Goal: Transaction & Acquisition: Purchase product/service

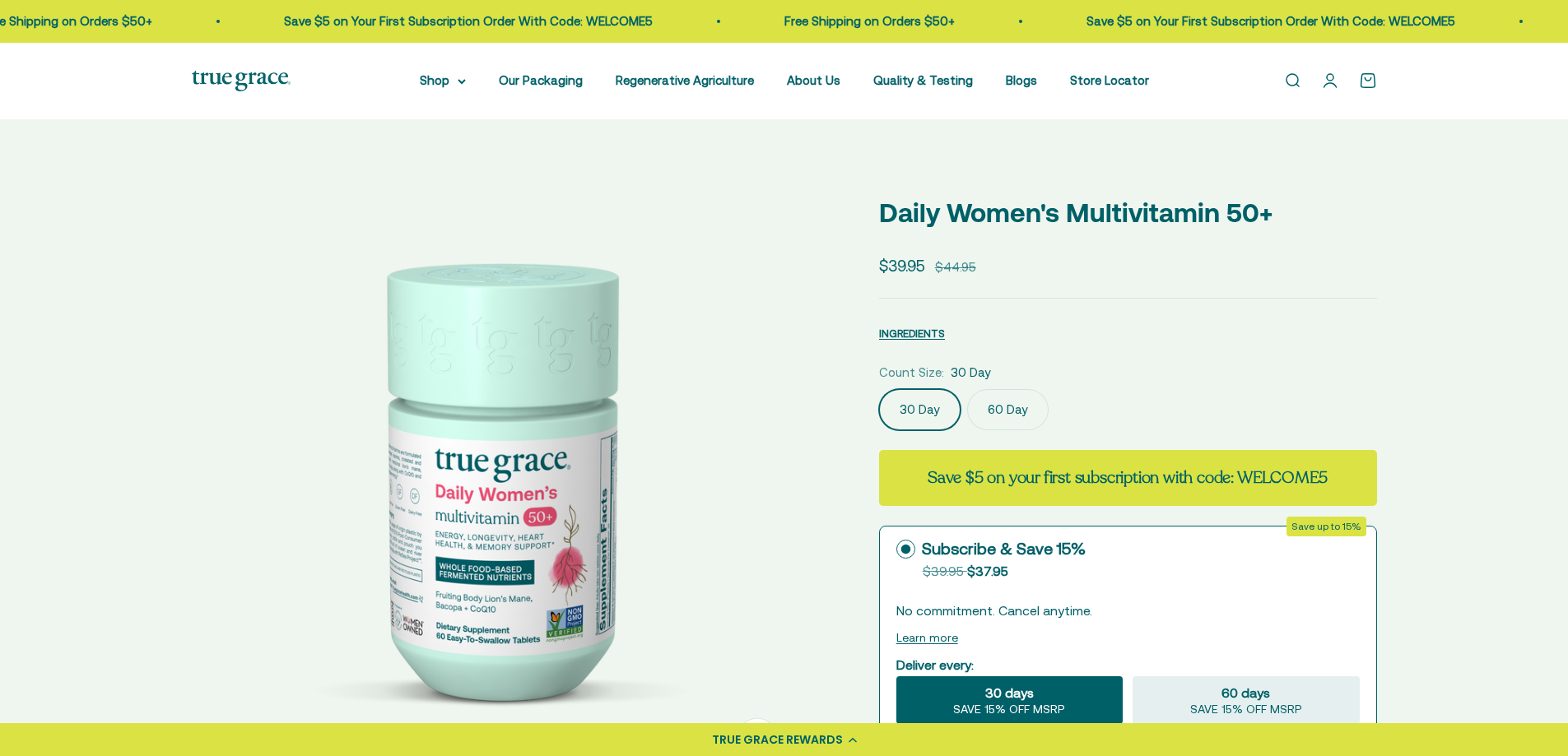
select select "3"
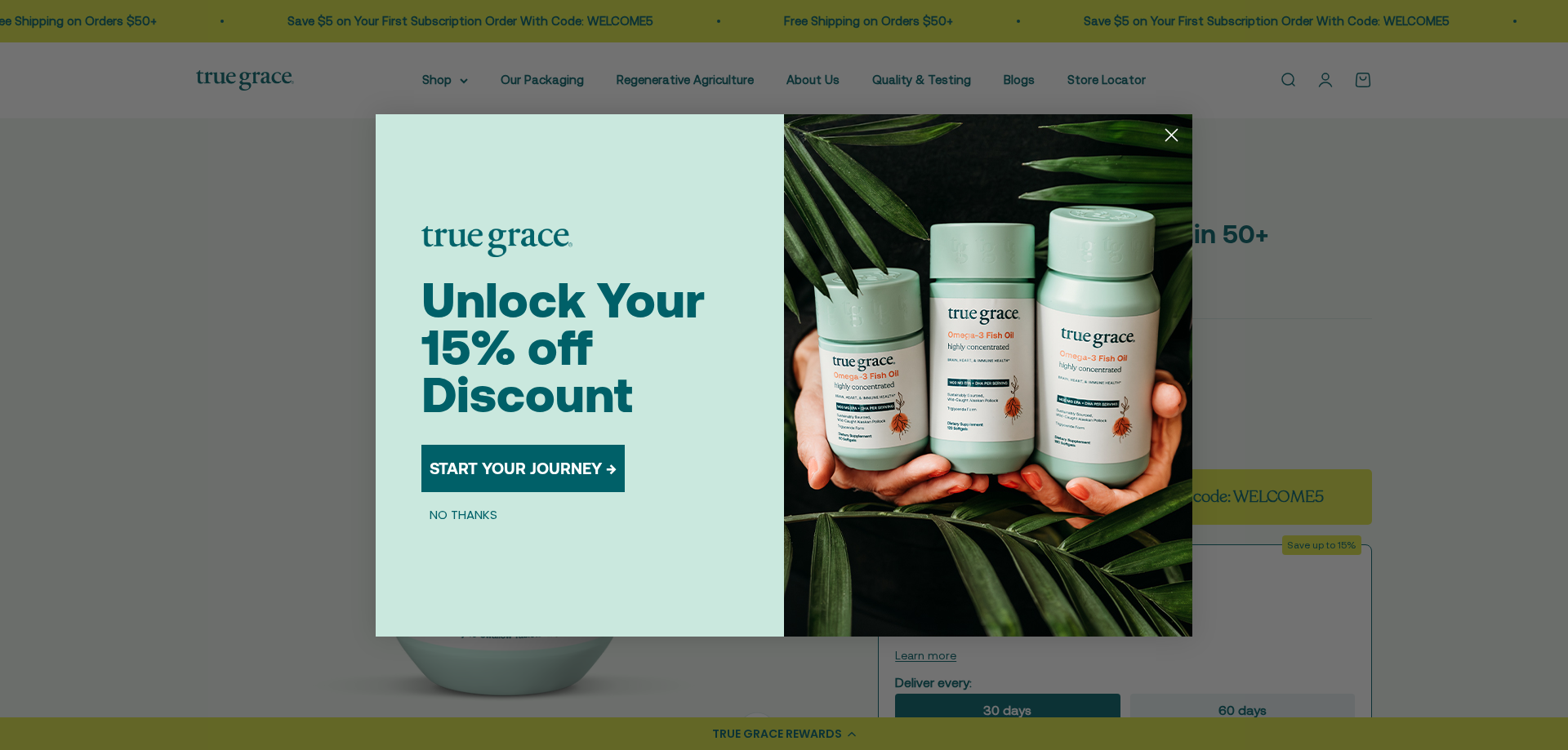
click at [1171, 135] on circle "Close dialog" at bounding box center [1171, 135] width 27 height 27
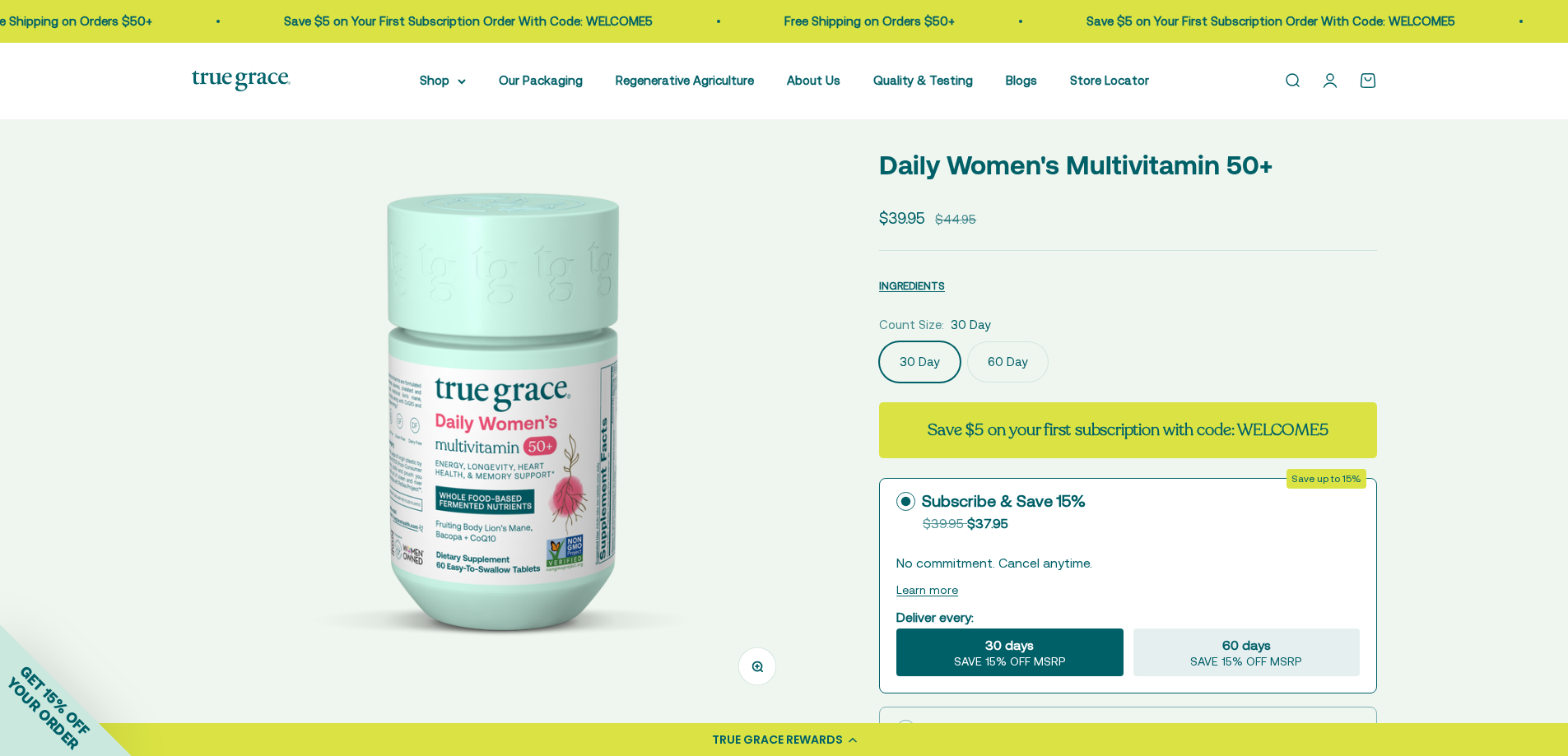
scroll to position [247, 0]
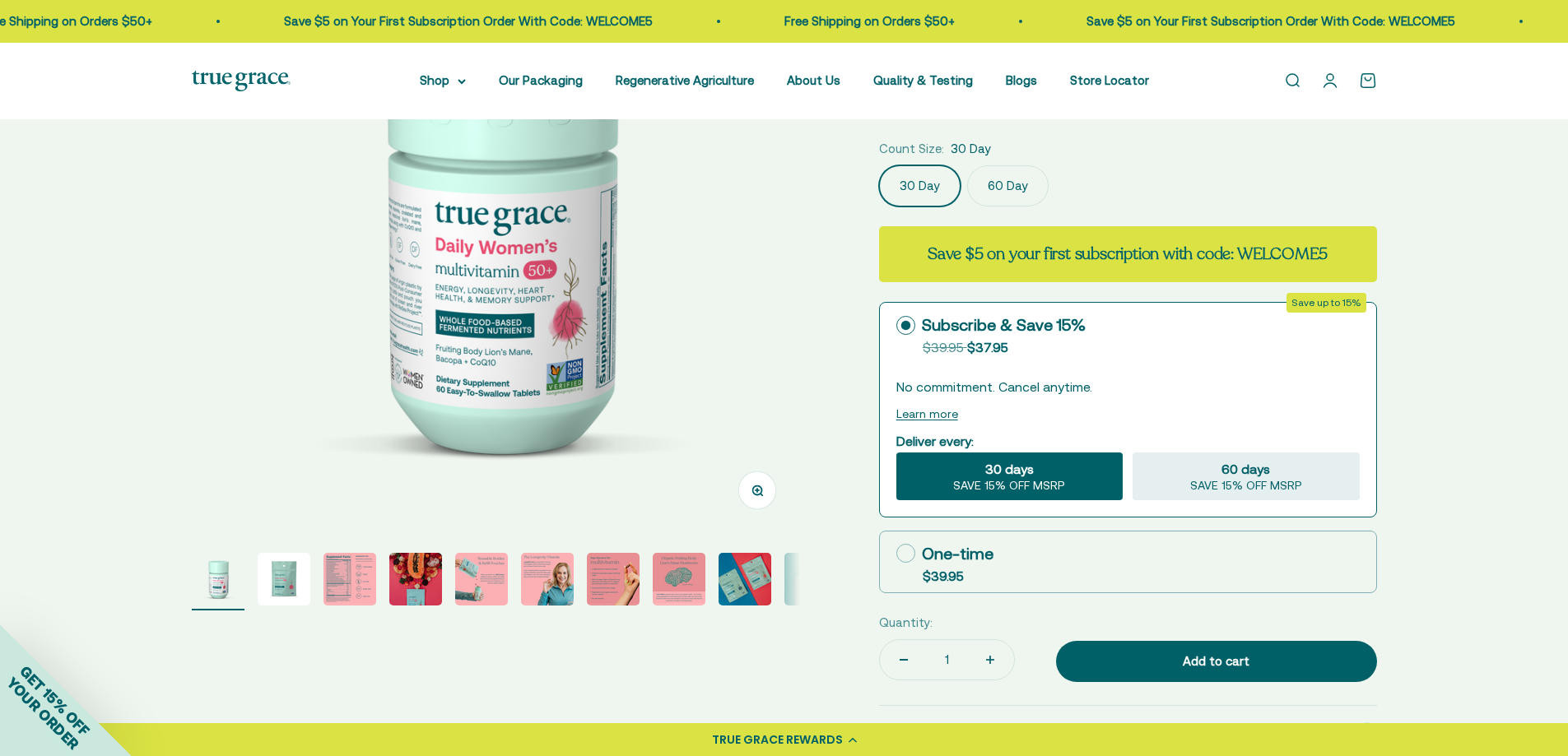
click at [271, 576] on img "Go to item 2" at bounding box center [283, 578] width 52 height 52
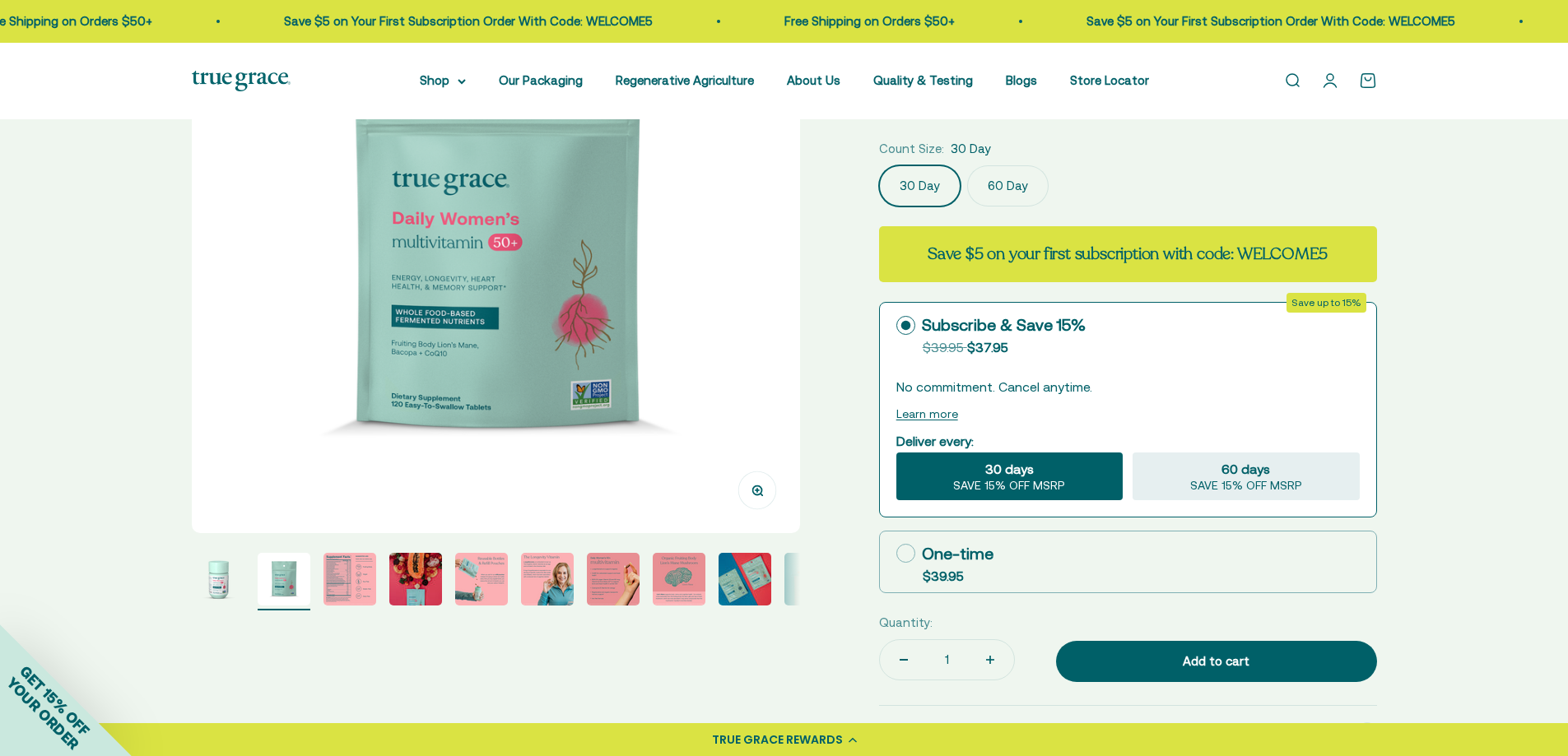
click at [549, 590] on img "Go to item 6" at bounding box center [547, 578] width 52 height 52
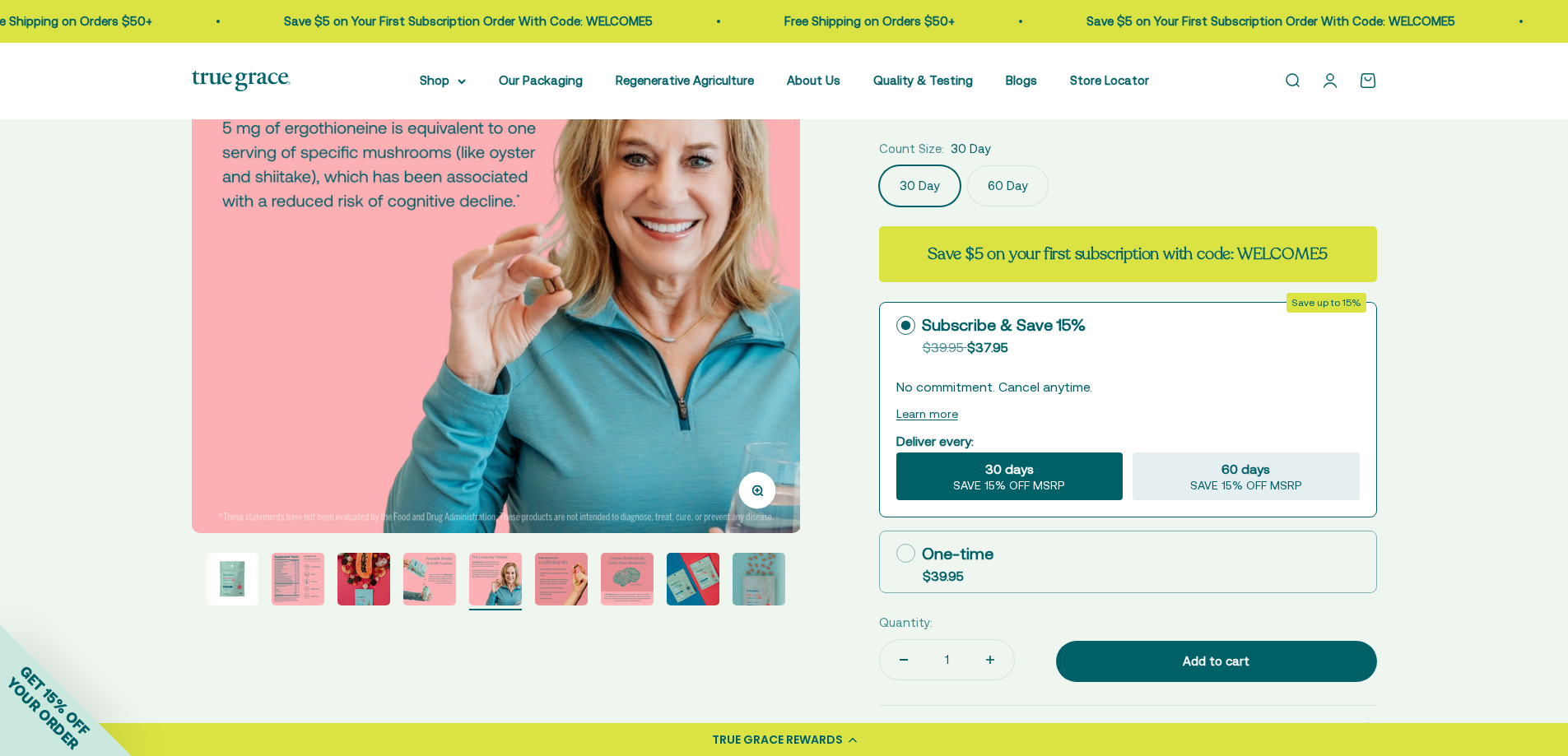
scroll to position [0, 3142]
click at [624, 577] on img "Go to item 8" at bounding box center [626, 578] width 52 height 52
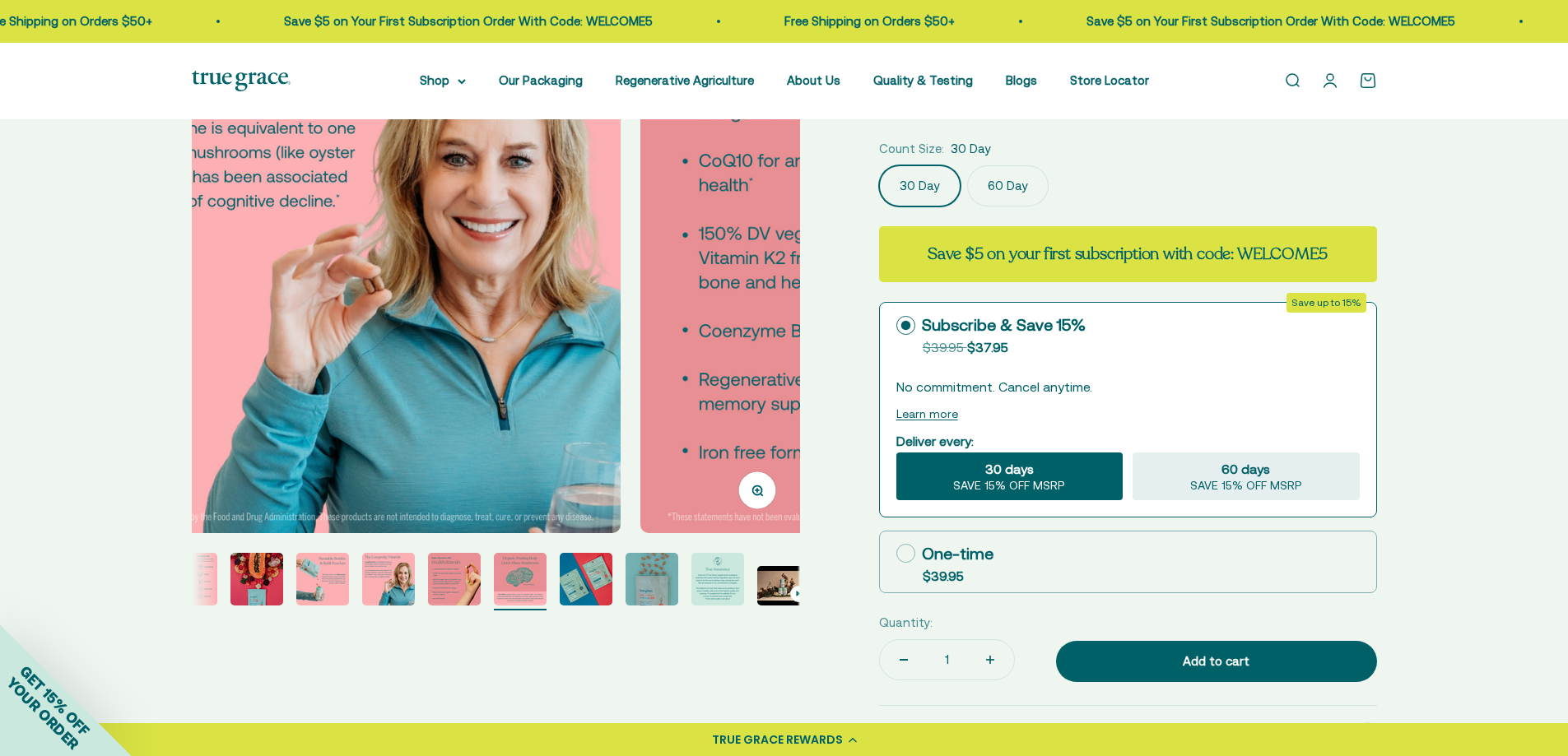
scroll to position [0, 169]
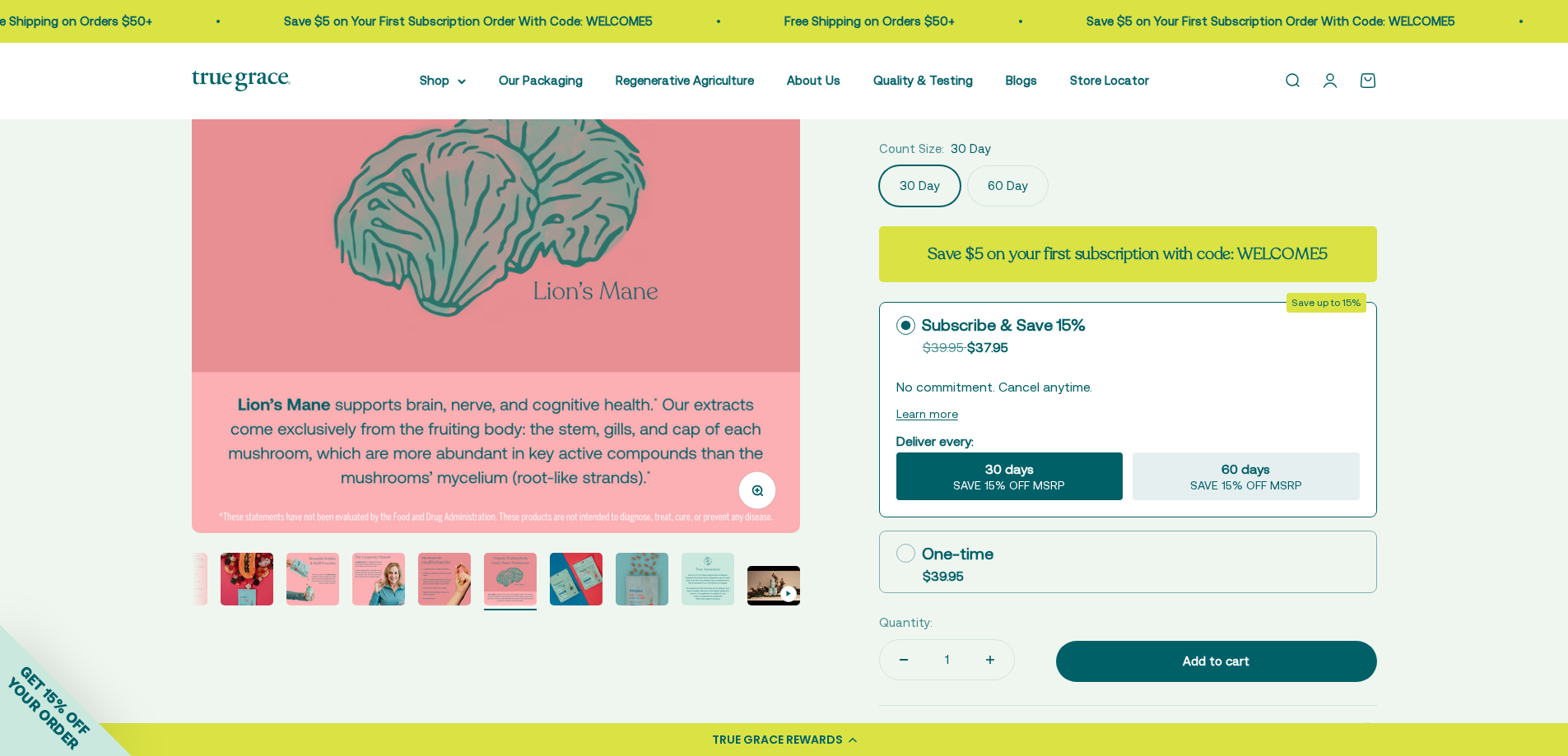
click at [655, 575] on img "Go to item 10" at bounding box center [642, 578] width 52 height 52
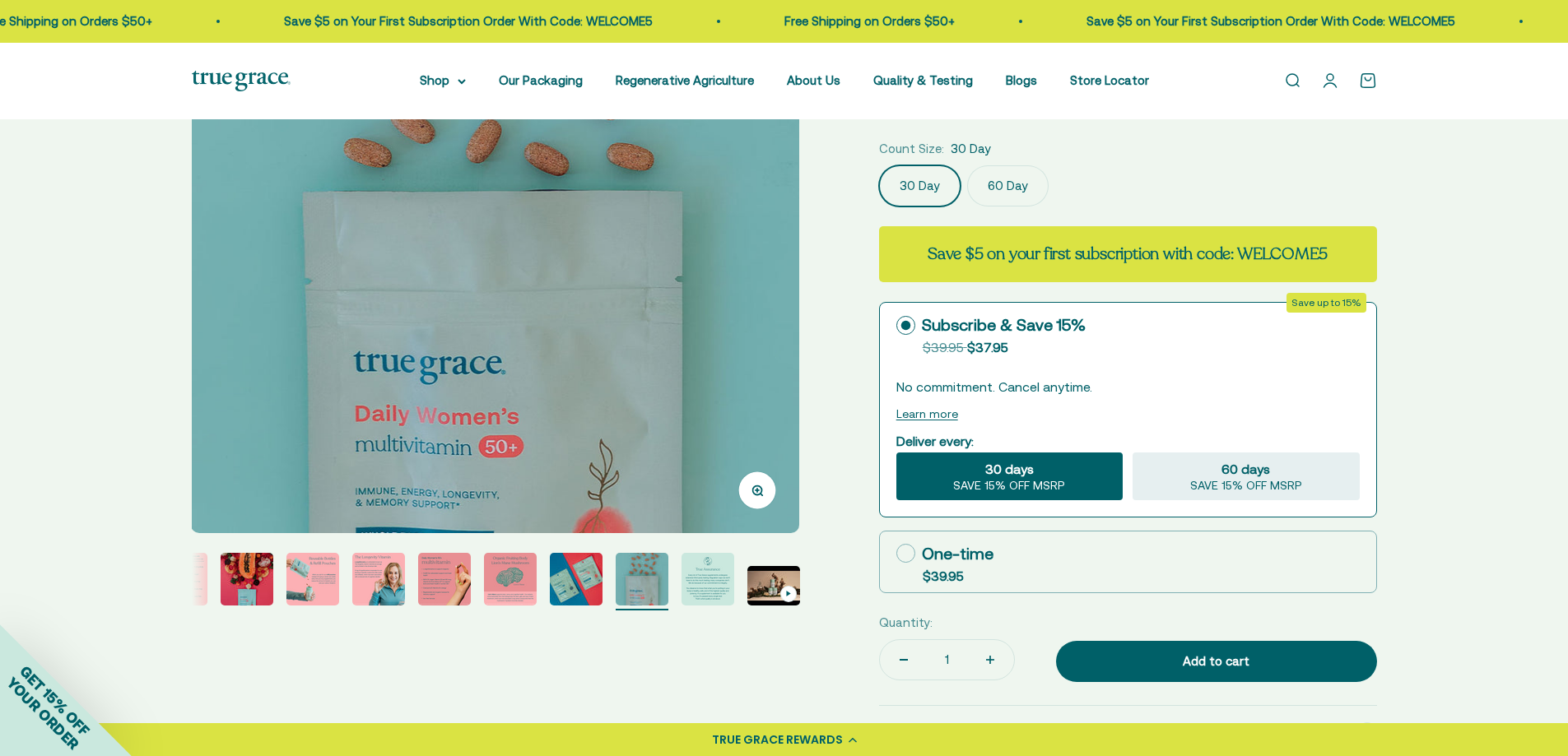
click at [693, 573] on img "Go to item 11" at bounding box center [707, 578] width 52 height 52
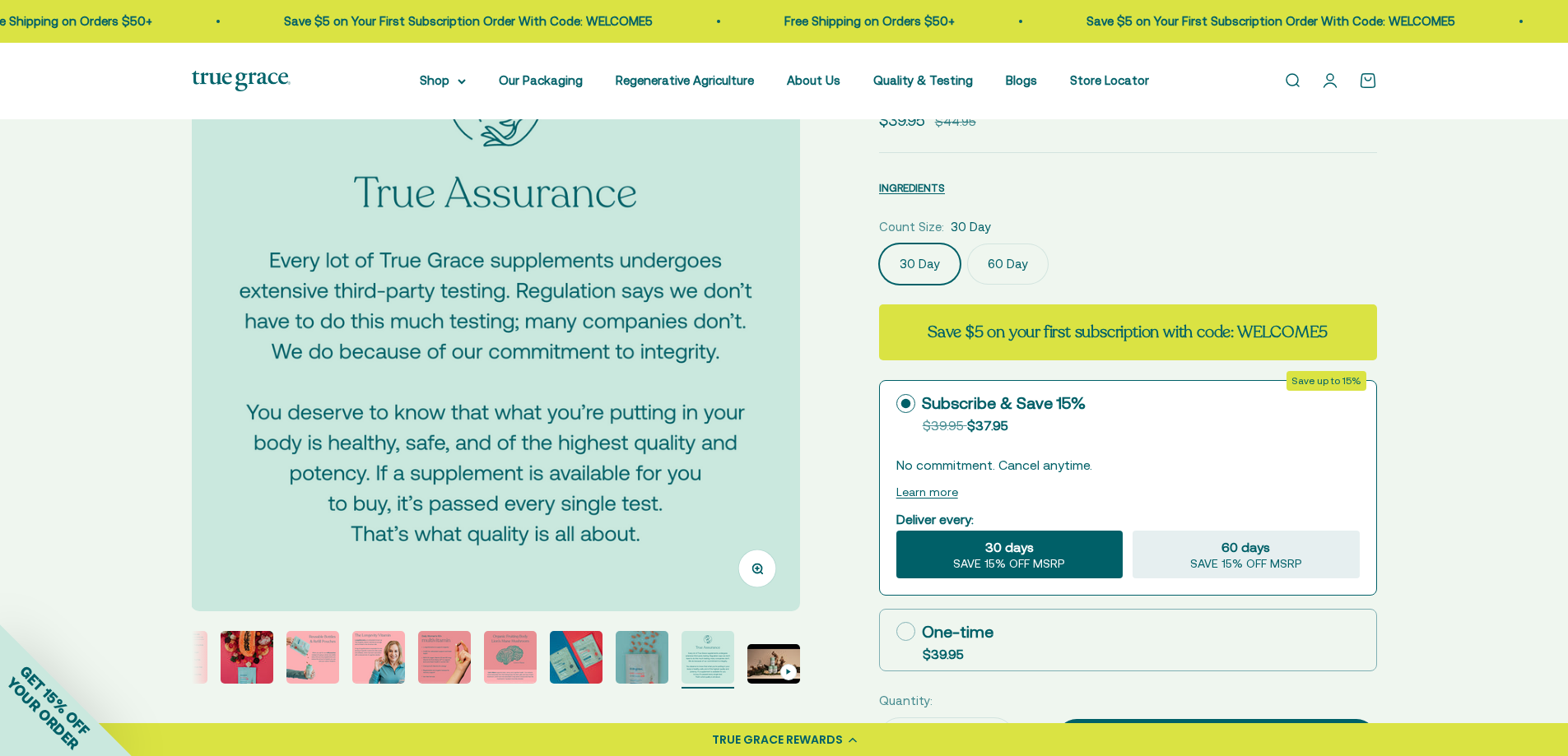
scroll to position [165, 0]
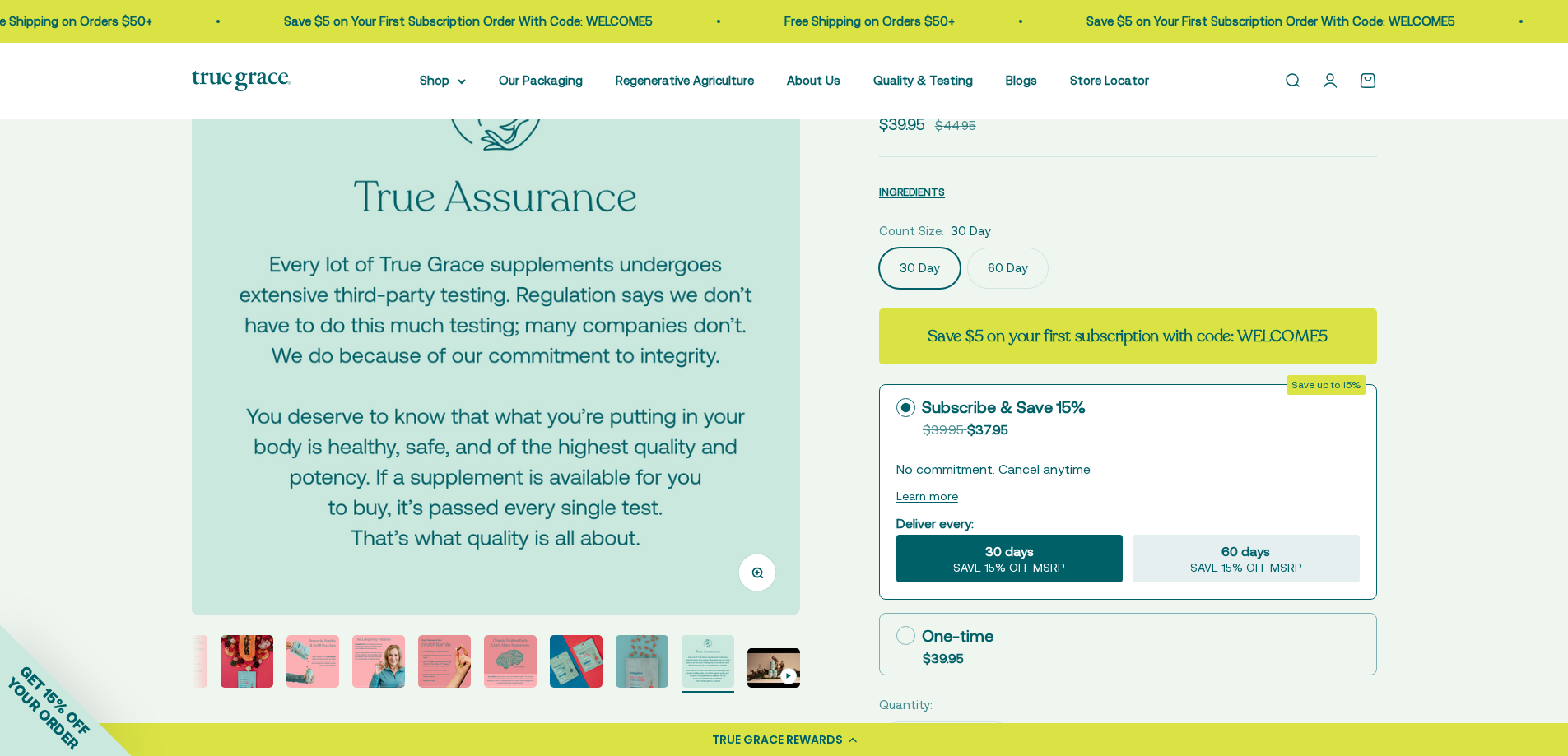
click at [328, 664] on img "Go to item 5" at bounding box center [312, 661] width 52 height 52
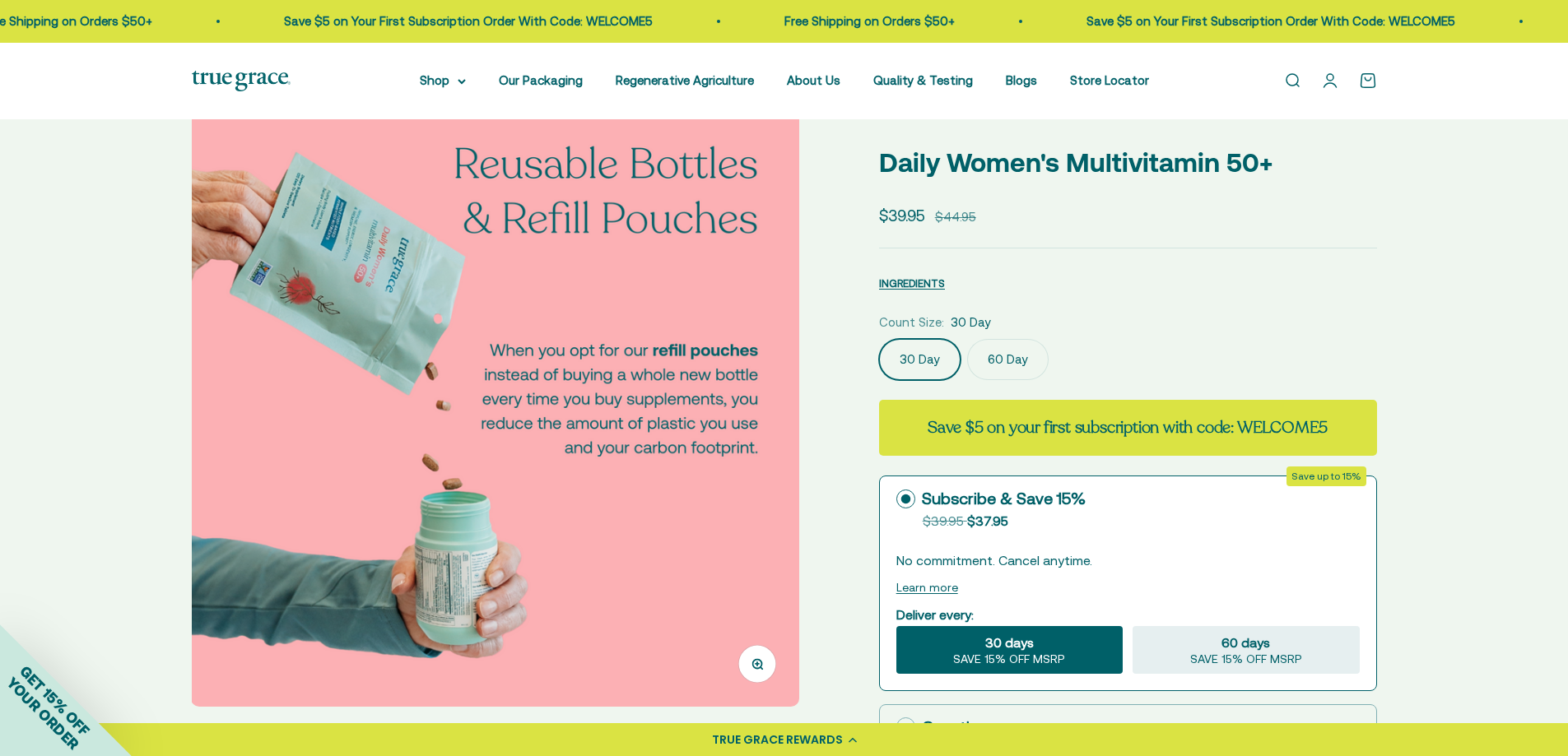
scroll to position [329, 0]
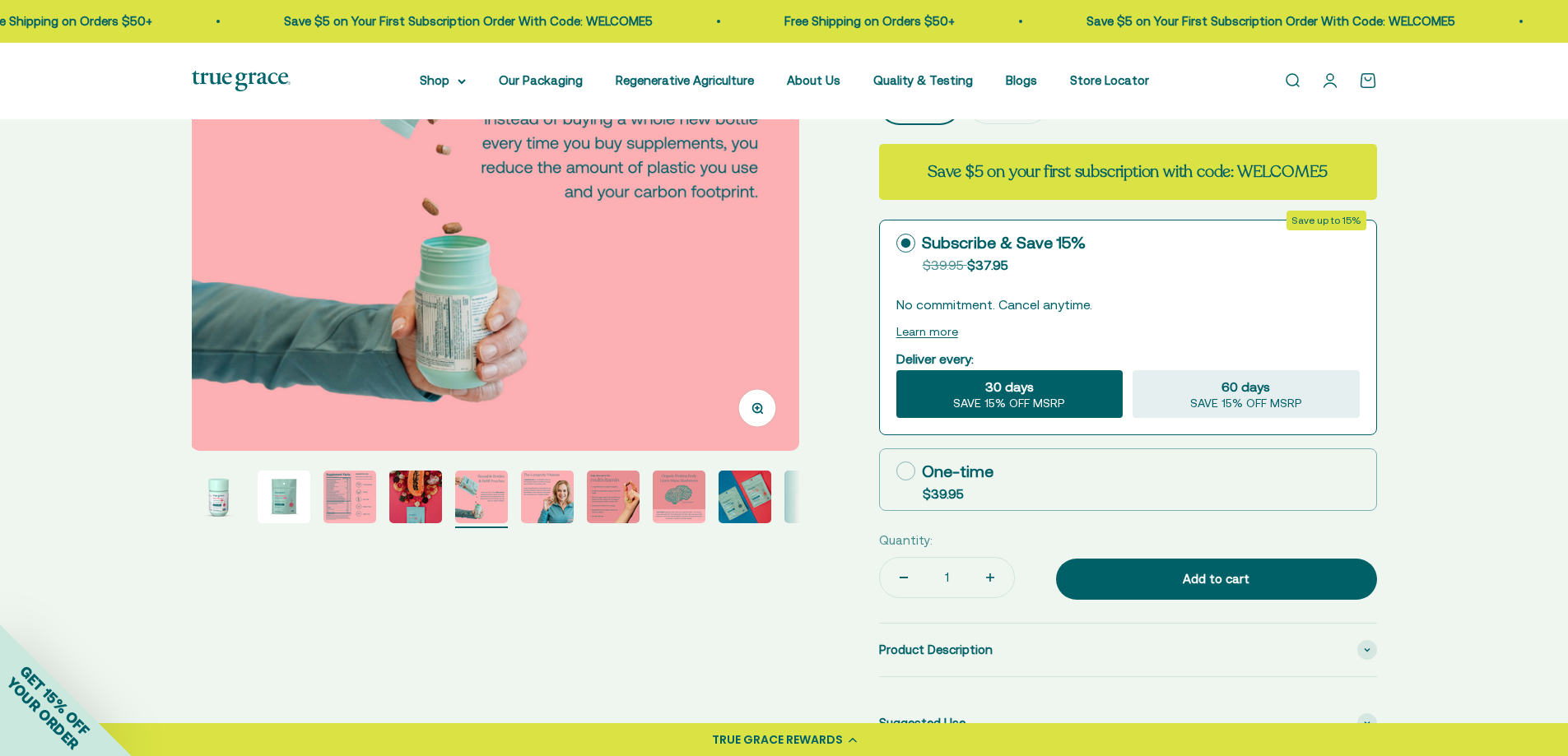
click at [353, 488] on img "Go to item 3" at bounding box center [349, 497] width 52 height 52
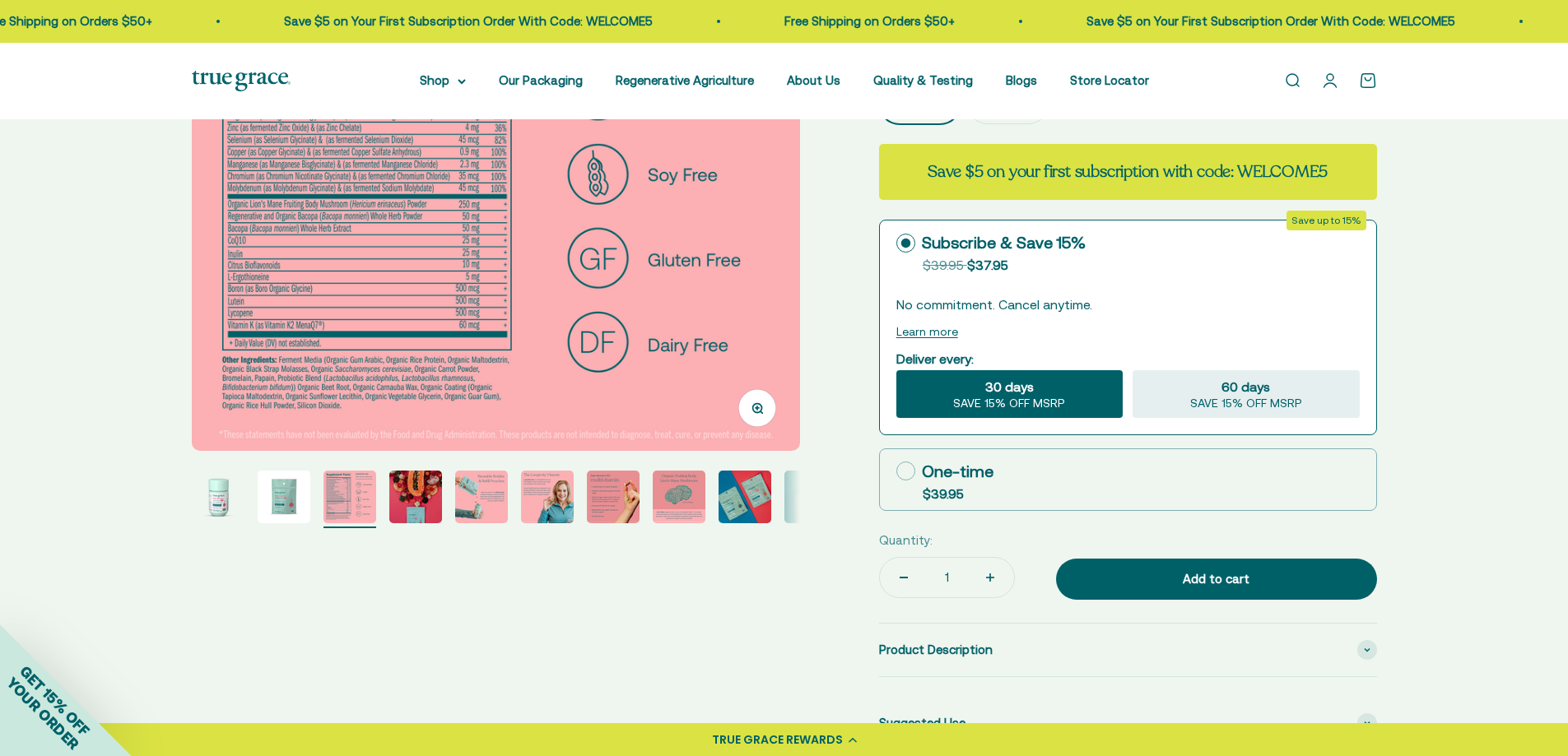
click at [493, 520] on img "Go to item 5" at bounding box center [481, 497] width 52 height 52
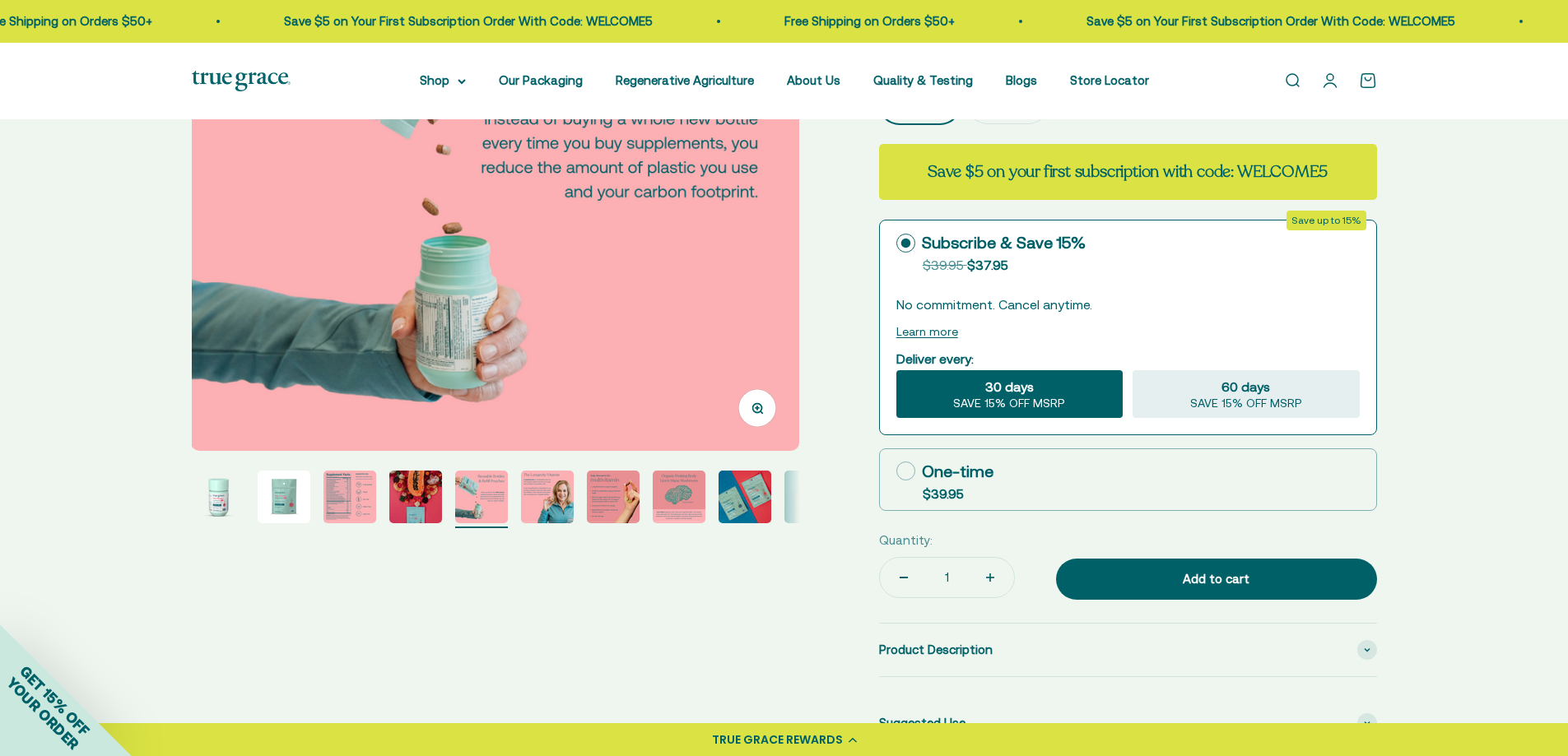
scroll to position [165, 0]
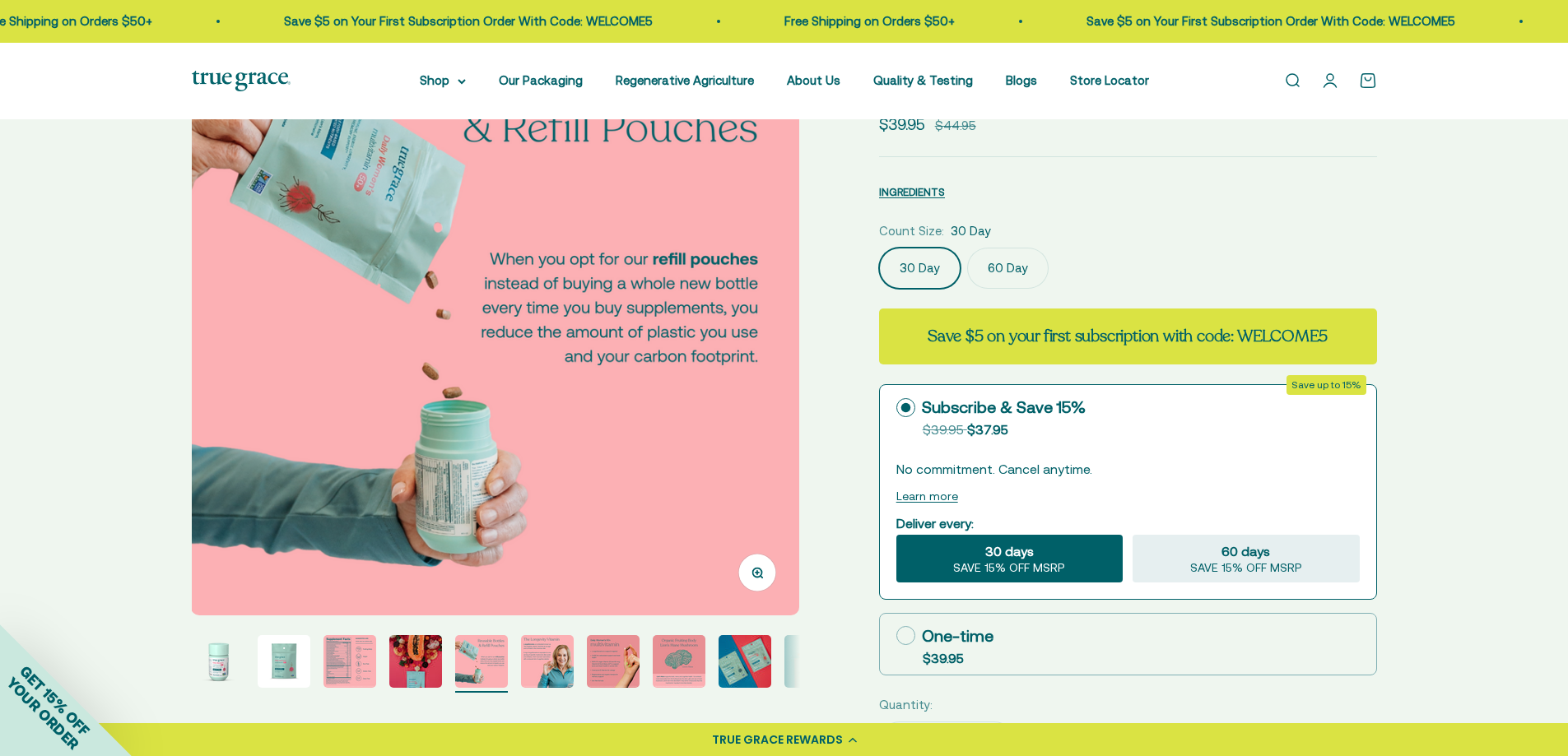
click at [781, 348] on img at bounding box center [495, 312] width 609 height 608
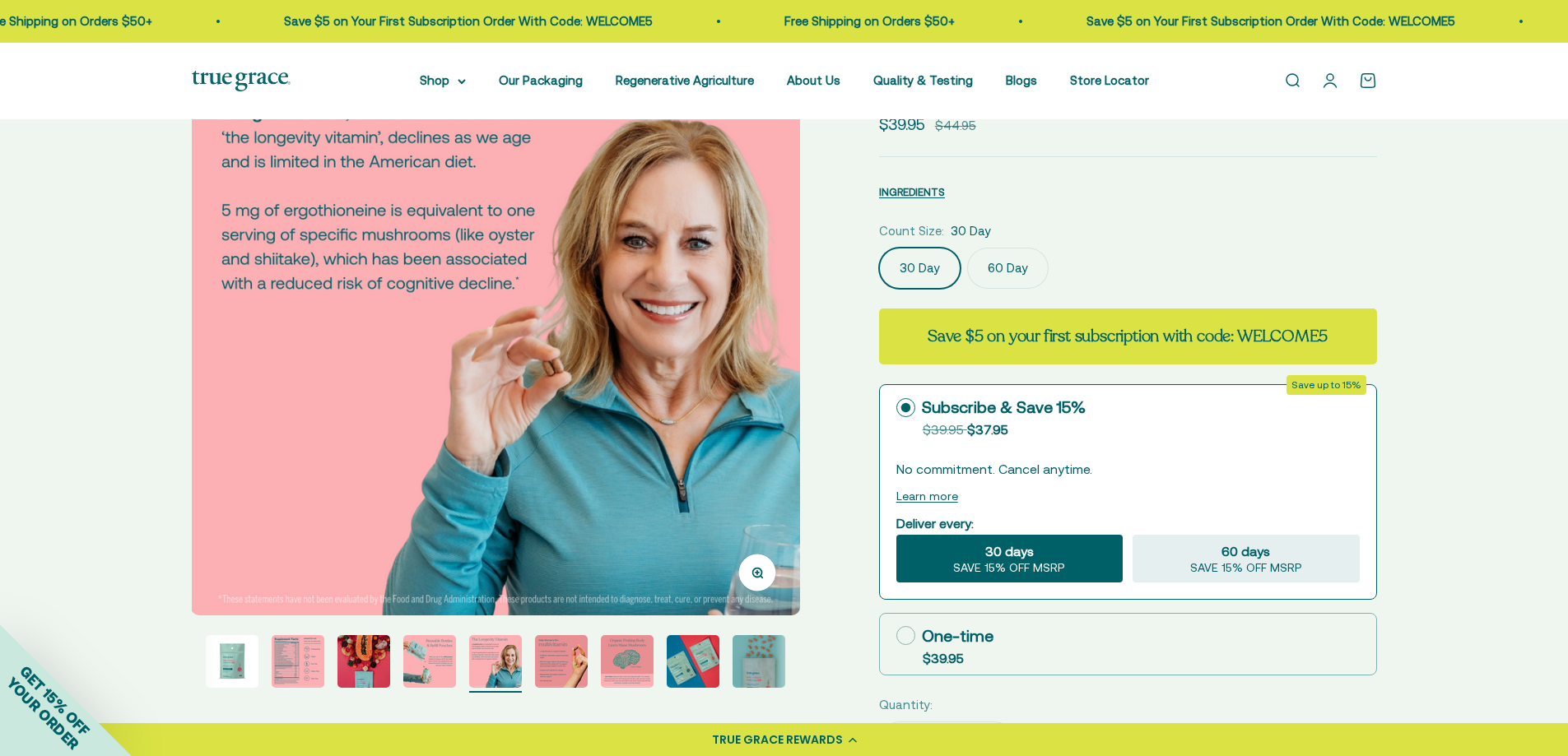
click at [781, 348] on img at bounding box center [495, 312] width 609 height 608
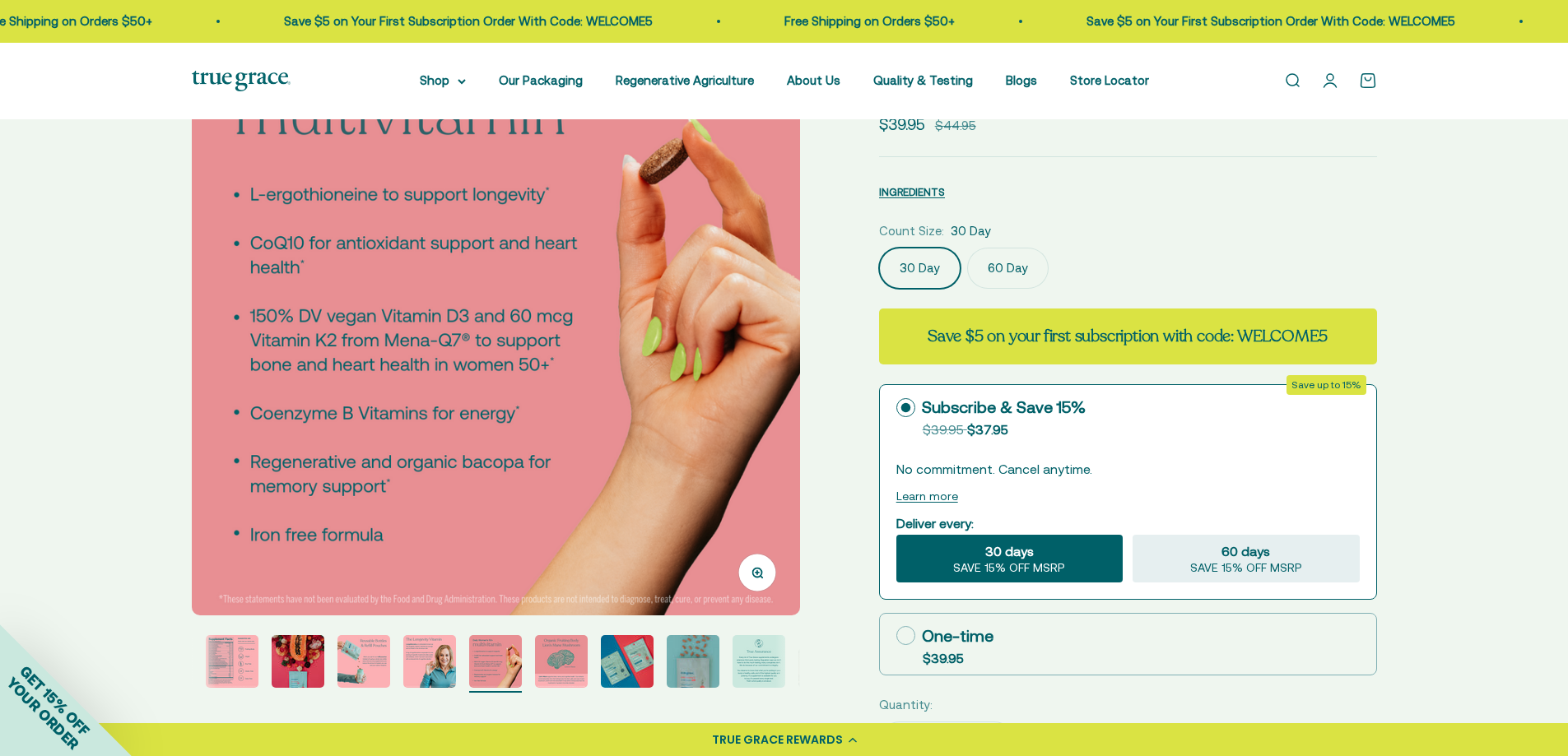
click at [781, 348] on img at bounding box center [496, 312] width 609 height 608
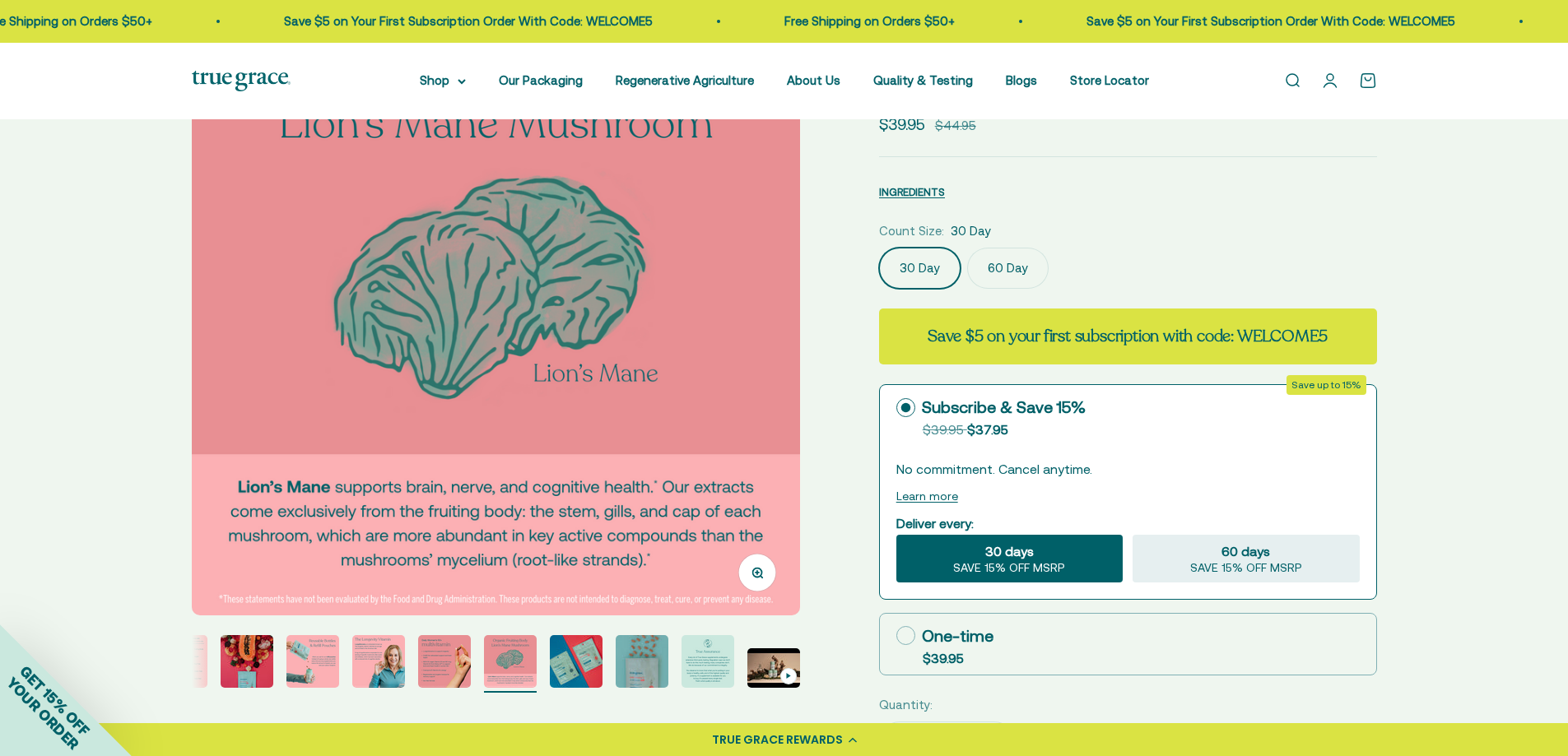
click at [780, 347] on img at bounding box center [496, 312] width 609 height 608
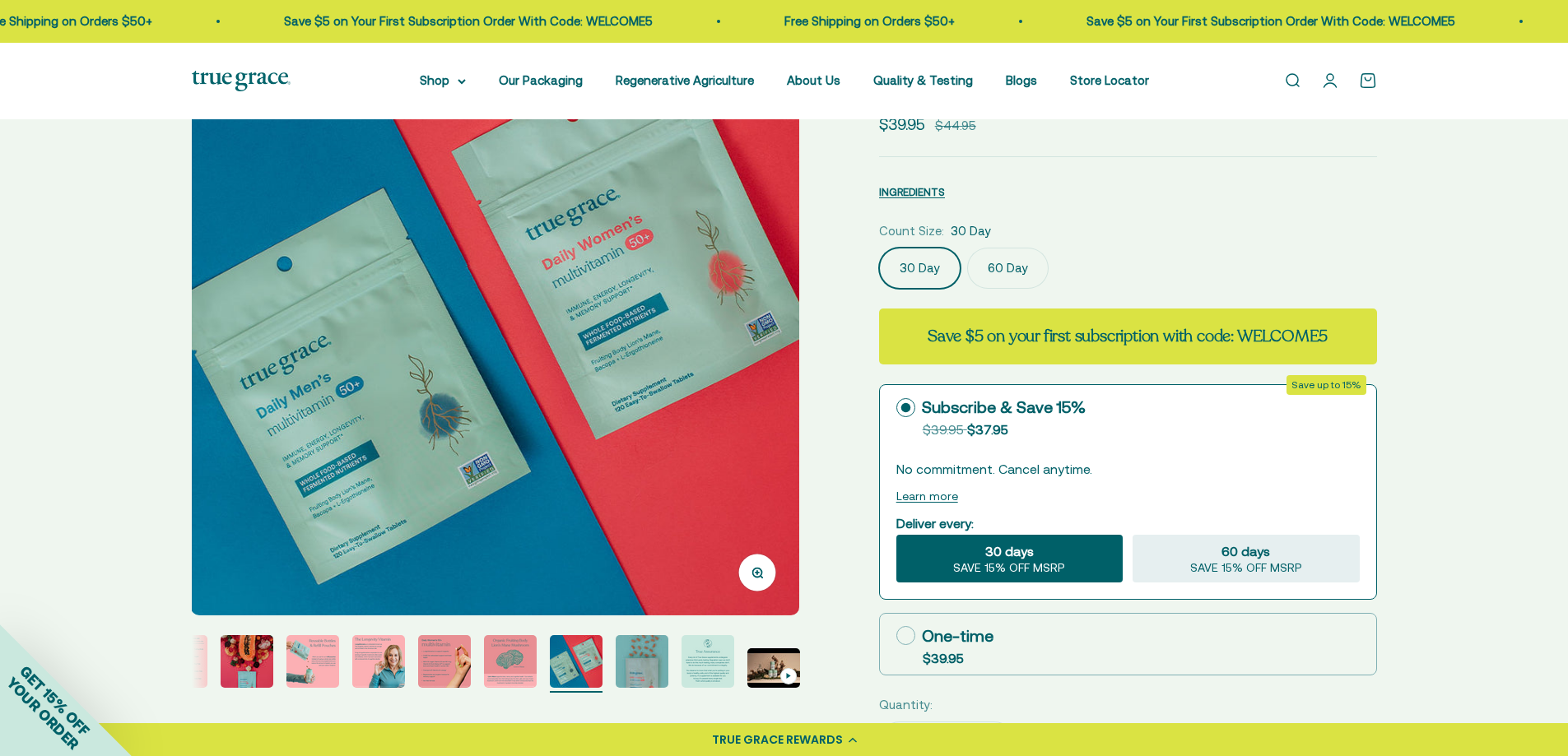
click at [780, 347] on img at bounding box center [495, 312] width 609 height 608
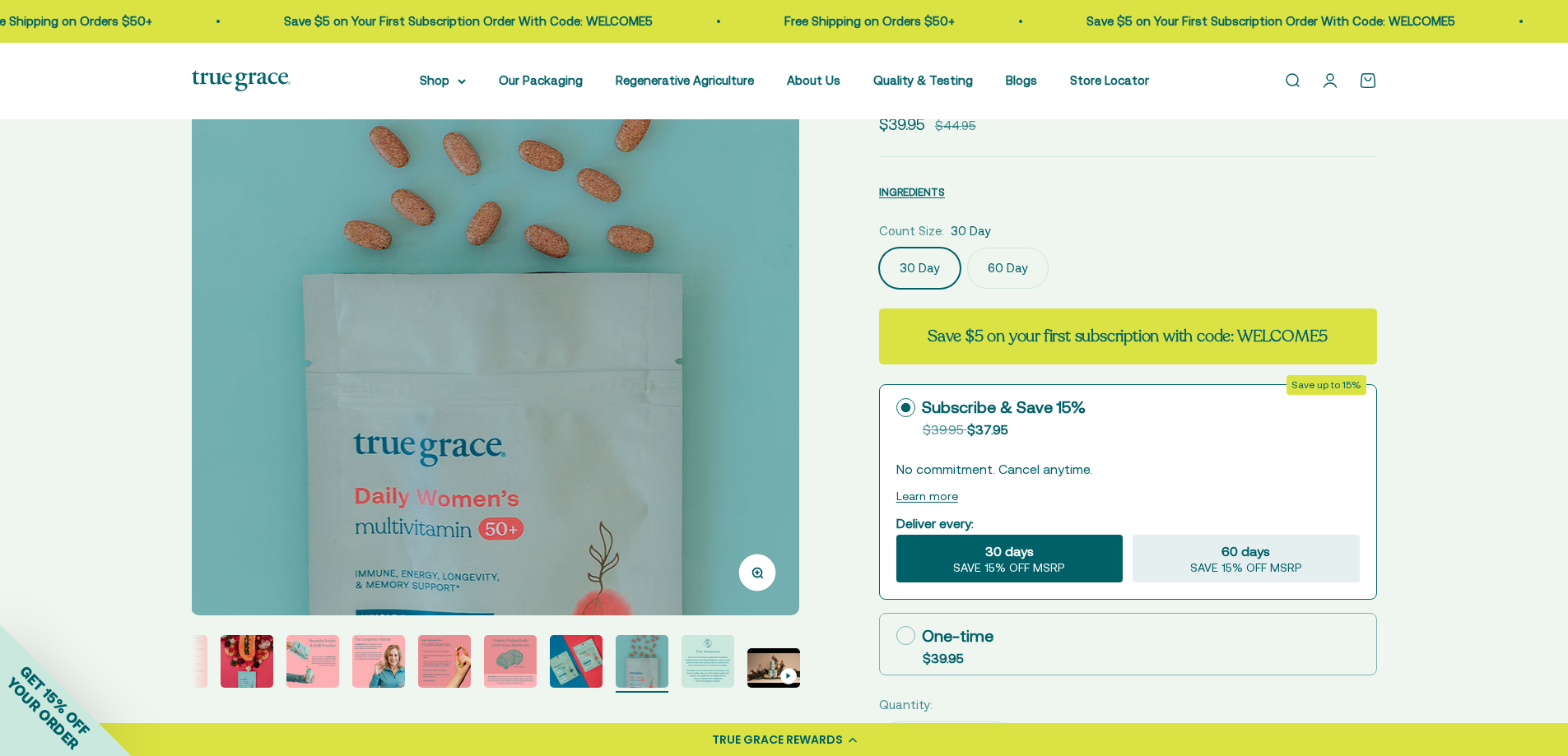
click at [780, 347] on img at bounding box center [495, 312] width 609 height 608
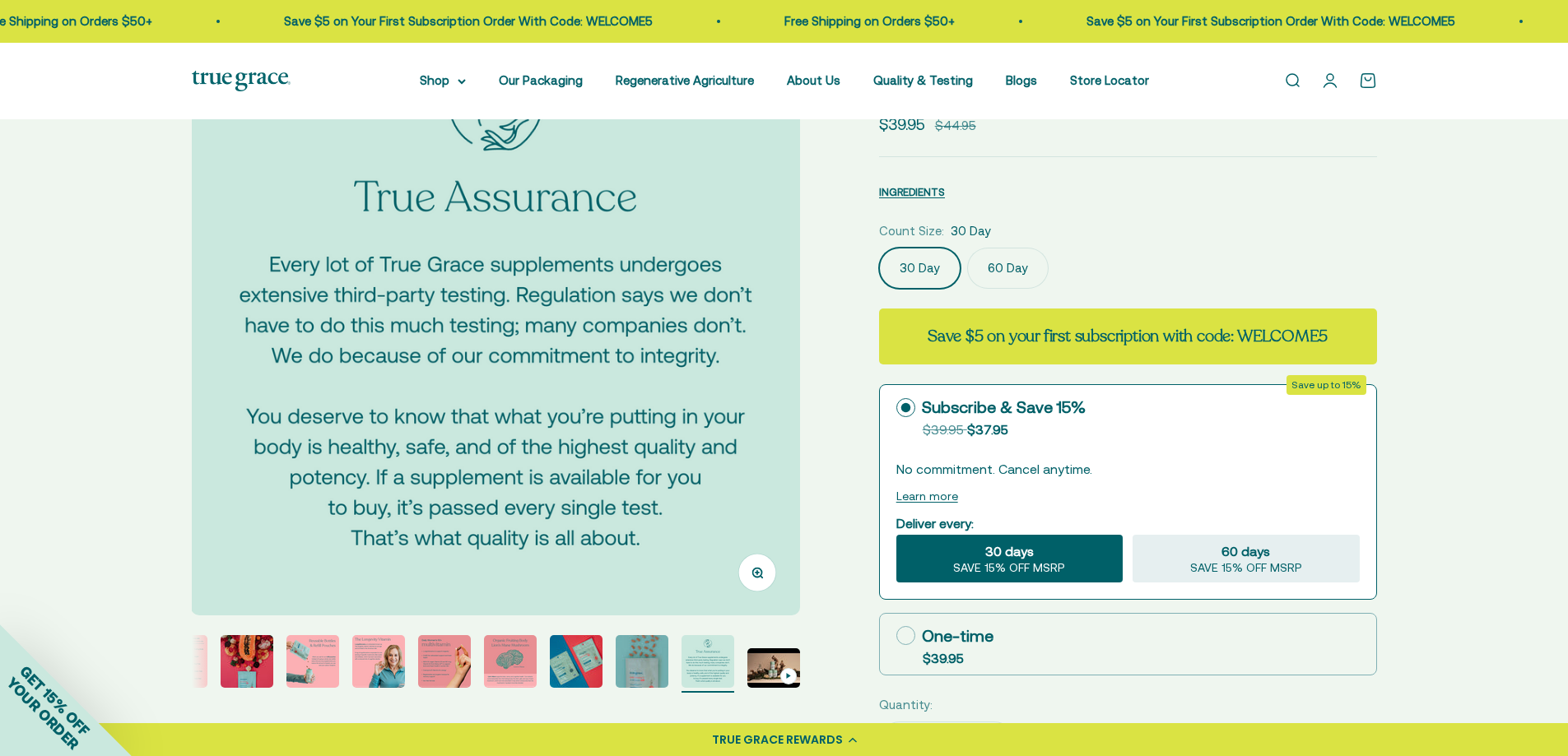
click at [780, 347] on img at bounding box center [495, 312] width 609 height 608
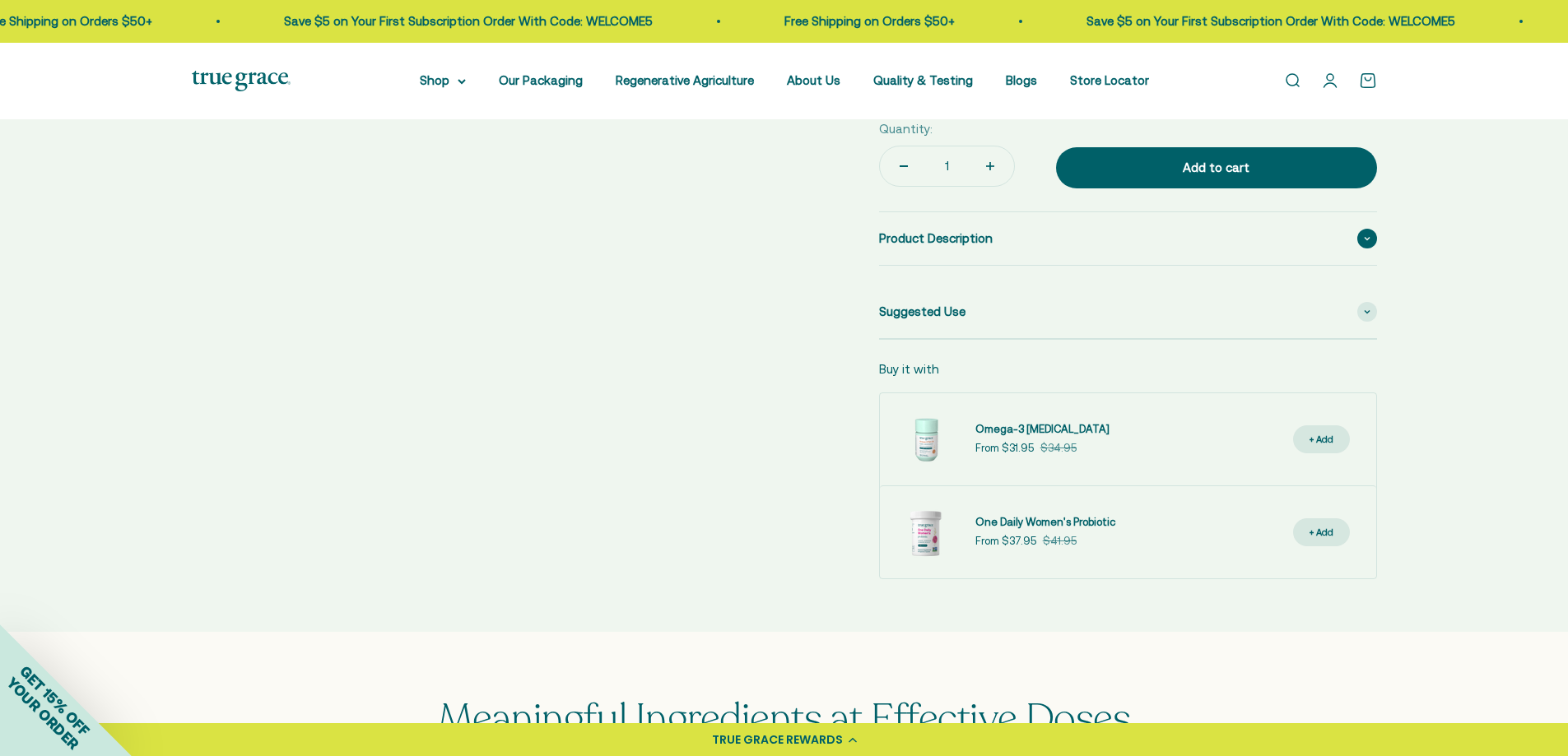
click at [1364, 237] on icon at bounding box center [1367, 238] width 6 height 5
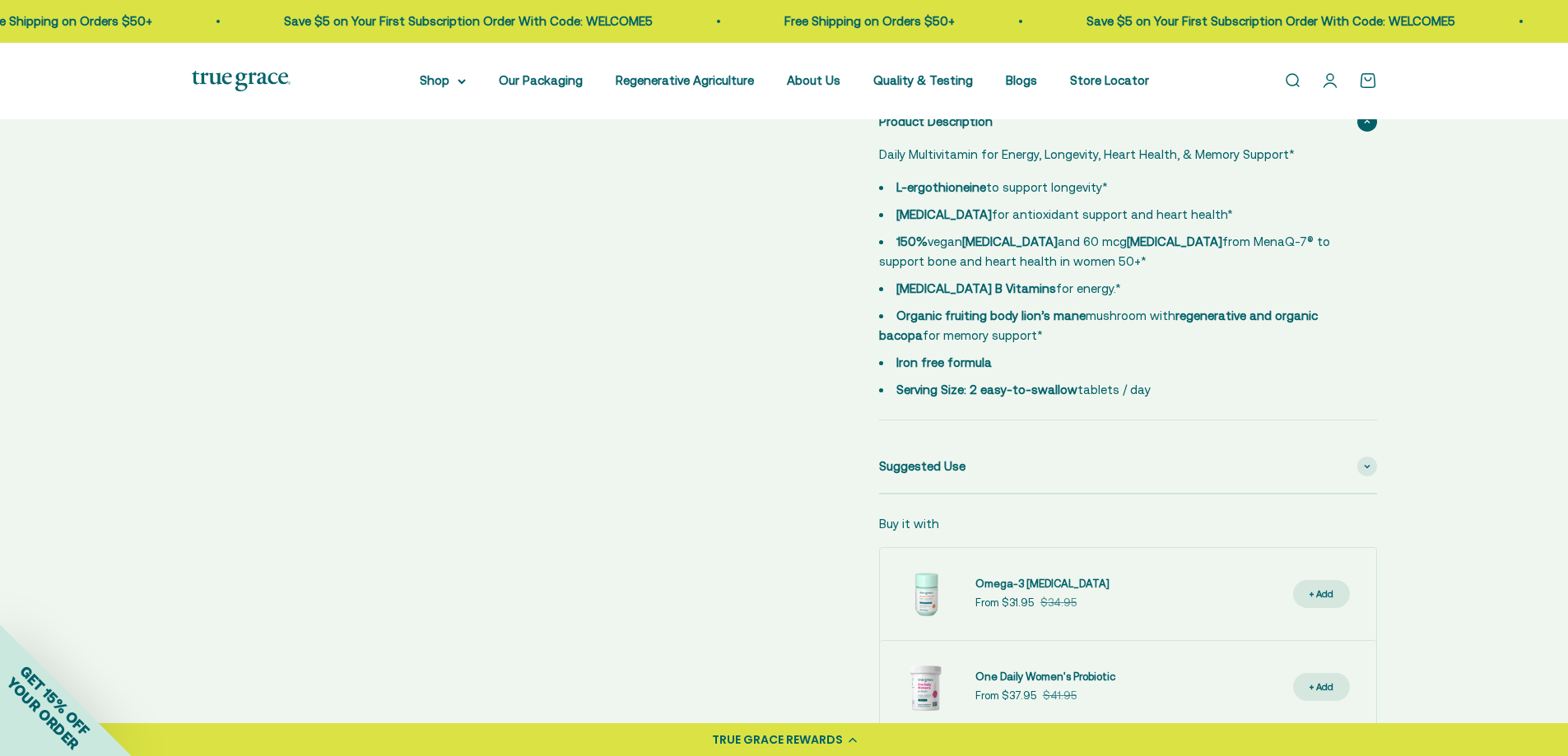
scroll to position [905, 0]
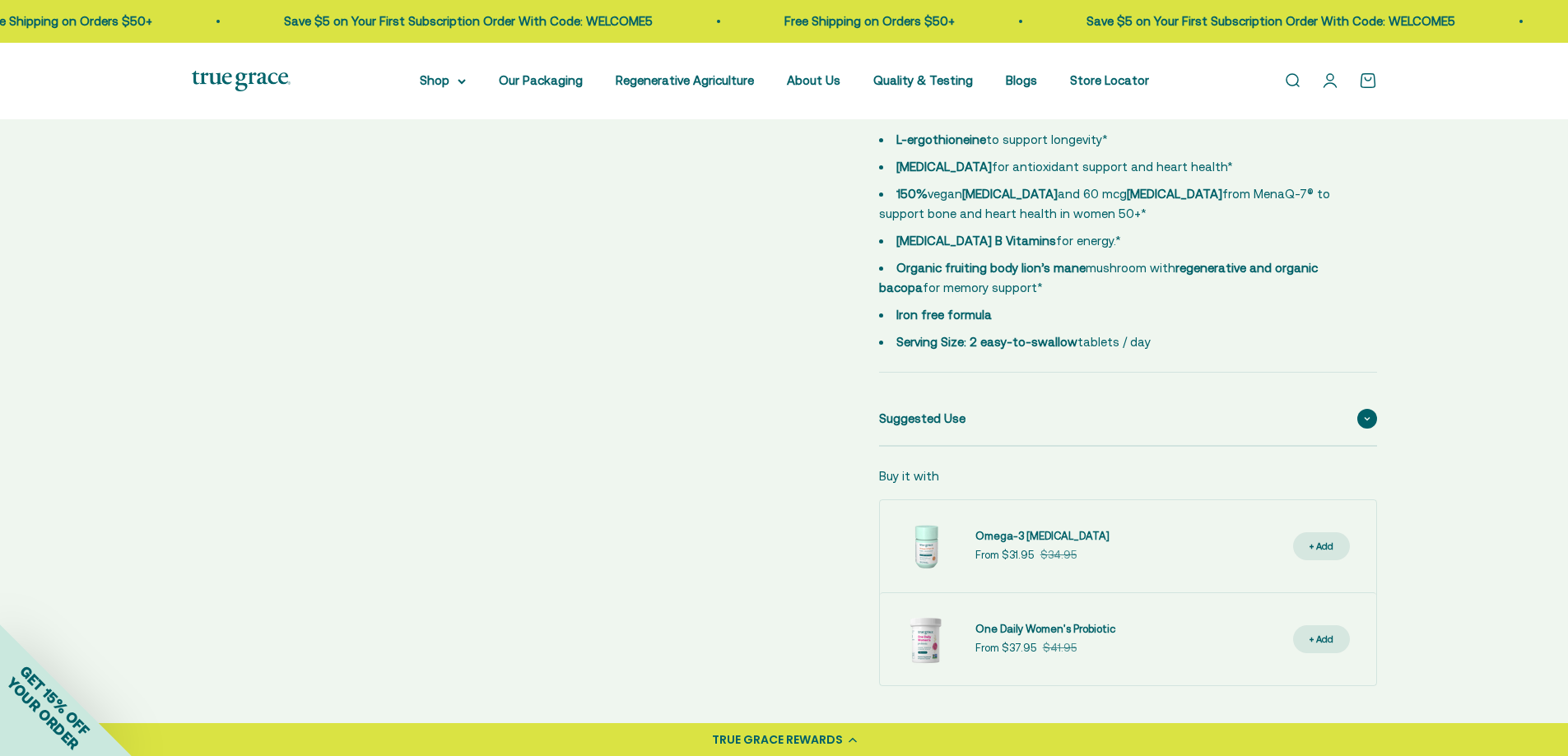
click at [1358, 420] on span at bounding box center [1368, 419] width 20 height 20
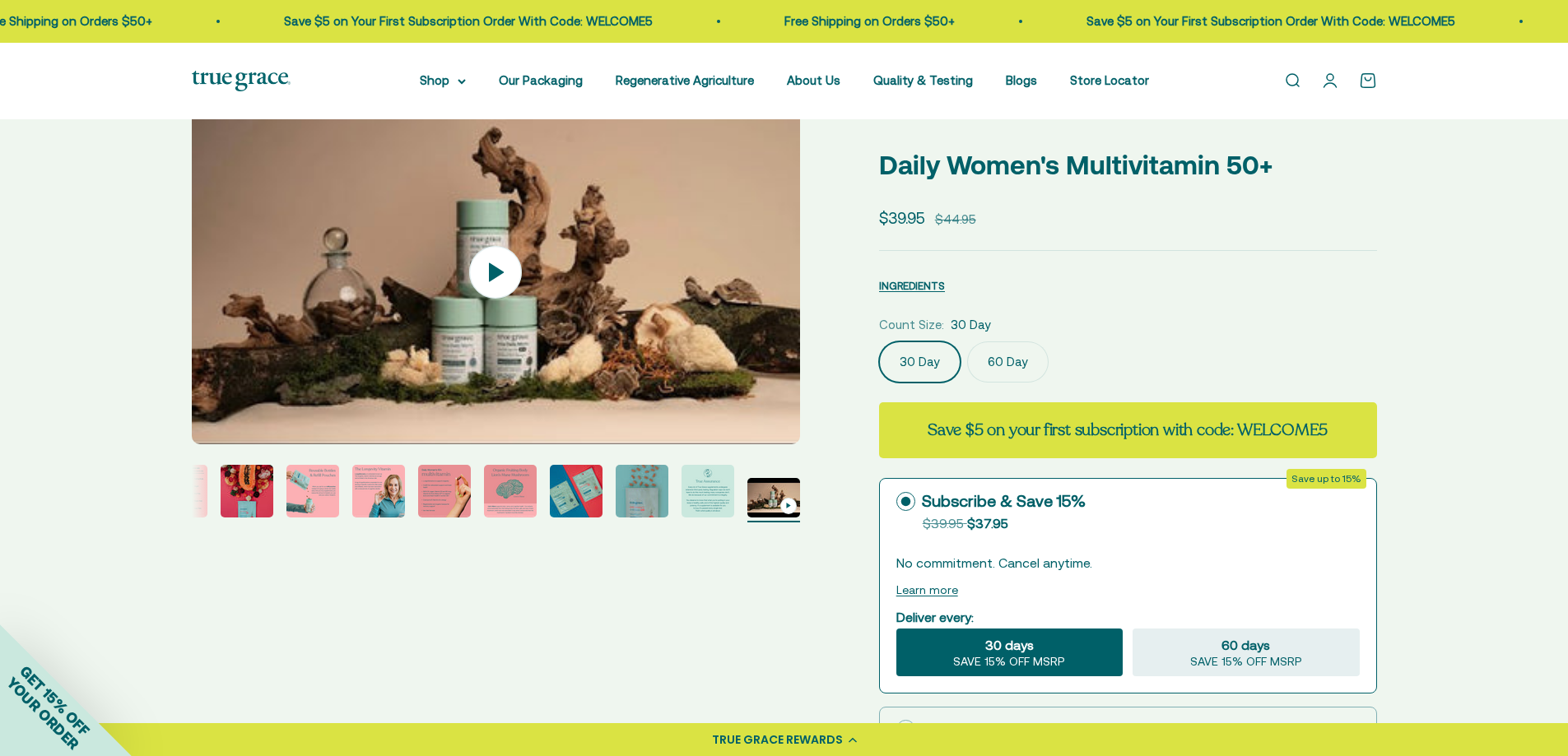
scroll to position [0, 0]
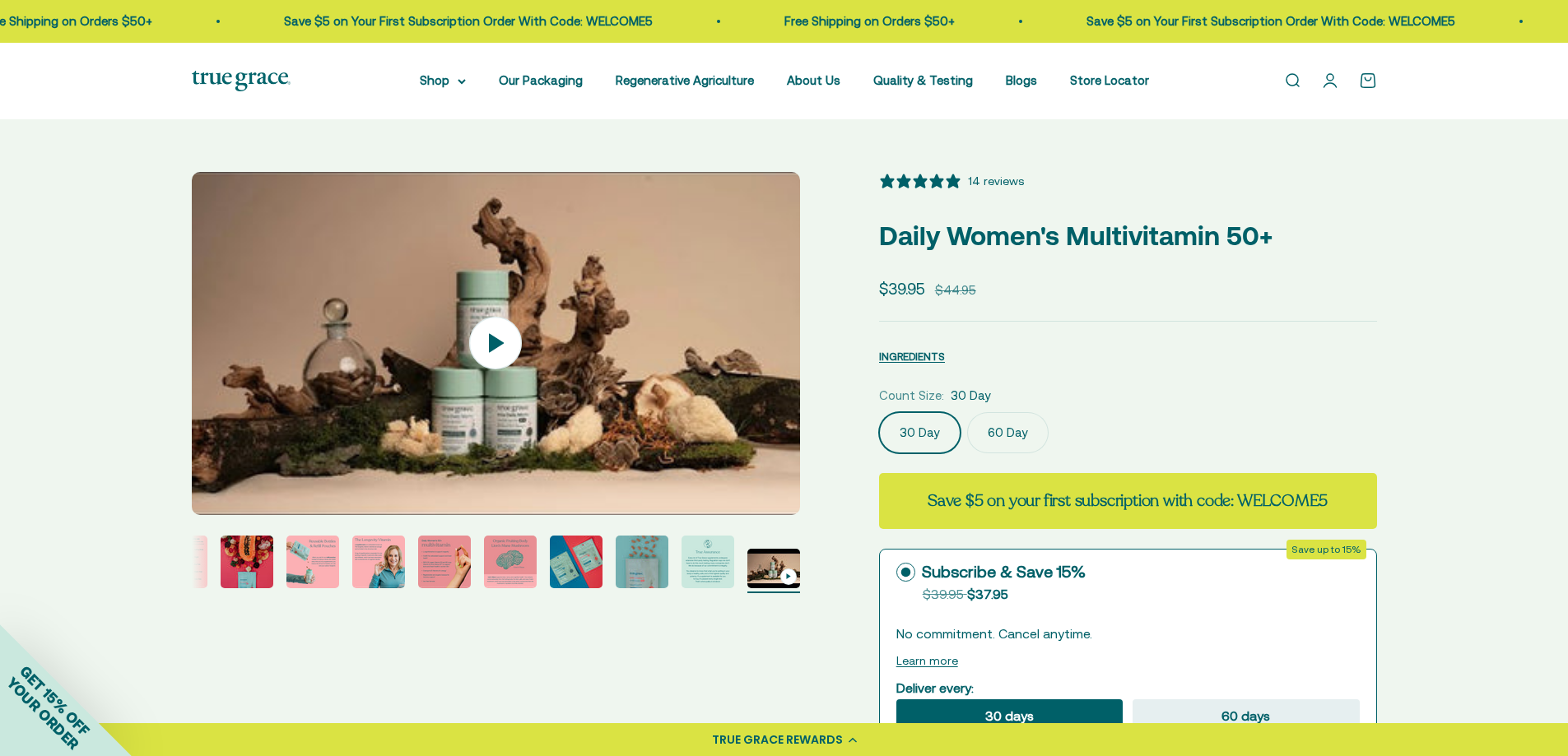
click at [207, 563] on page-dots at bounding box center [496, 564] width 609 height 58
click at [201, 564] on img "Go to item 3" at bounding box center [181, 562] width 52 height 52
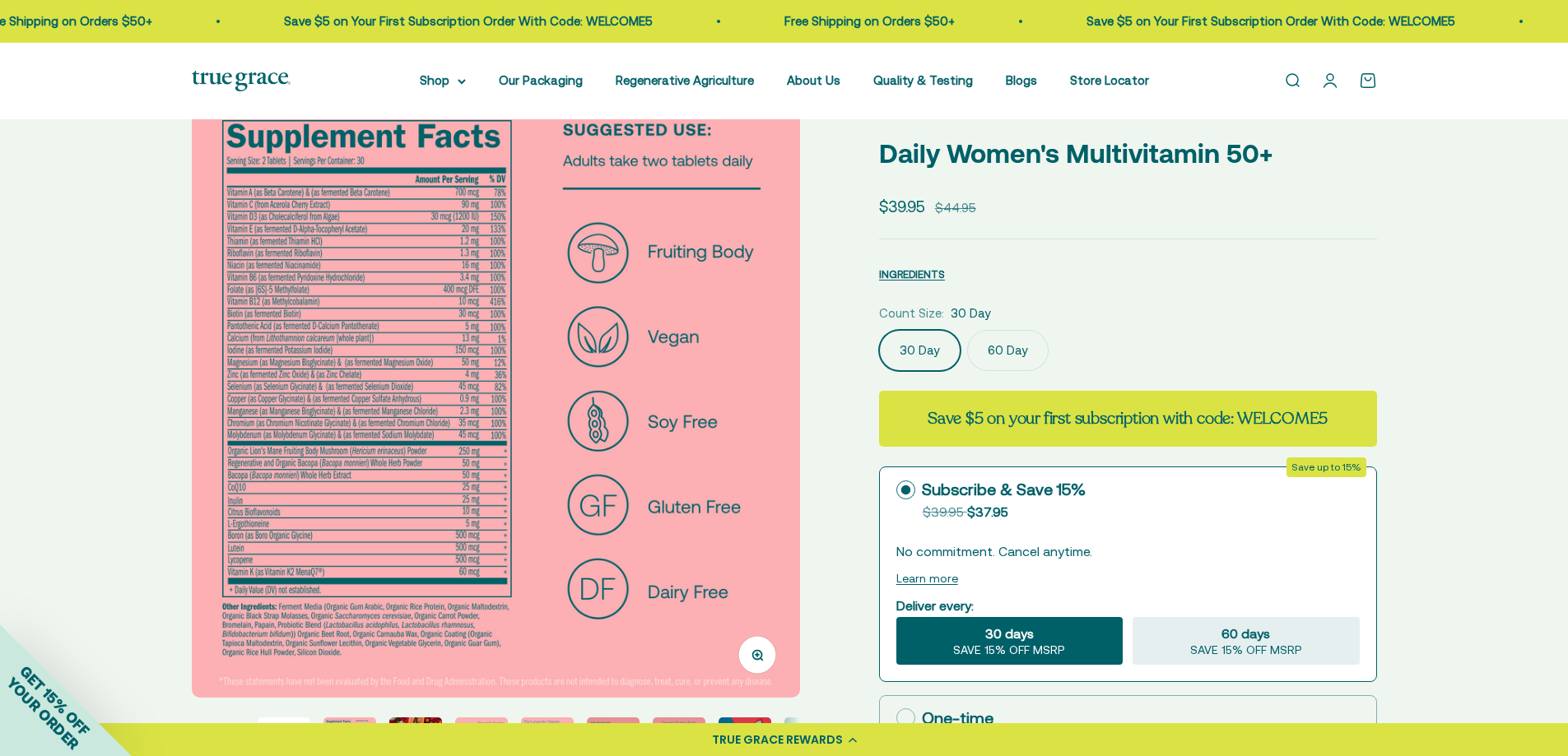
scroll to position [247, 0]
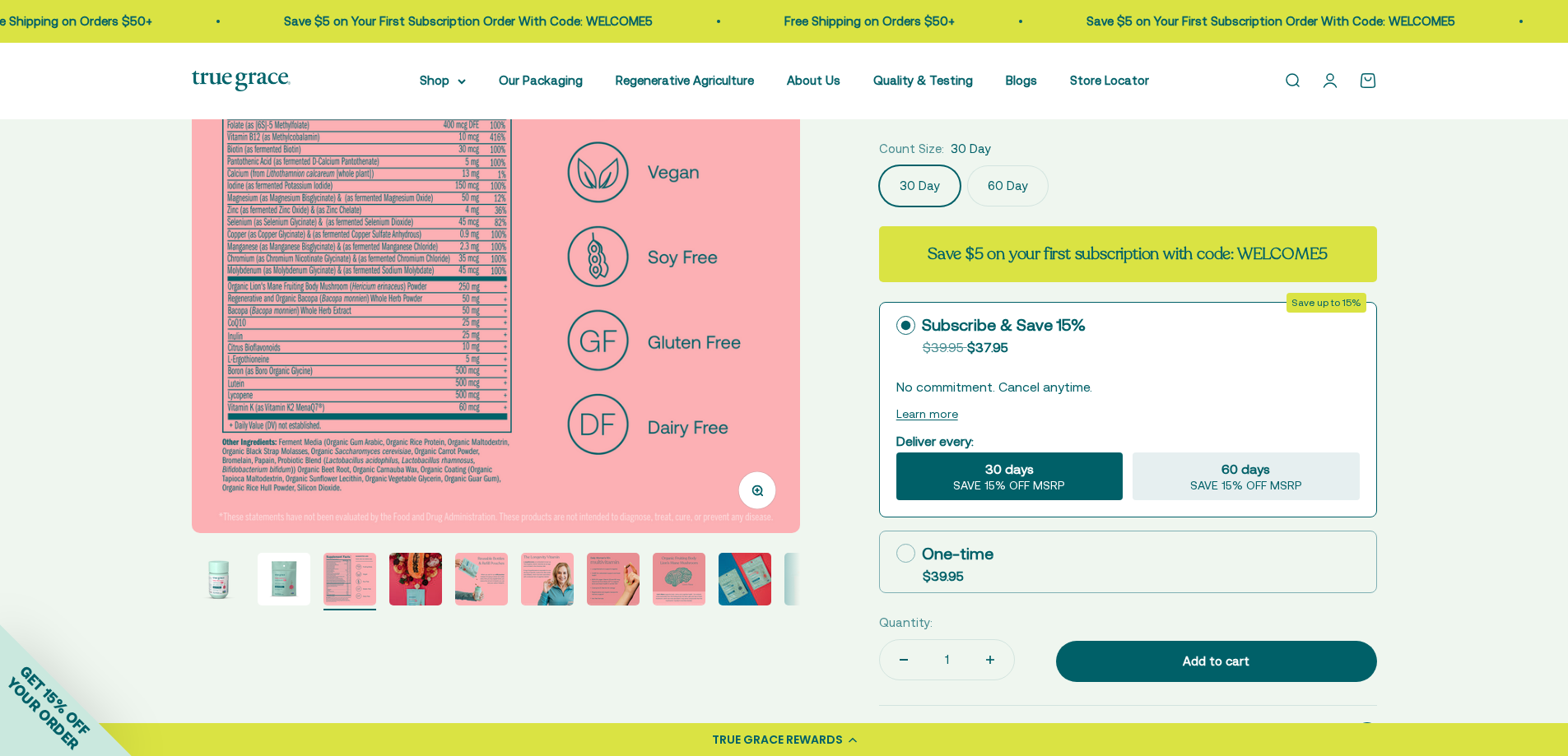
click at [624, 587] on img "Go to item 7" at bounding box center [613, 578] width 52 height 52
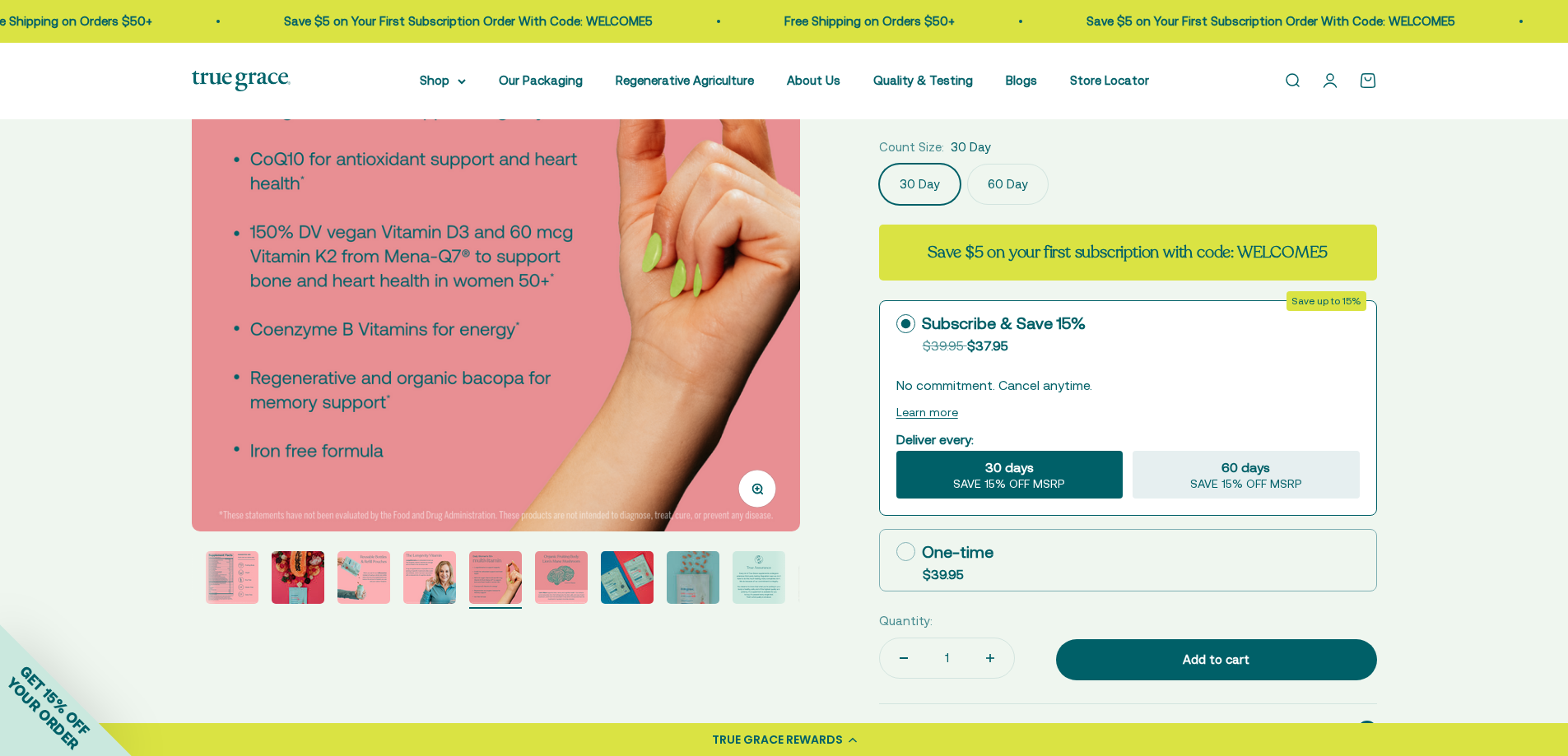
scroll to position [411, 0]
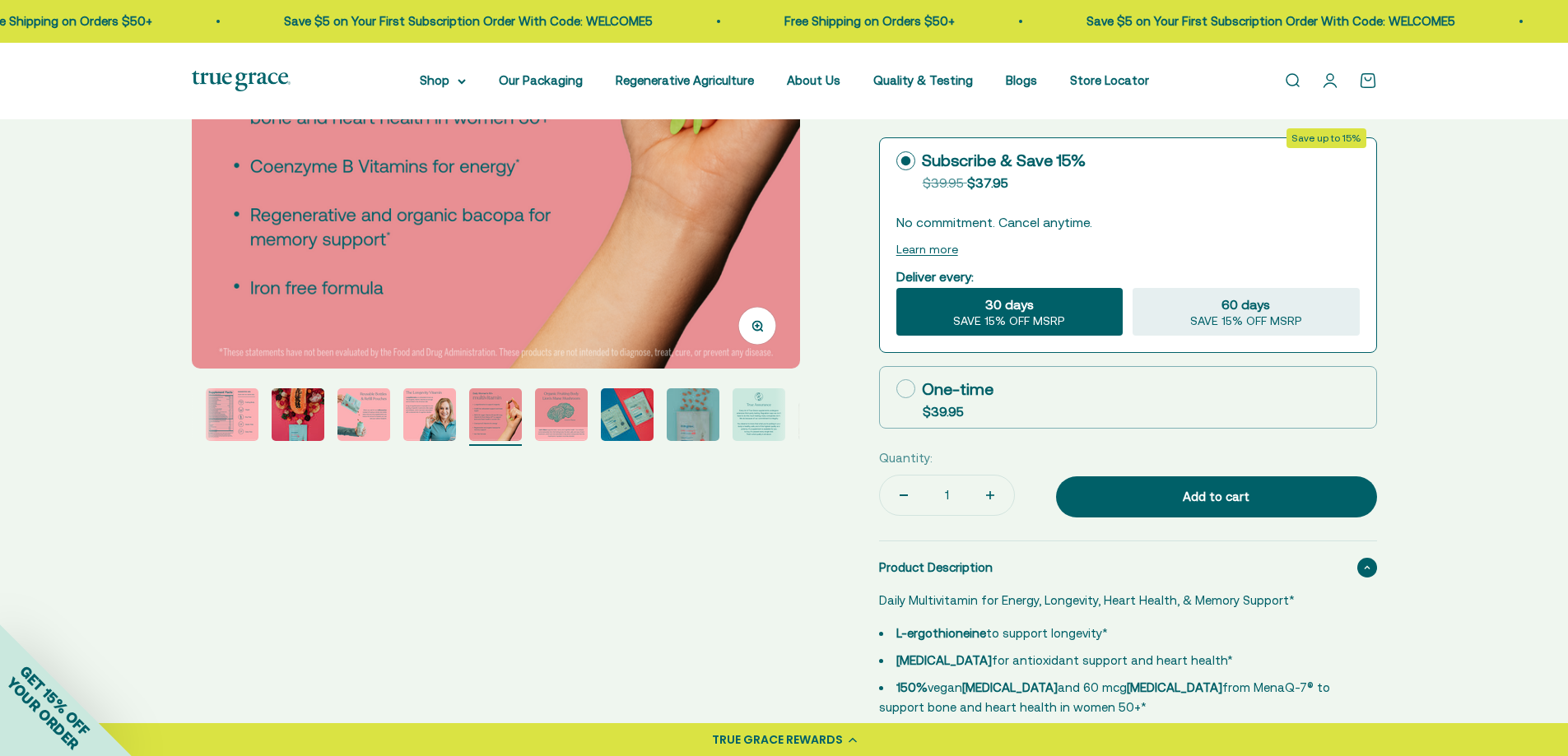
click at [228, 417] on img "Go to item 3" at bounding box center [231, 414] width 52 height 52
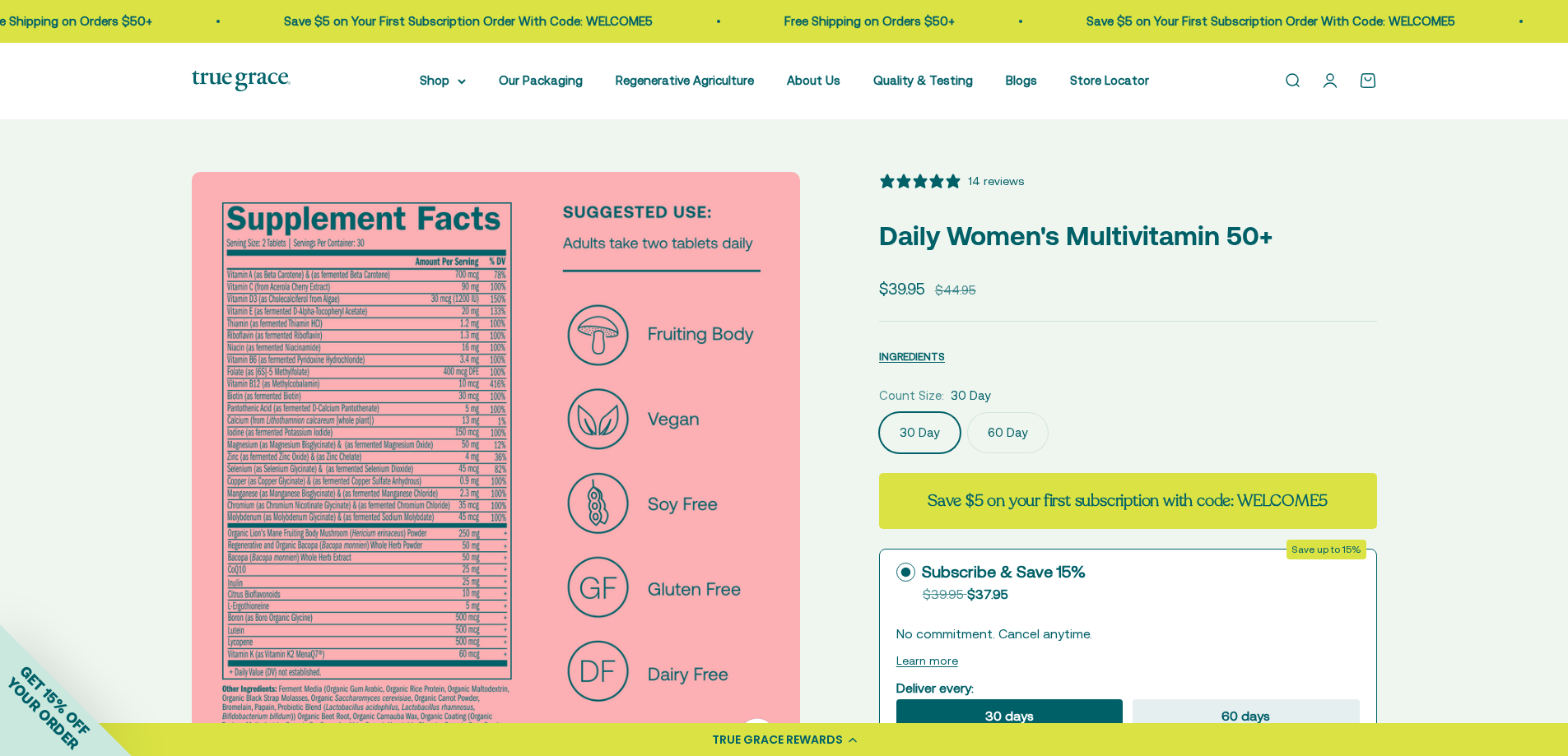
scroll to position [165, 0]
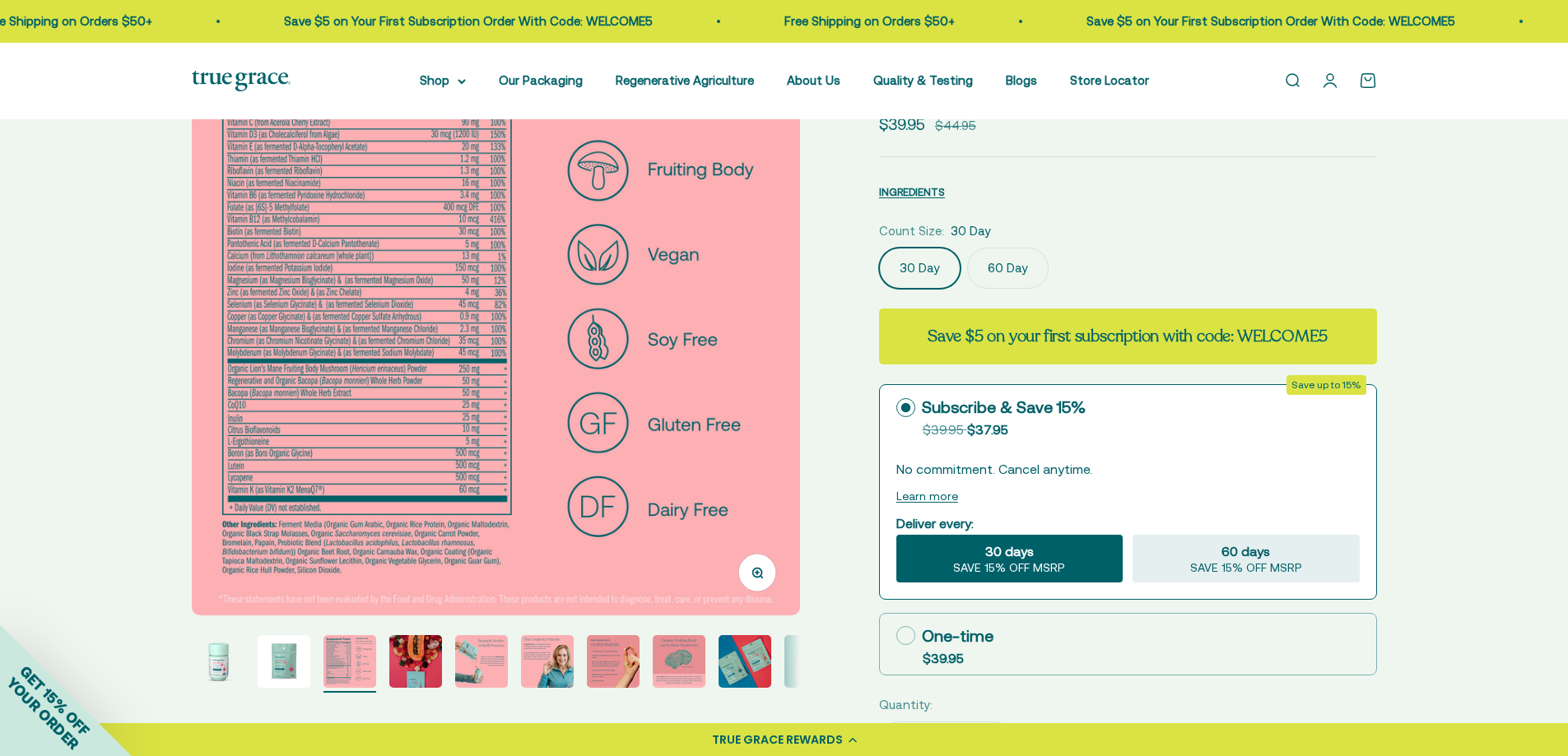
click at [618, 652] on img "Go to item 7" at bounding box center [613, 661] width 52 height 52
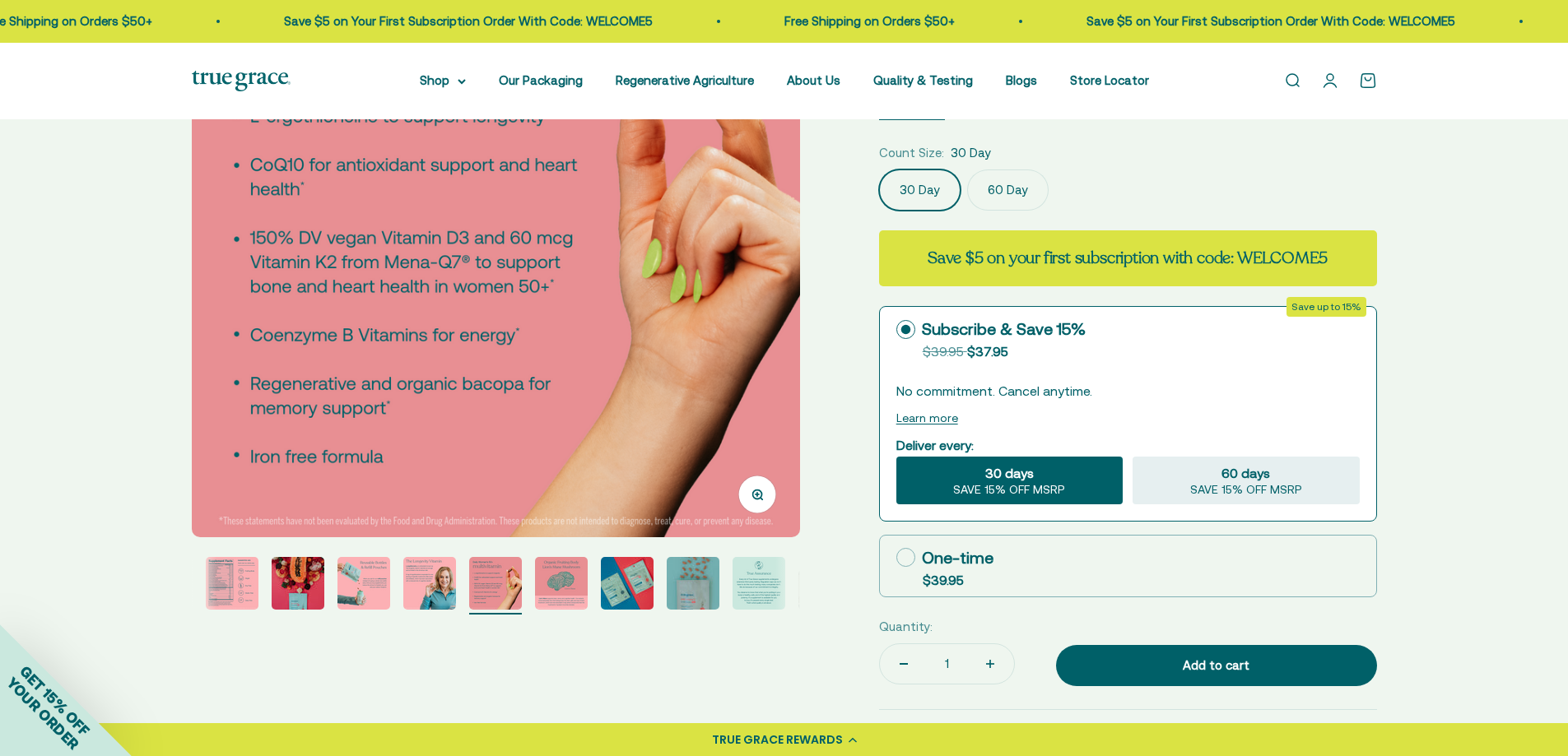
scroll to position [329, 0]
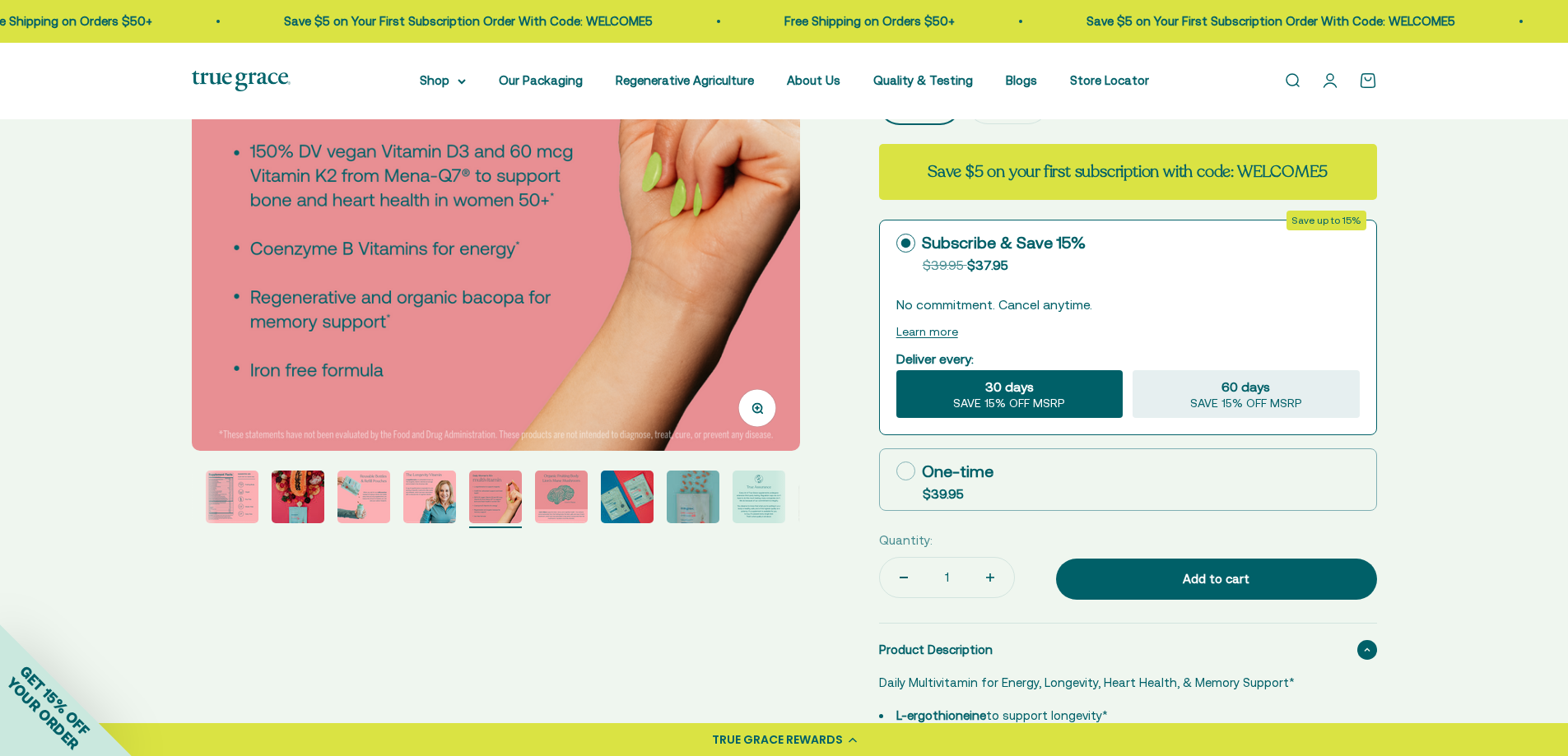
click at [745, 496] on img "Go to item 11" at bounding box center [758, 497] width 52 height 52
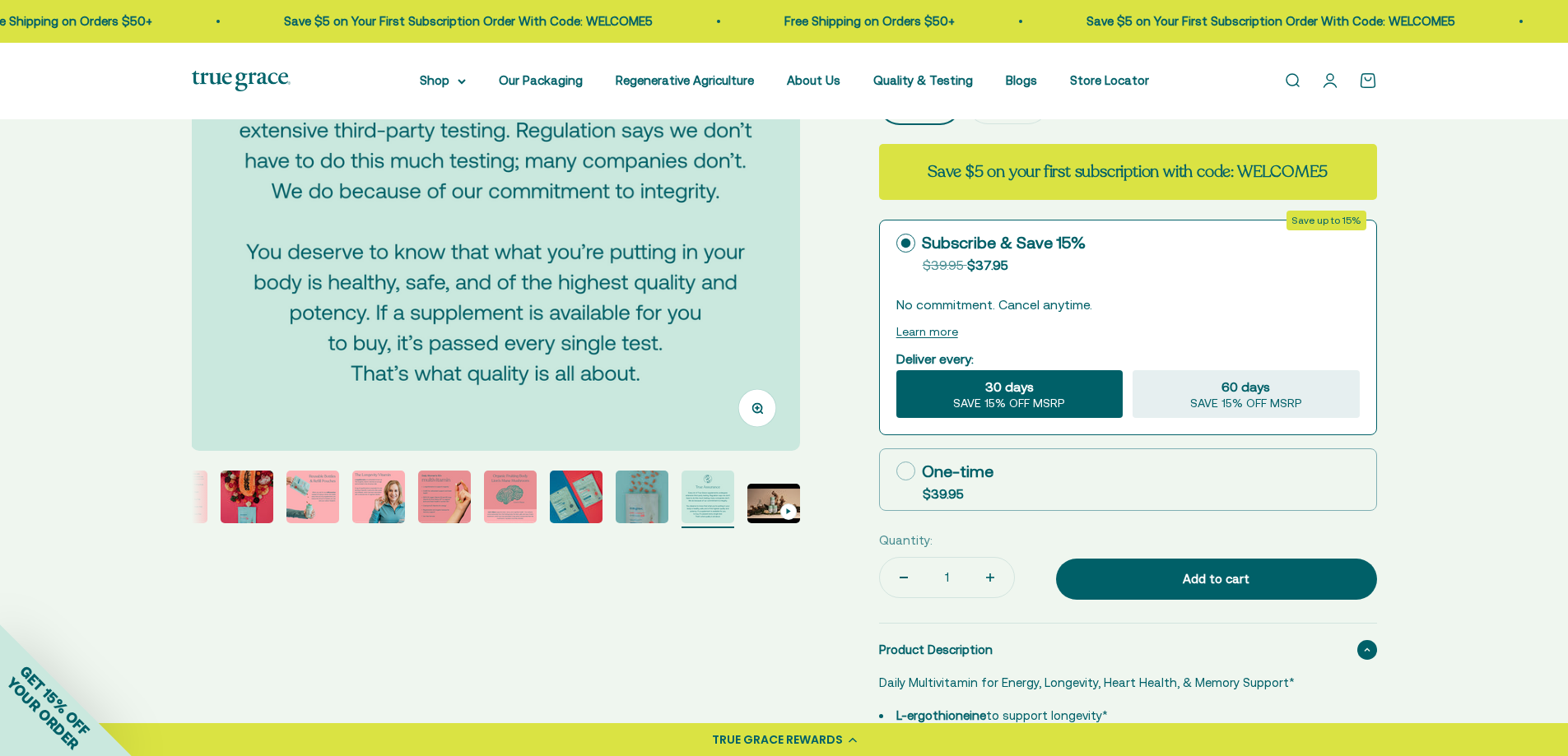
click at [505, 491] on img "Go to item 8" at bounding box center [510, 497] width 52 height 52
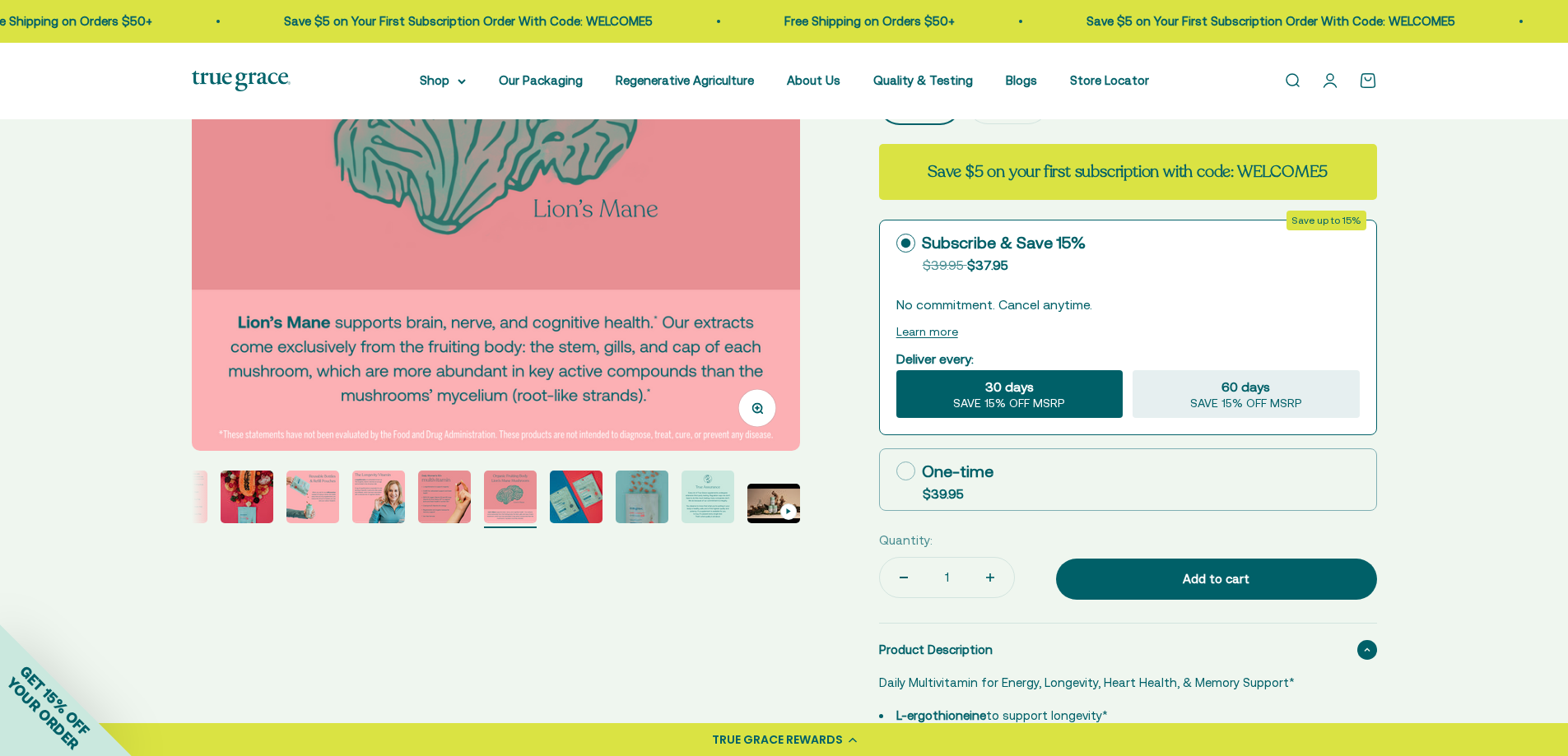
click at [437, 493] on img "Go to item 7" at bounding box center [444, 497] width 52 height 52
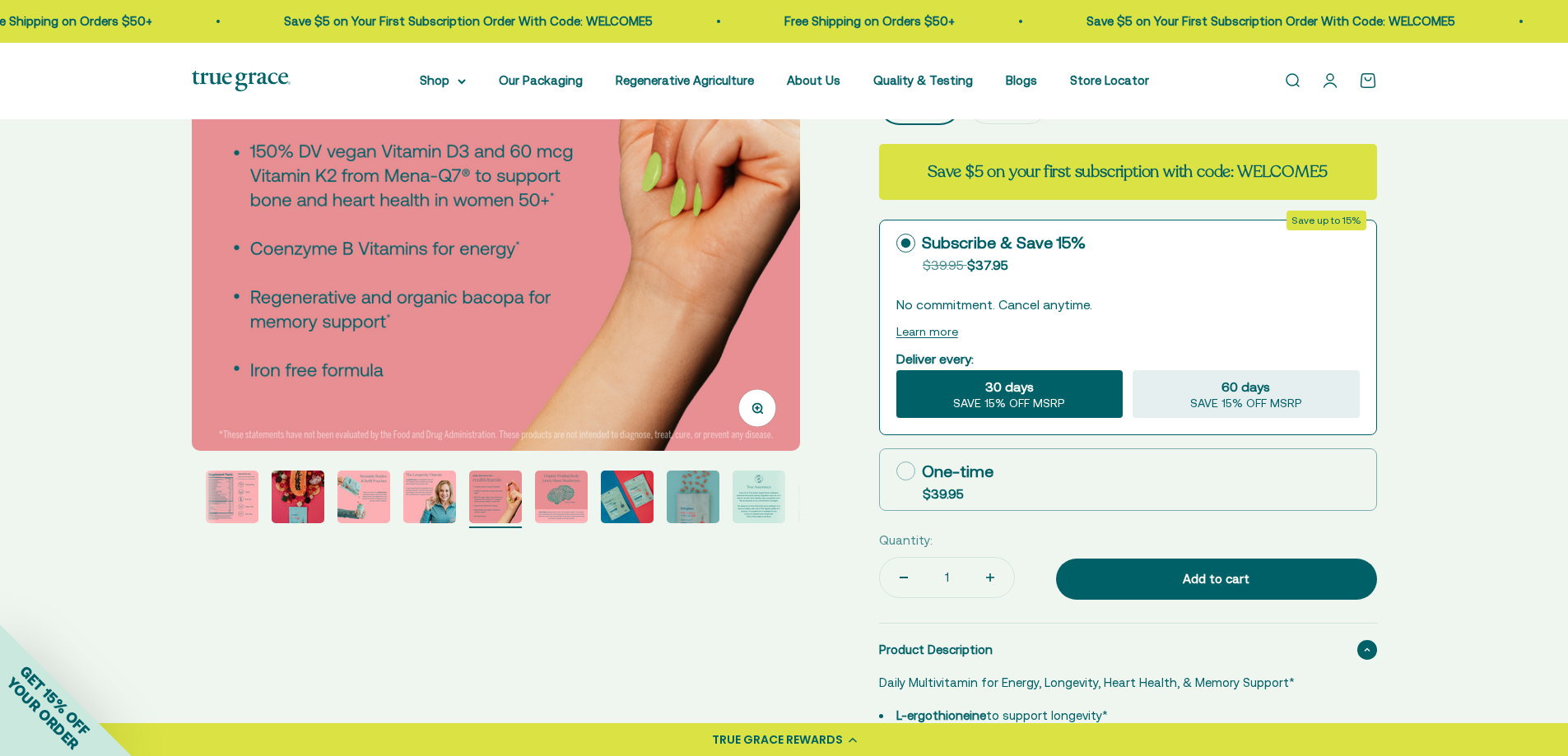
click at [355, 491] on img "Go to item 5" at bounding box center [363, 497] width 52 height 52
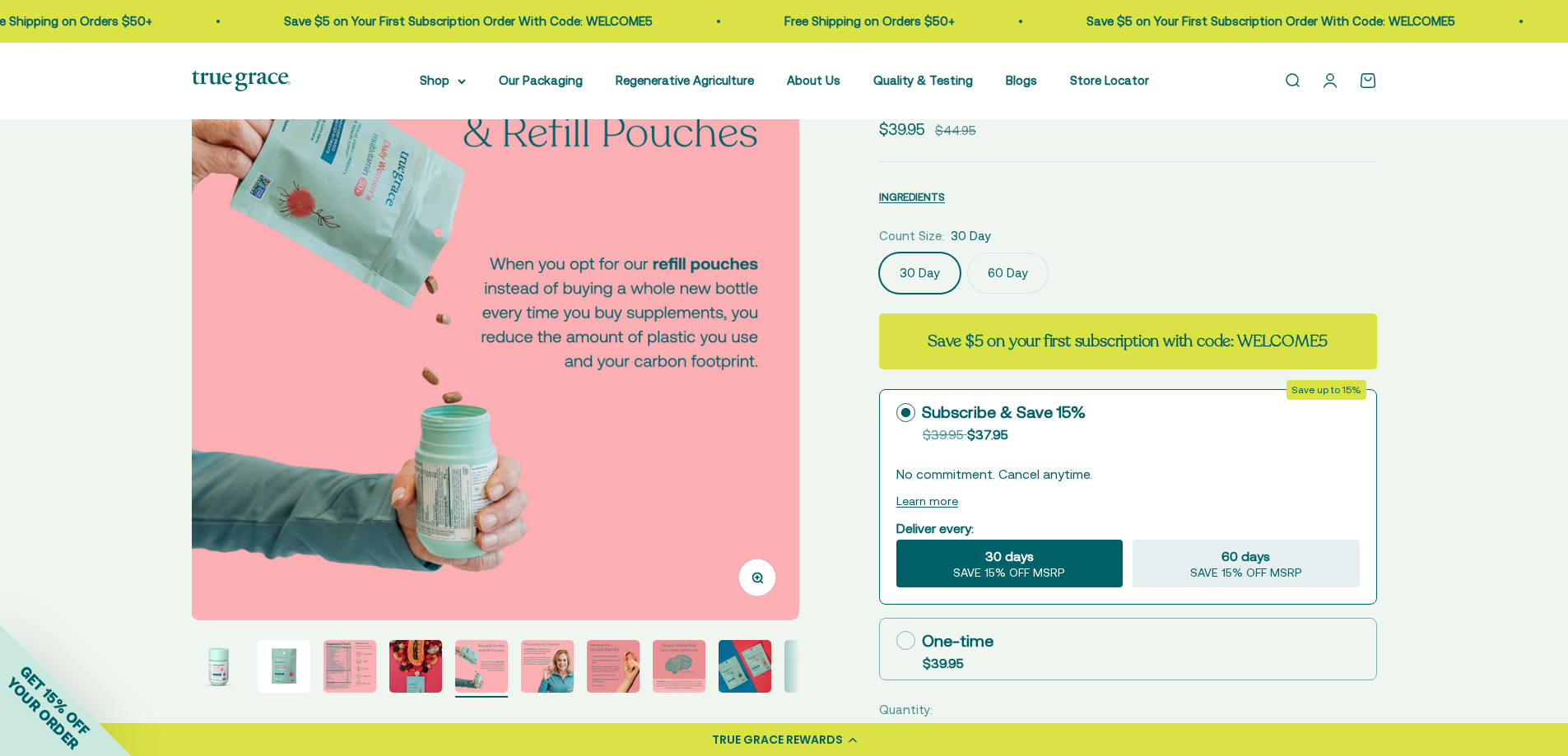
scroll to position [247, 0]
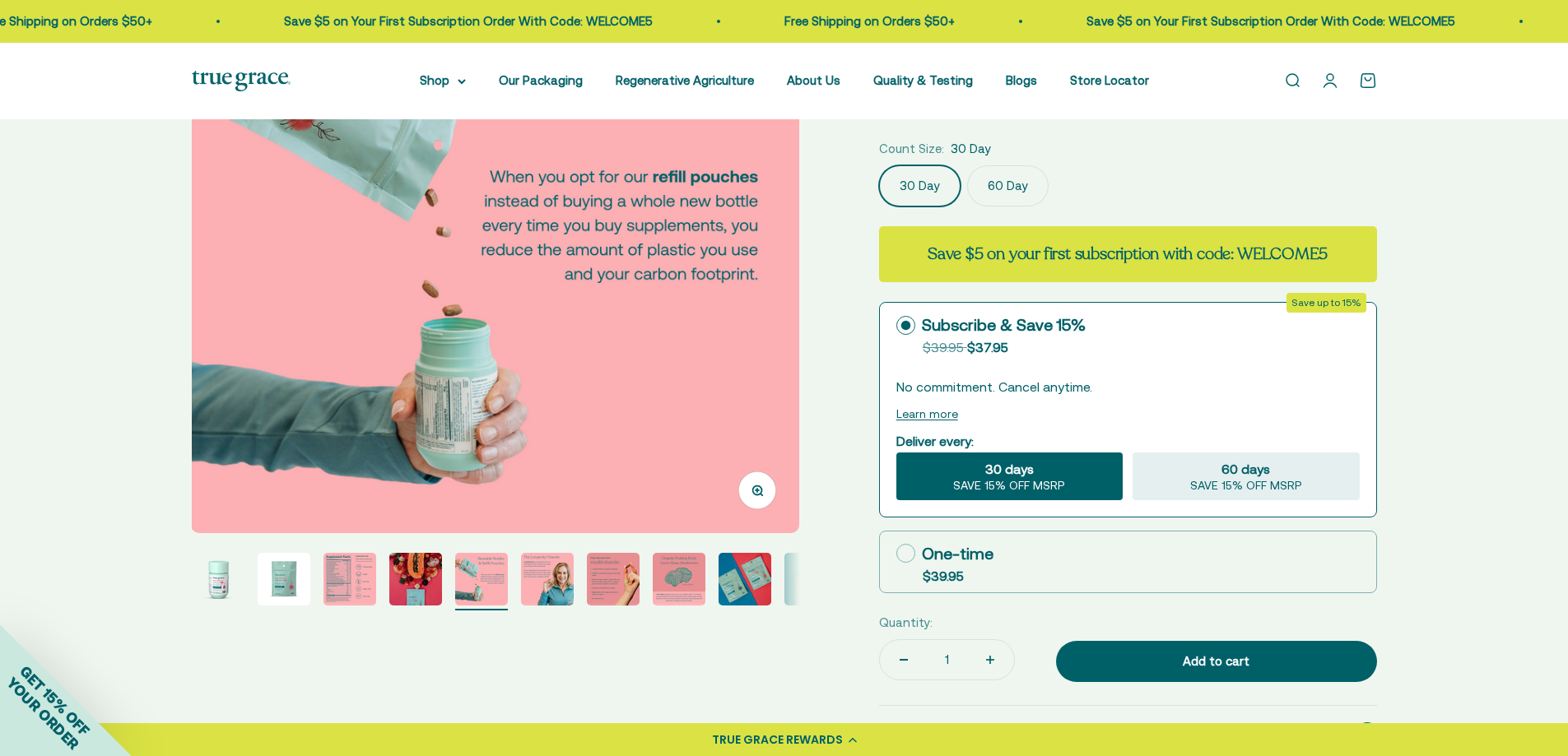
click at [619, 575] on img "Go to item 7" at bounding box center [613, 578] width 52 height 52
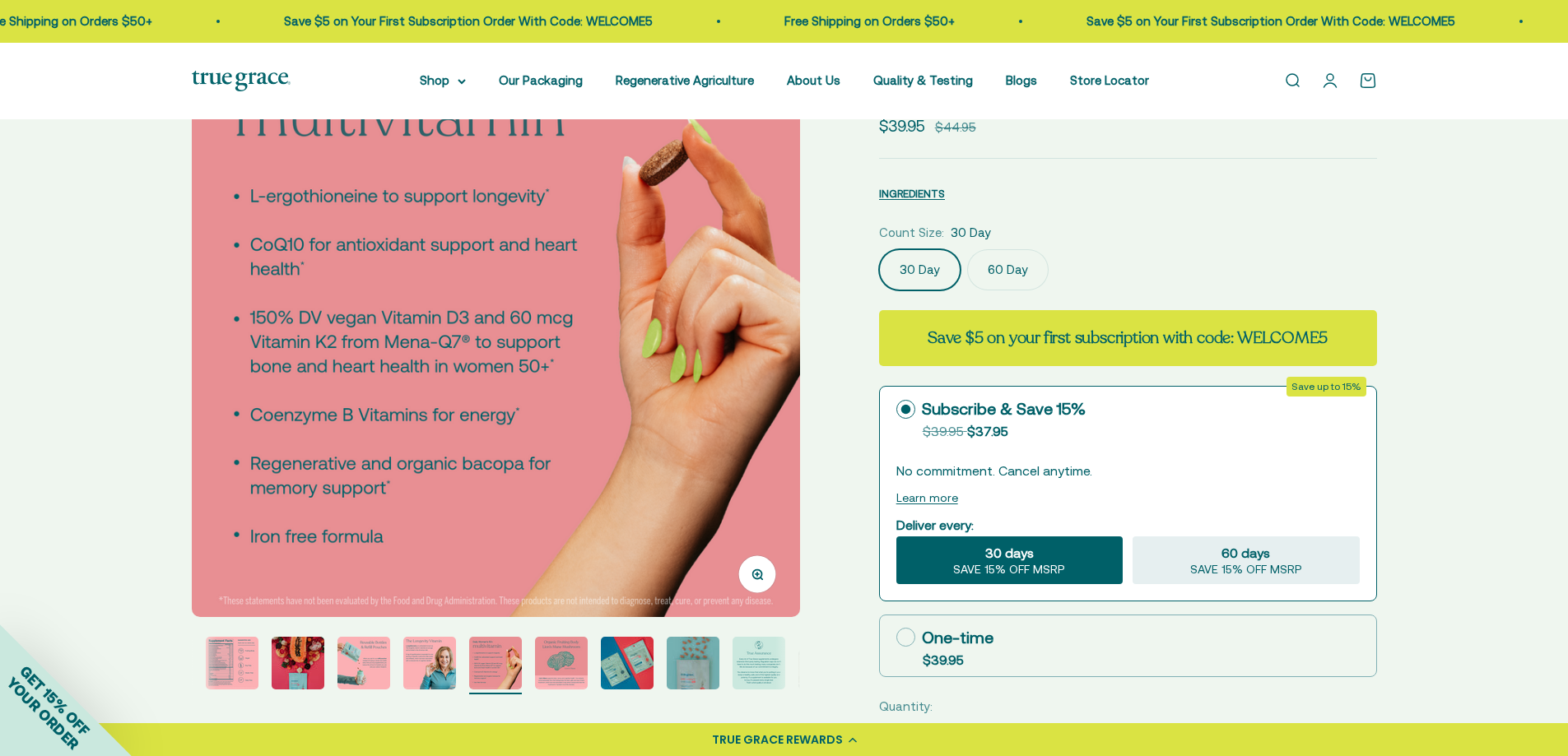
scroll to position [165, 0]
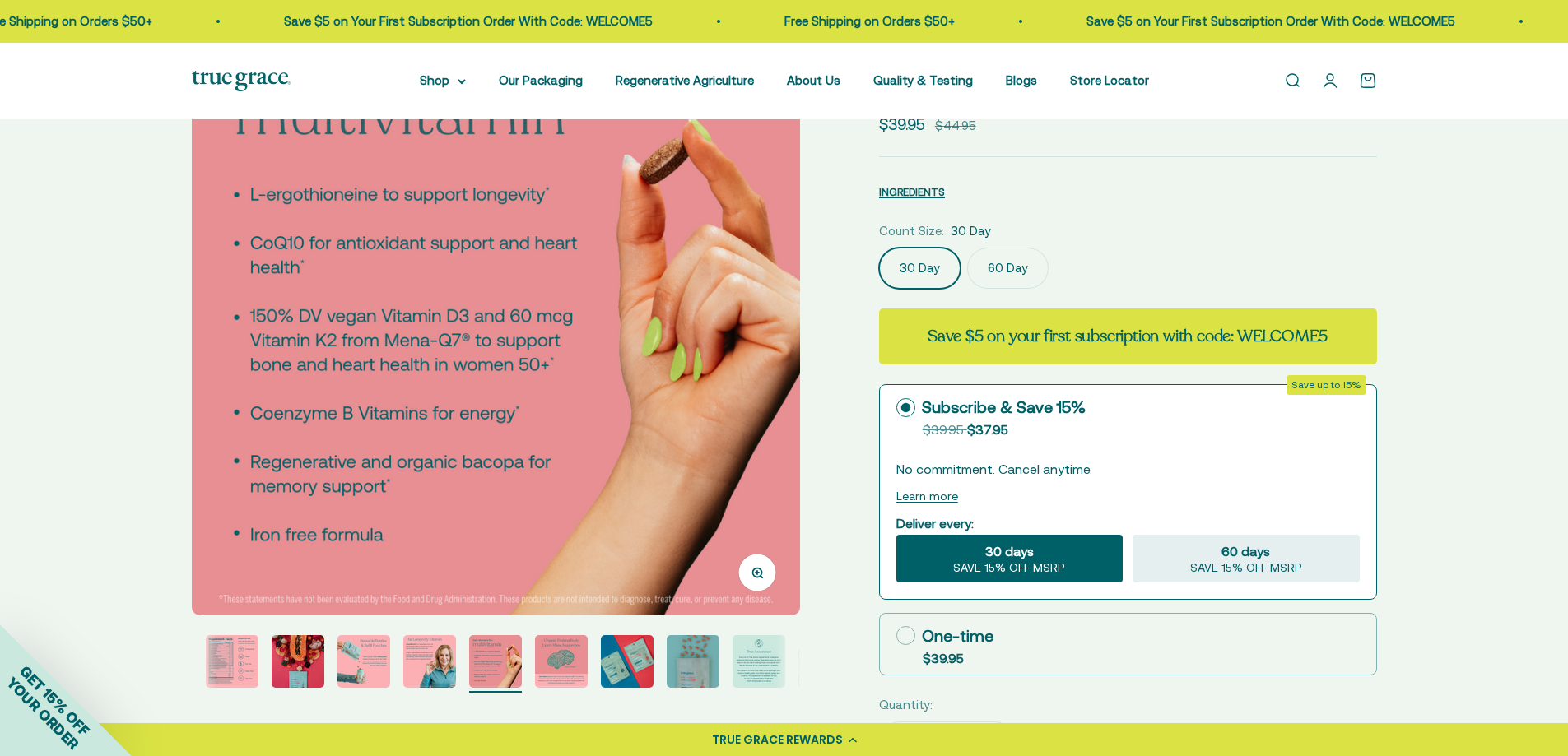
click at [710, 664] on img "Go to item 10" at bounding box center [692, 661] width 52 height 52
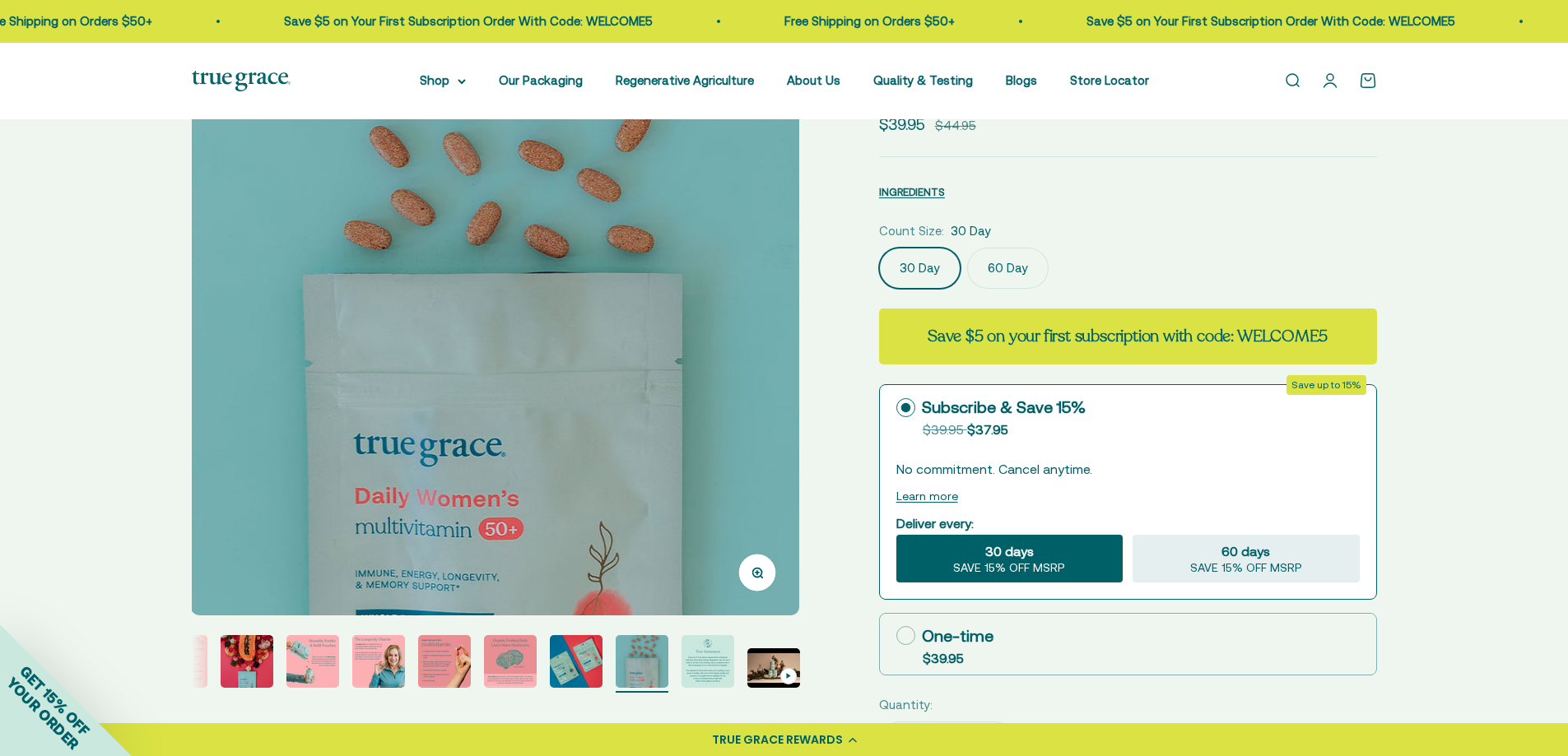
click at [698, 666] on img "Go to item 11" at bounding box center [707, 661] width 52 height 52
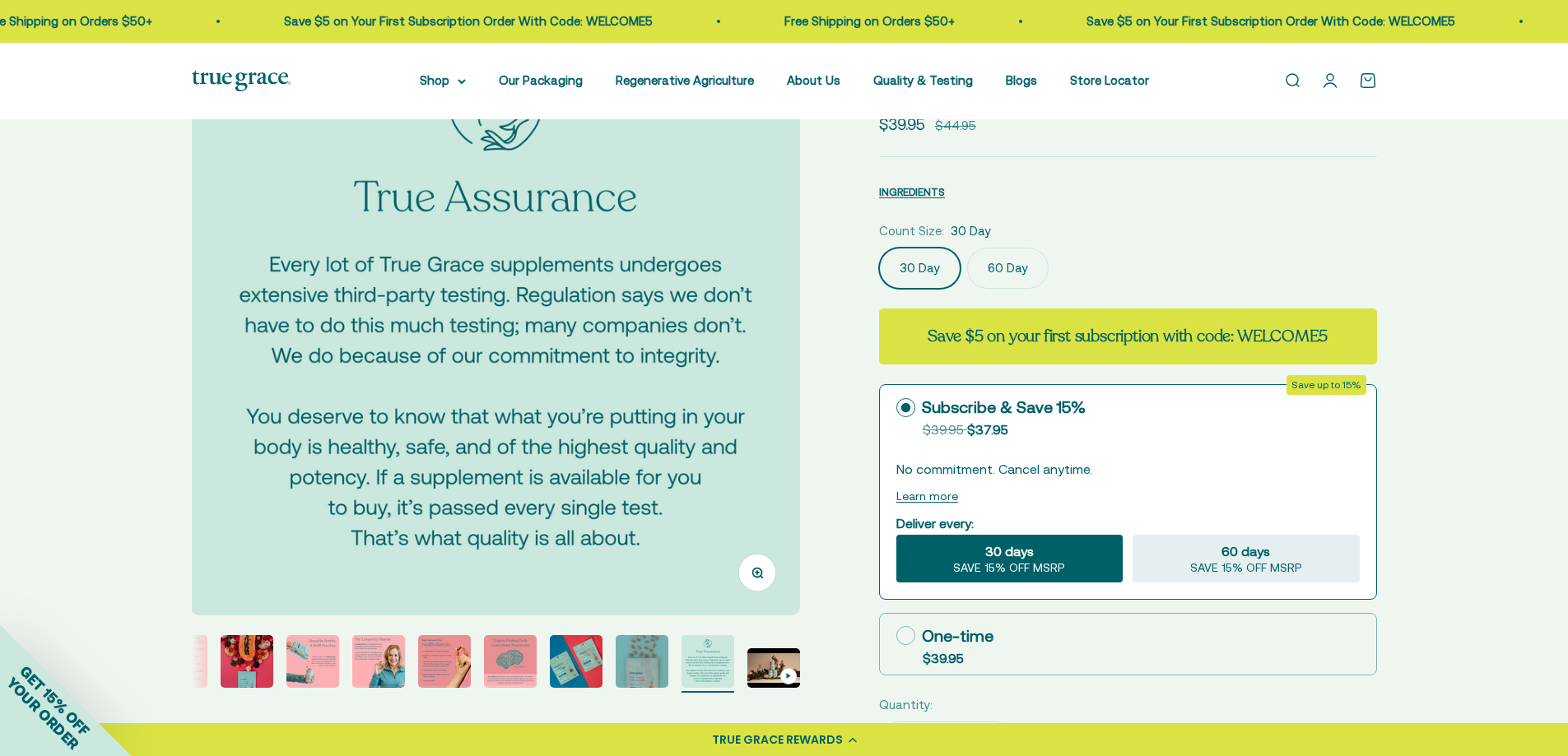
click at [436, 661] on img "Go to item 7" at bounding box center [444, 661] width 52 height 52
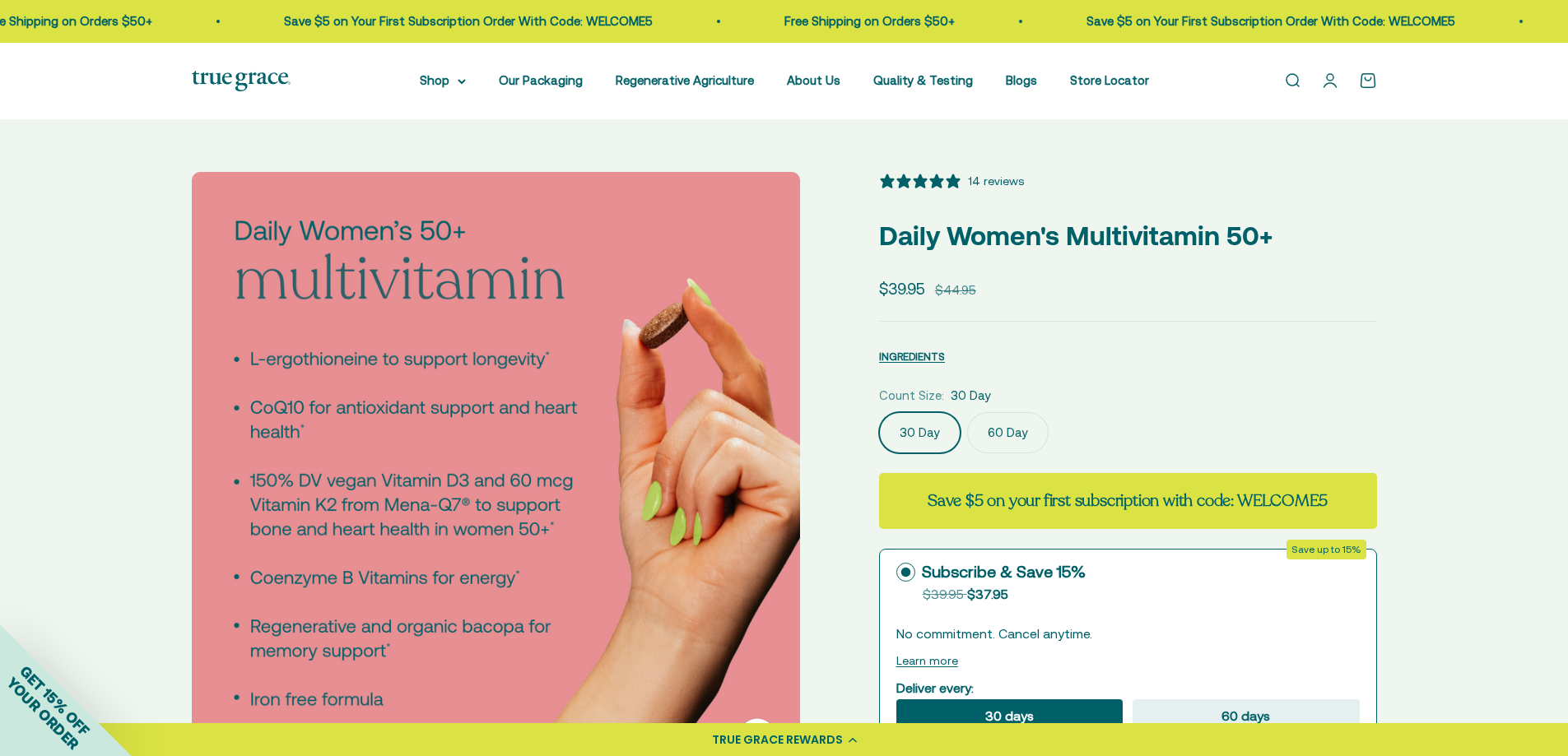
scroll to position [247, 0]
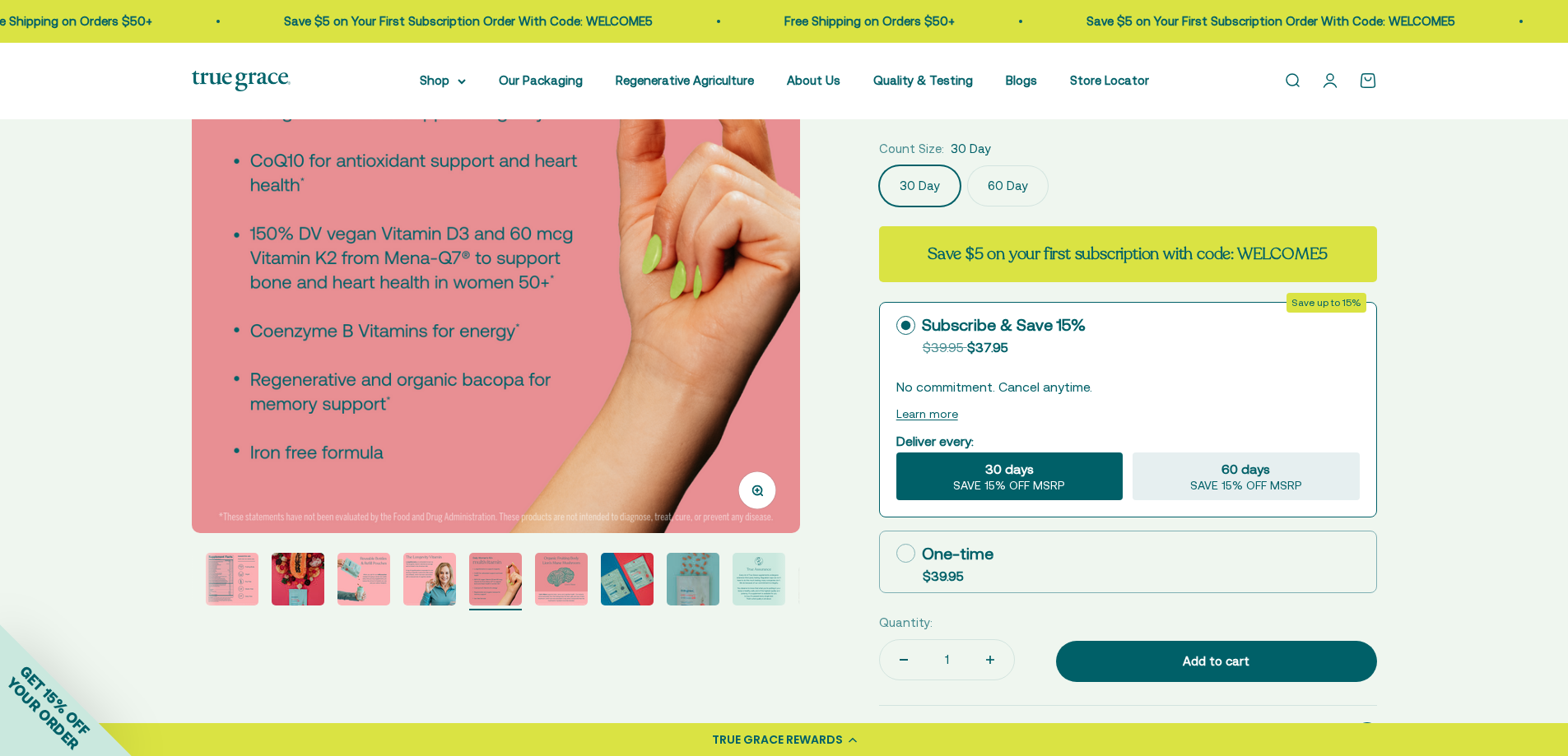
click at [113, 469] on div "Zoom Go to item 1 Go to item 2 Go to item 3 Go to item 4 Go to item 5 Go to ite…" at bounding box center [784, 652] width 1568 height 1561
click at [703, 576] on img "Go to item 10" at bounding box center [692, 578] width 52 height 52
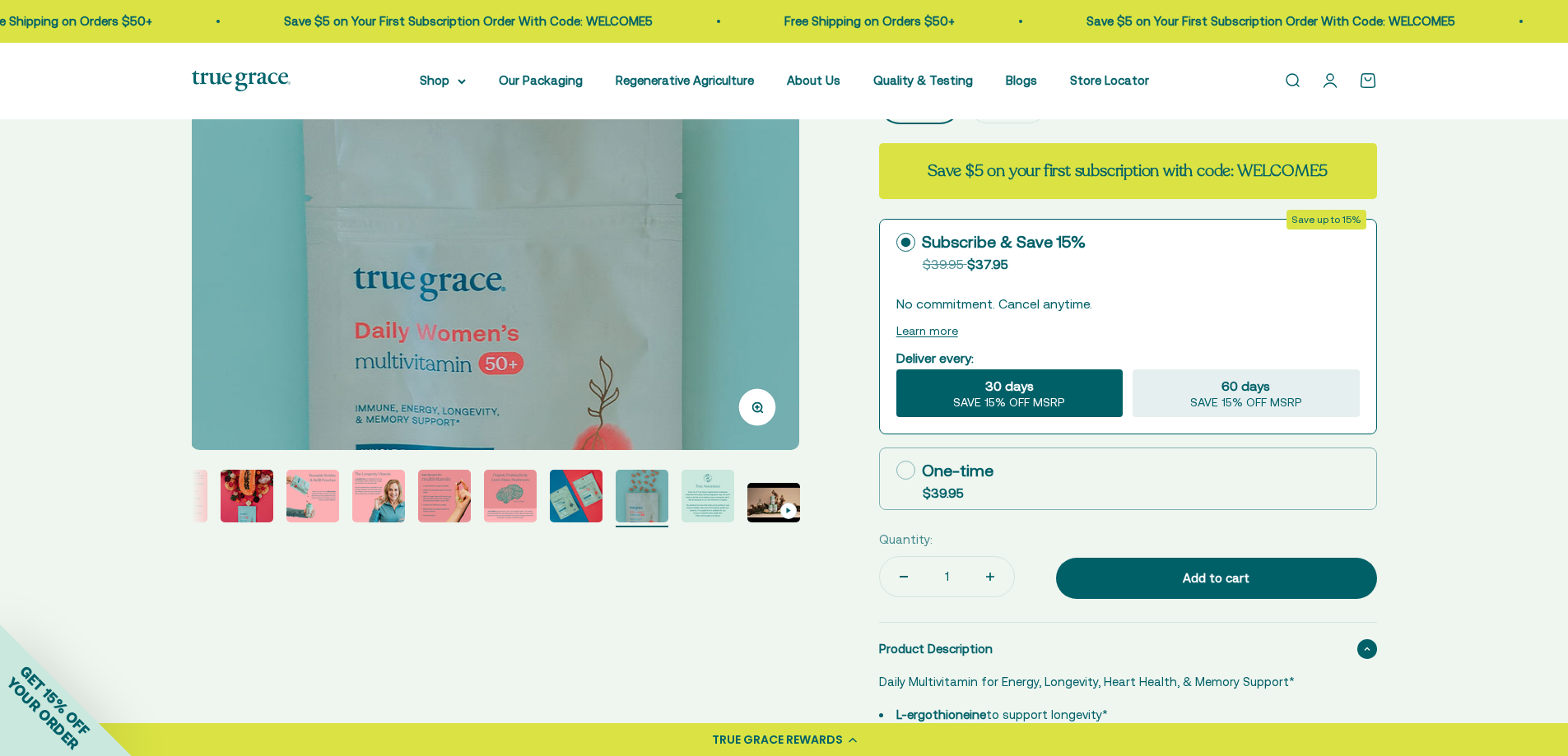
scroll to position [329, 0]
click at [796, 226] on img at bounding box center [495, 148] width 609 height 608
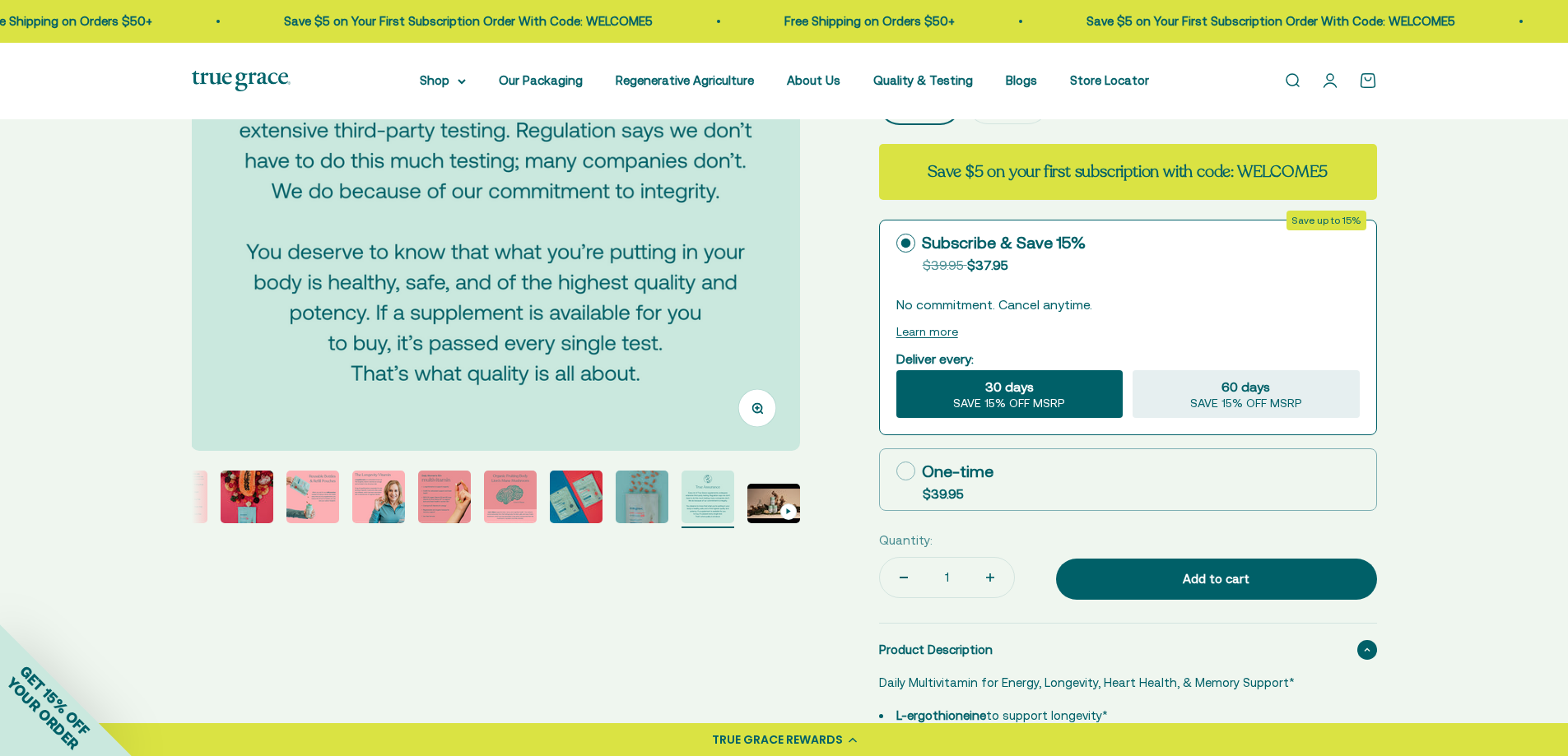
click at [796, 225] on img at bounding box center [495, 148] width 609 height 608
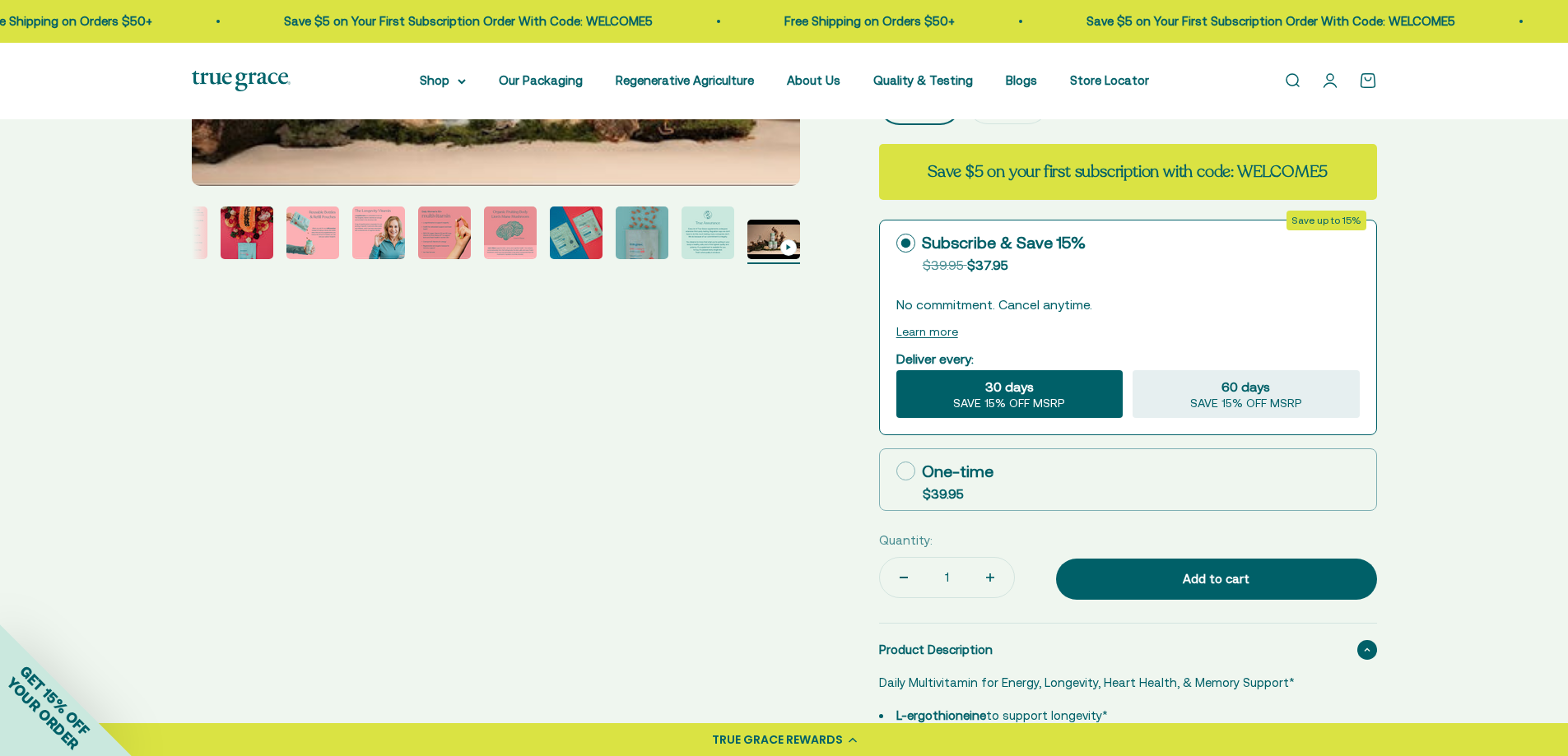
scroll to position [0, 0]
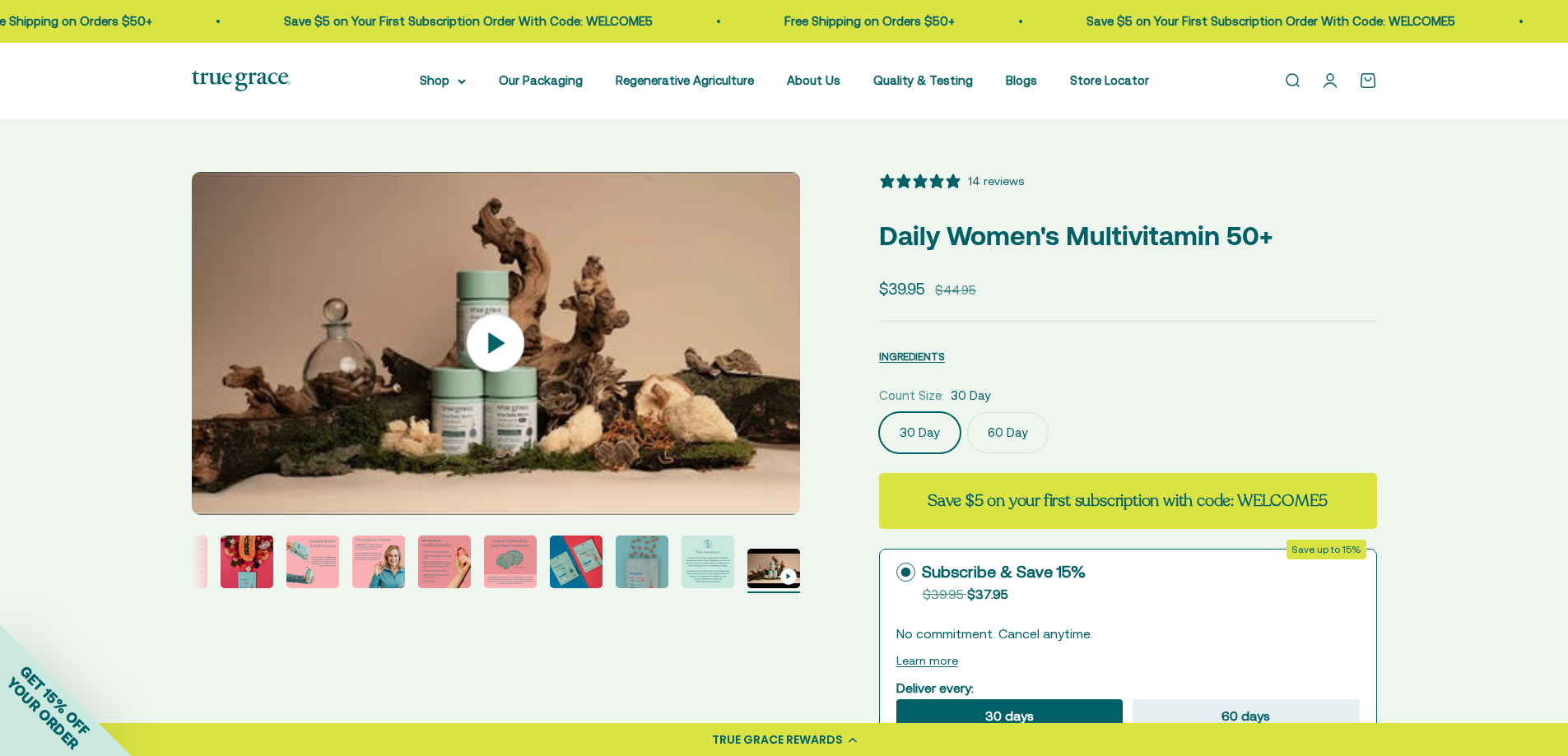
click at [196, 356] on img at bounding box center [496, 344] width 609 height 344
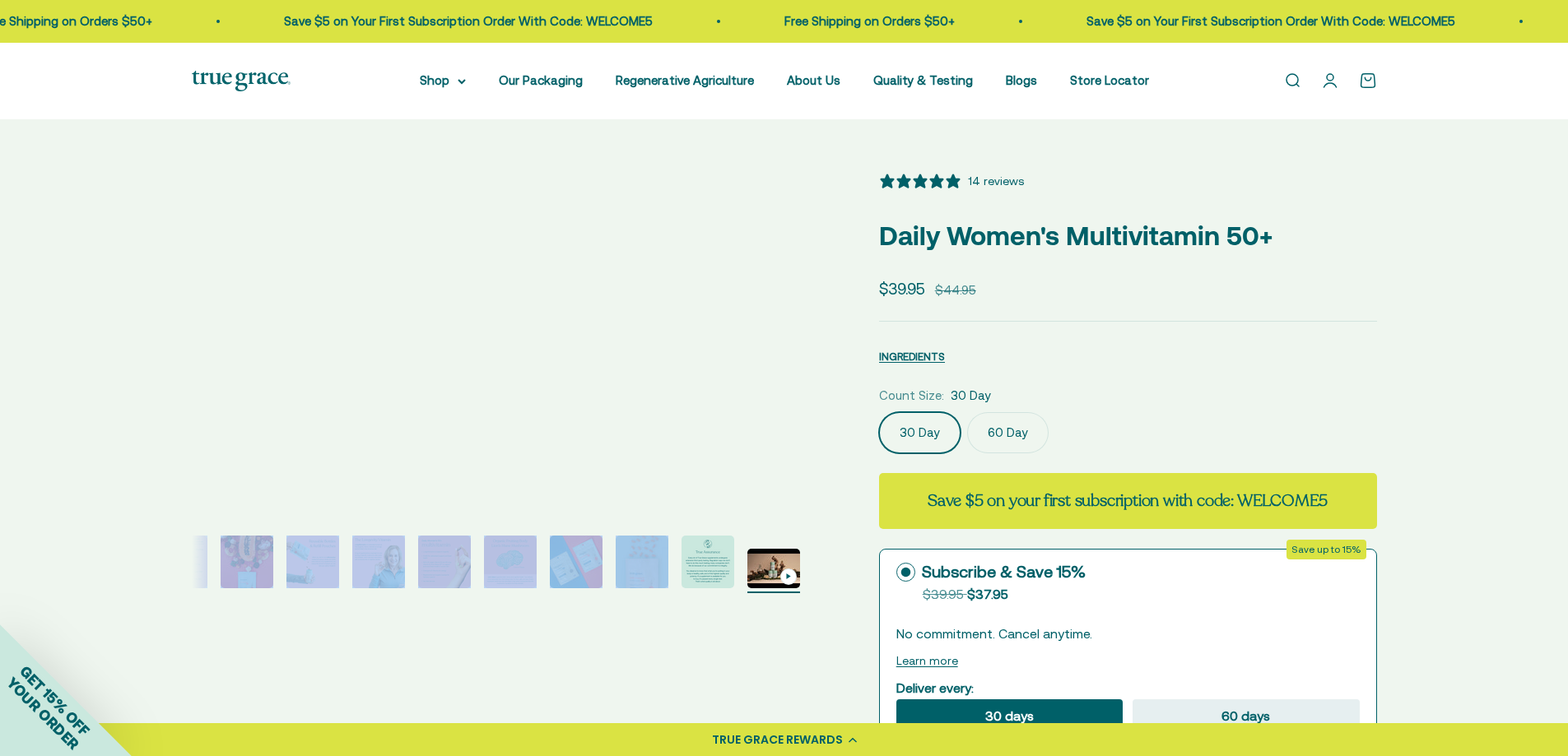
drag, startPoint x: 613, startPoint y: 562, endPoint x: 231, endPoint y: 550, distance: 382.2
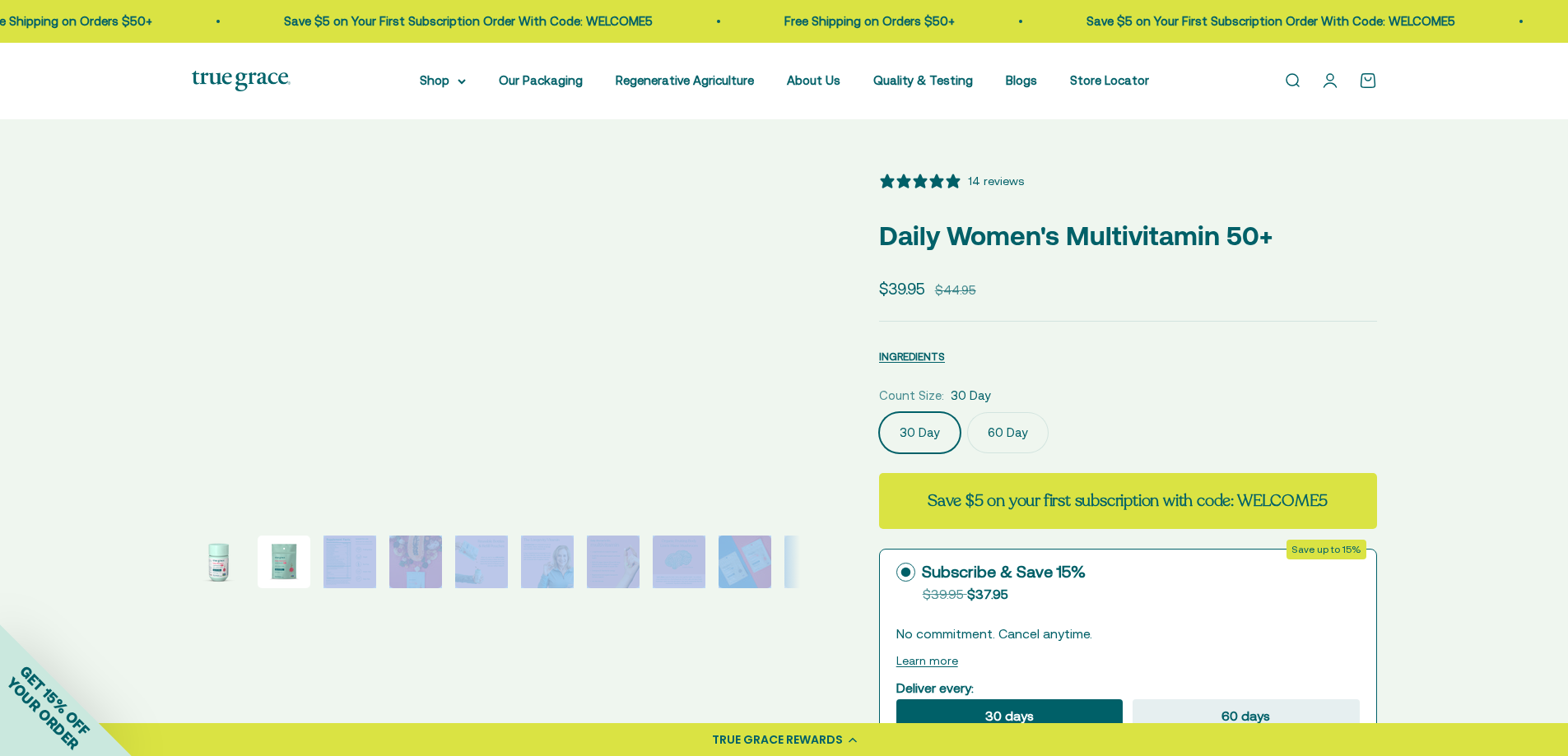
click at [234, 574] on img "Go to item 1" at bounding box center [217, 562] width 52 height 52
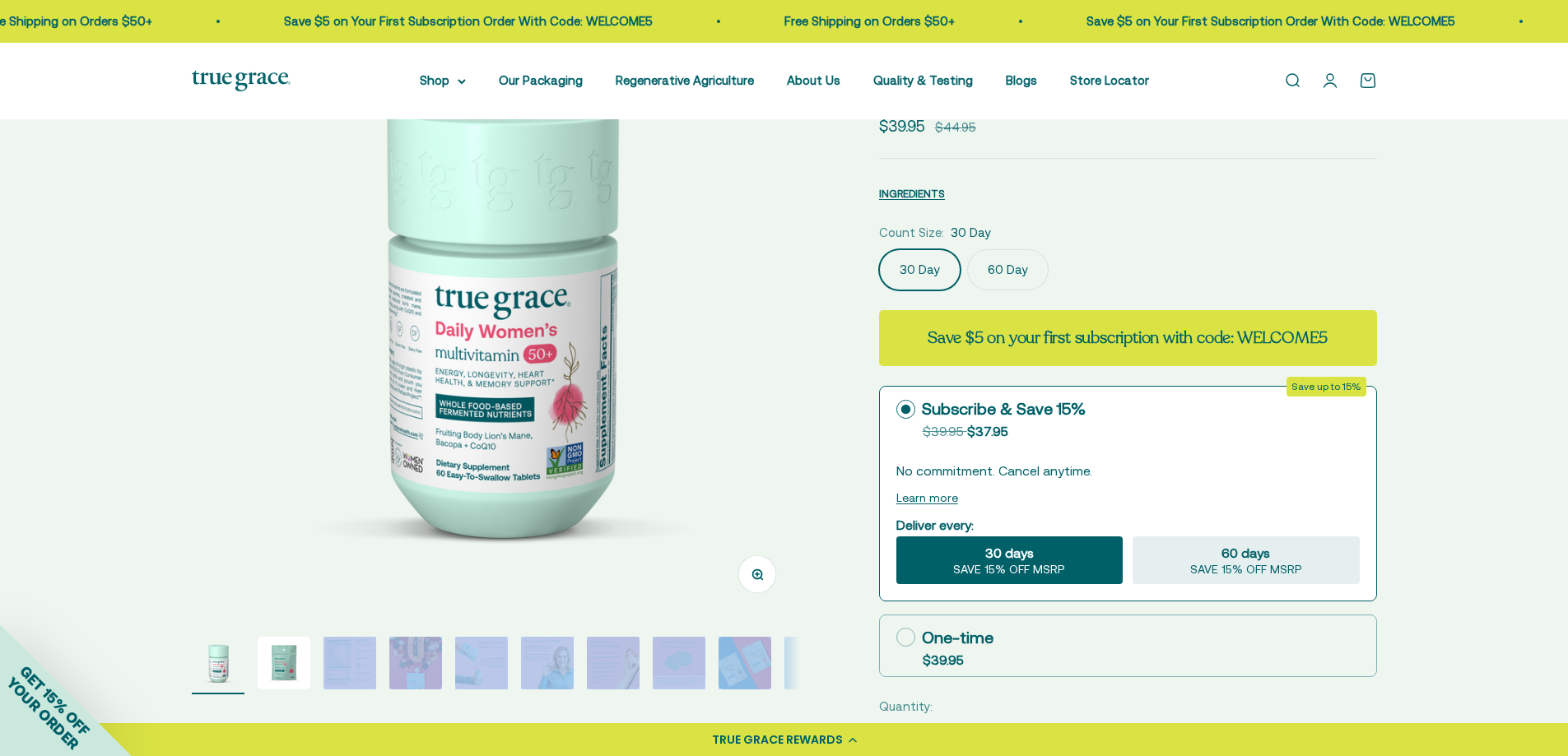
scroll to position [165, 0]
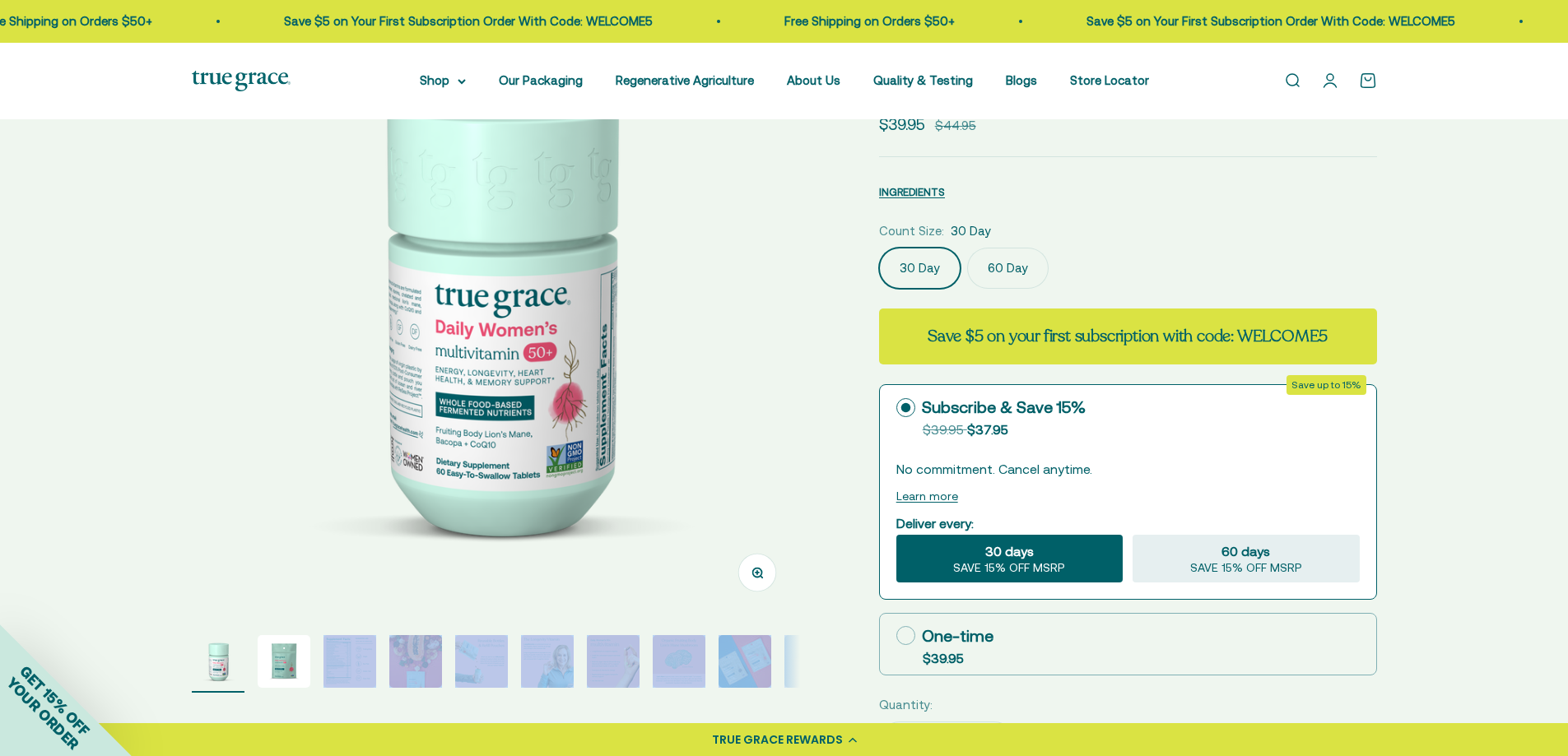
click at [212, 655] on img "Go to item 1" at bounding box center [217, 661] width 52 height 52
click at [277, 657] on img "Go to item 2" at bounding box center [283, 661] width 52 height 52
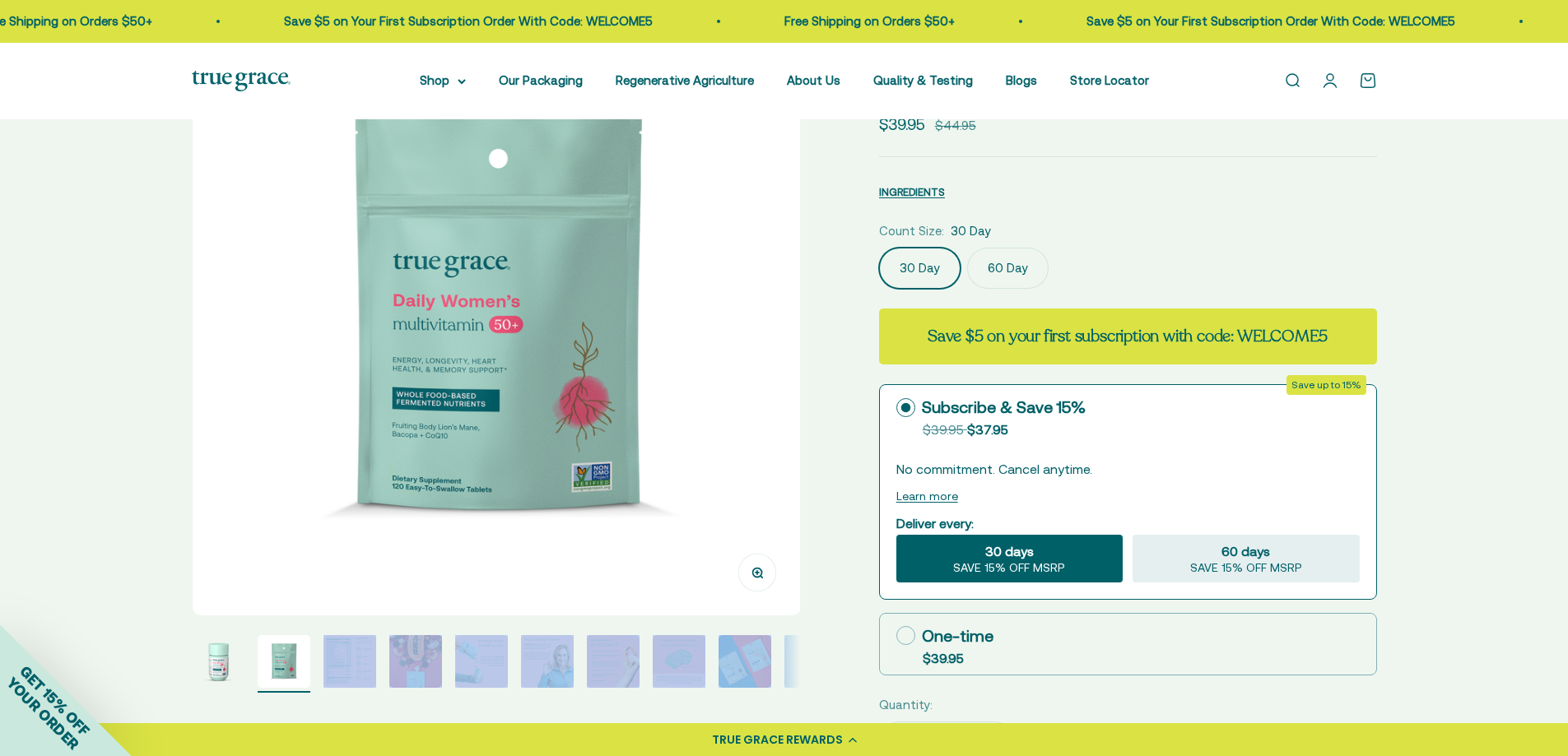
scroll to position [0, 628]
drag, startPoint x: 534, startPoint y: 386, endPoint x: 504, endPoint y: 411, distance: 39.1
click at [535, 386] on img at bounding box center [496, 312] width 609 height 608
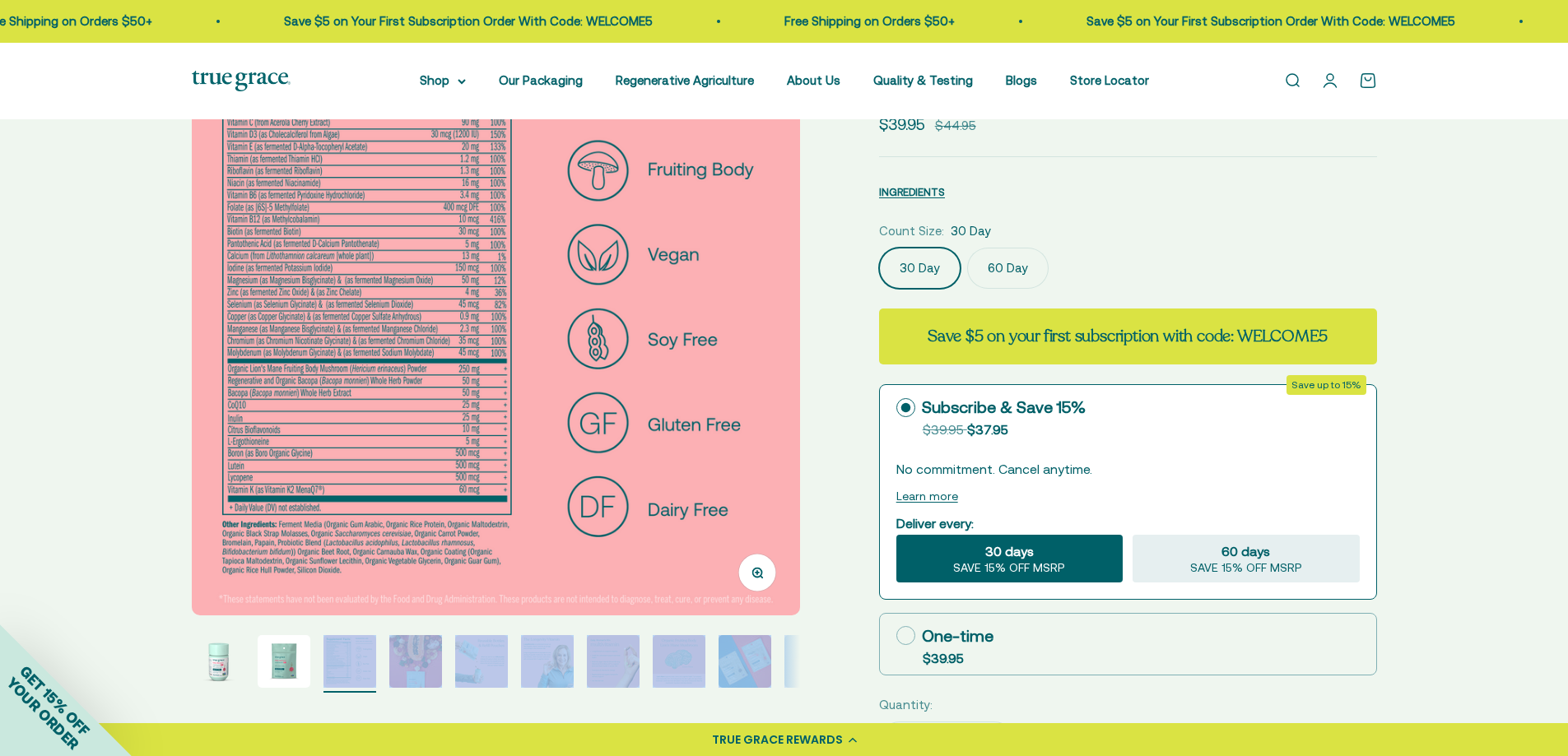
click at [200, 673] on img "Go to item 1" at bounding box center [217, 661] width 52 height 52
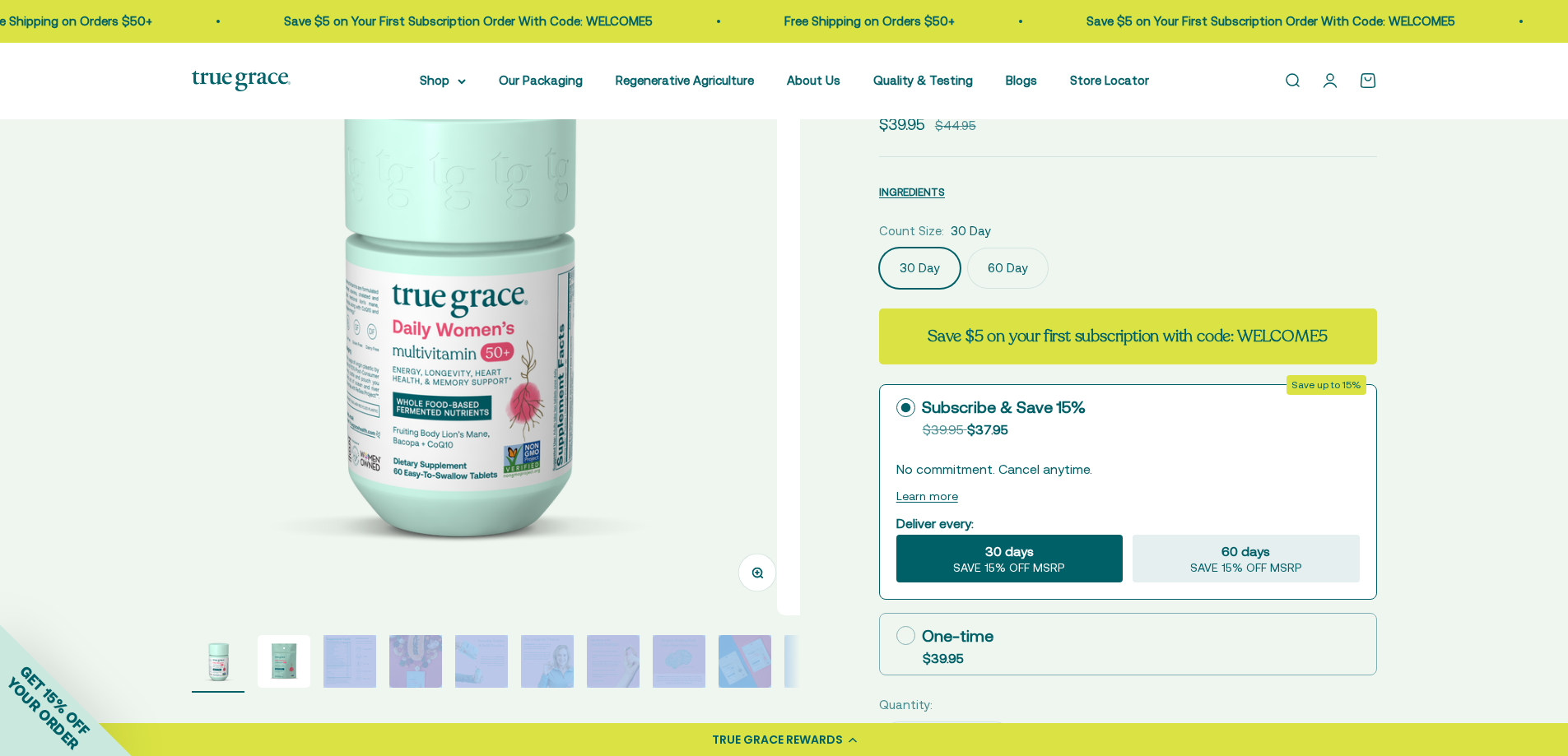
scroll to position [0, 0]
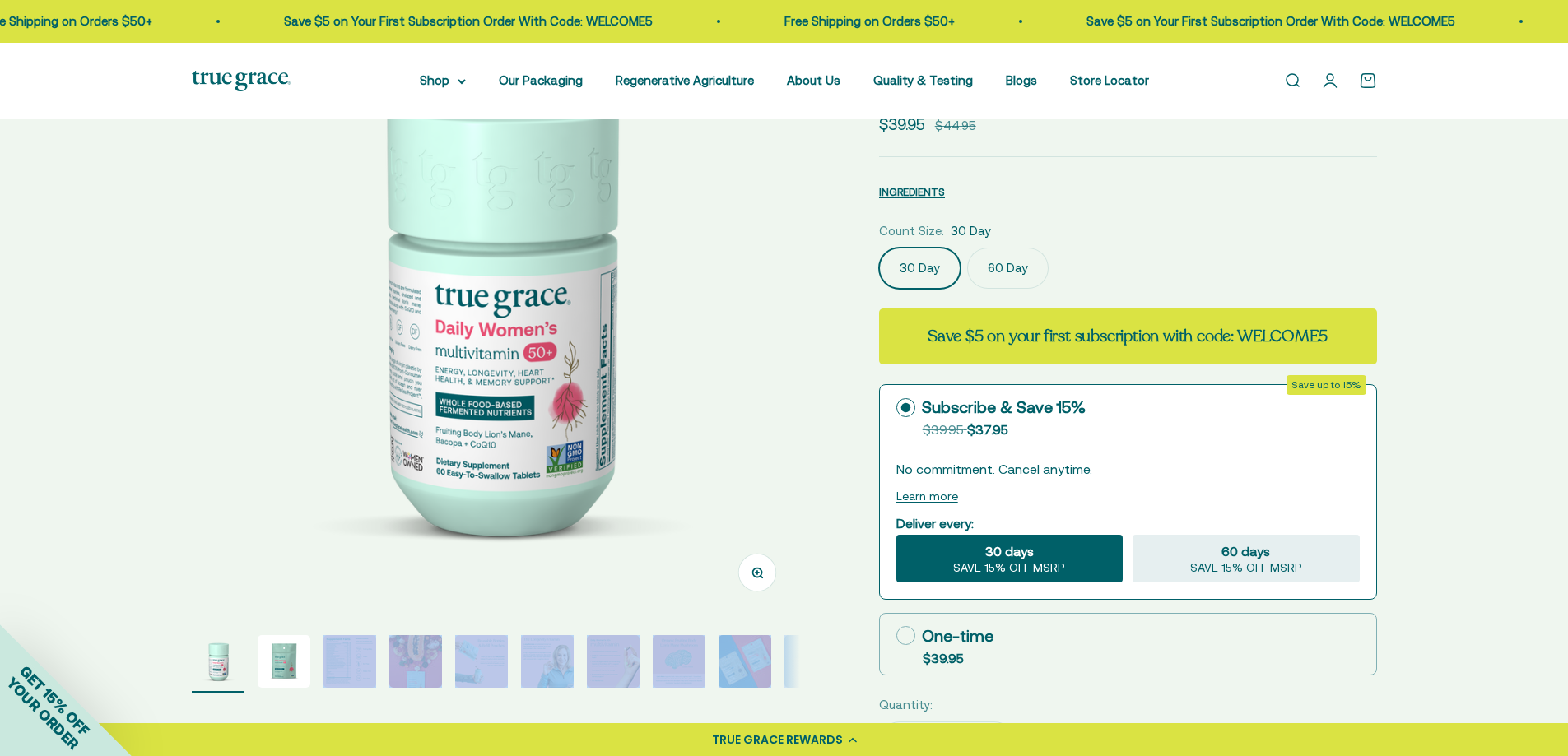
click at [288, 659] on img "Go to item 2" at bounding box center [283, 661] width 52 height 52
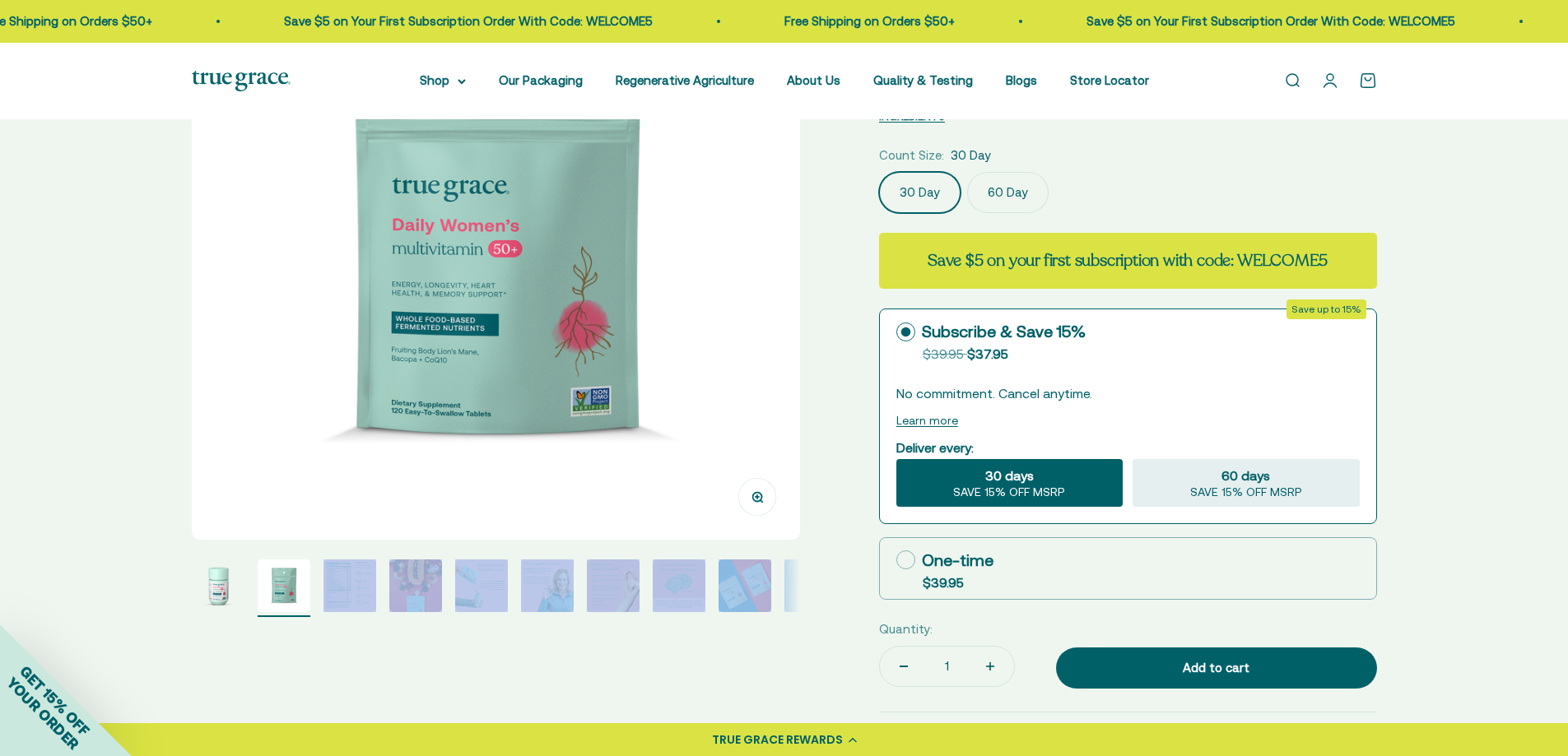
scroll to position [247, 0]
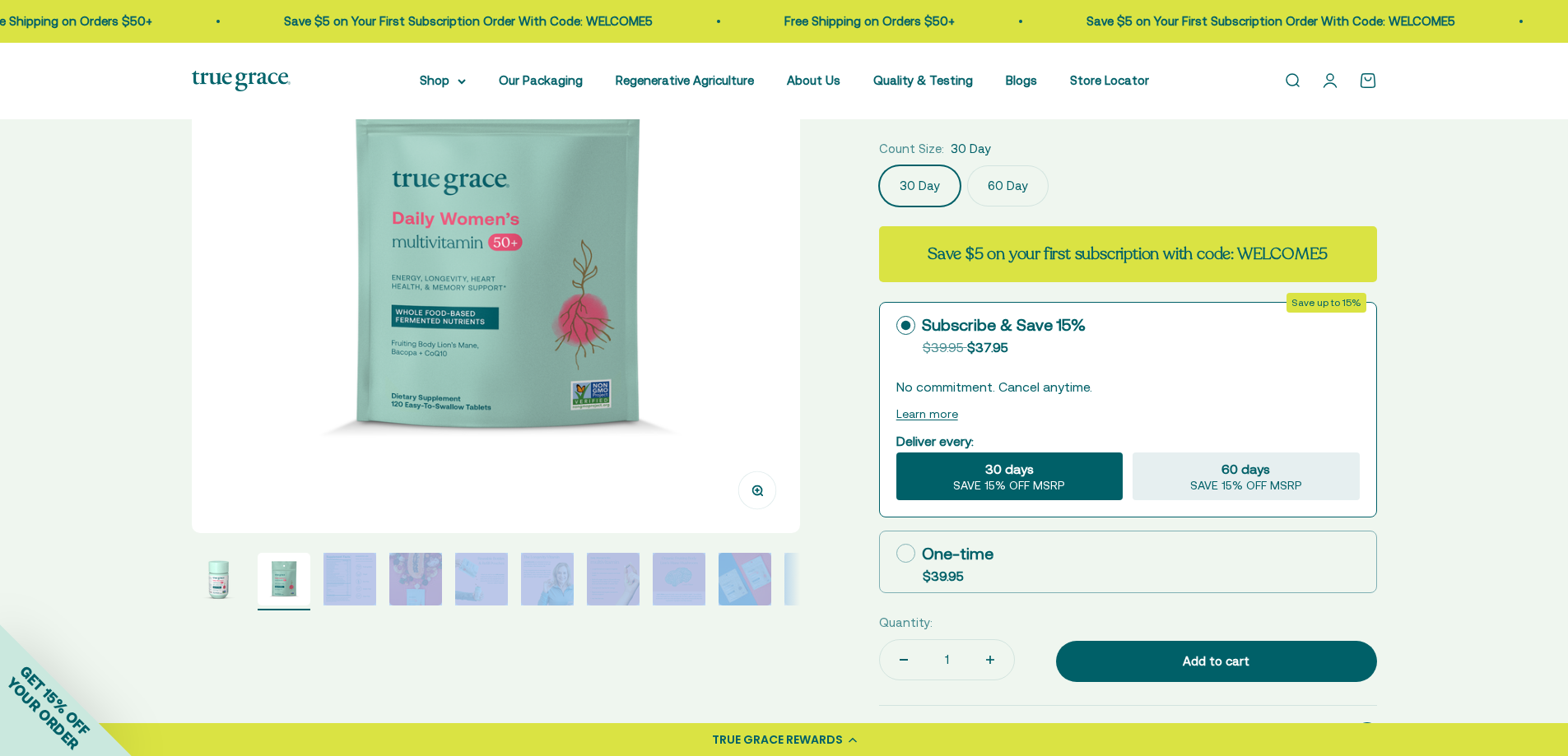
click at [351, 589] on img "Go to item 3" at bounding box center [349, 578] width 52 height 52
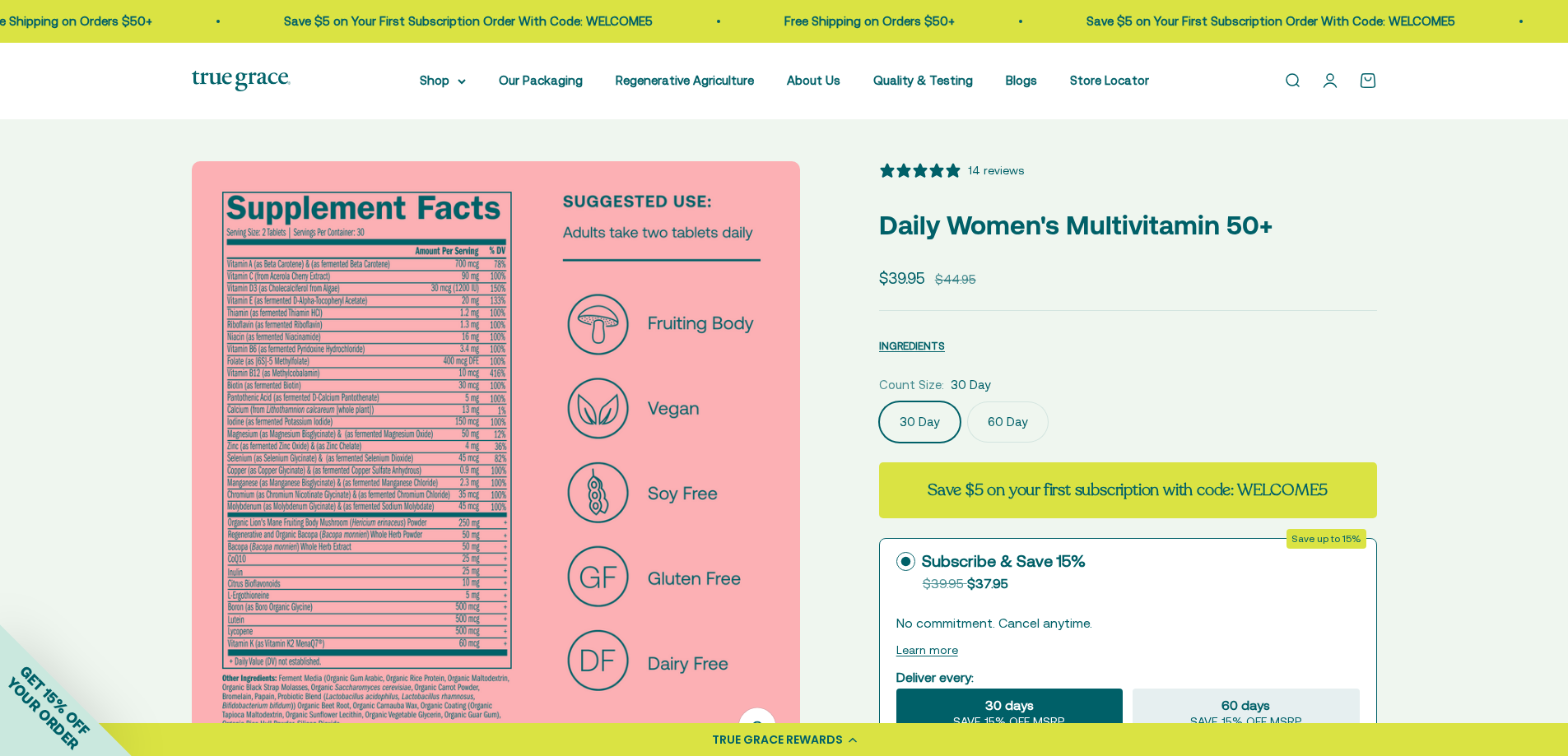
scroll to position [165, 0]
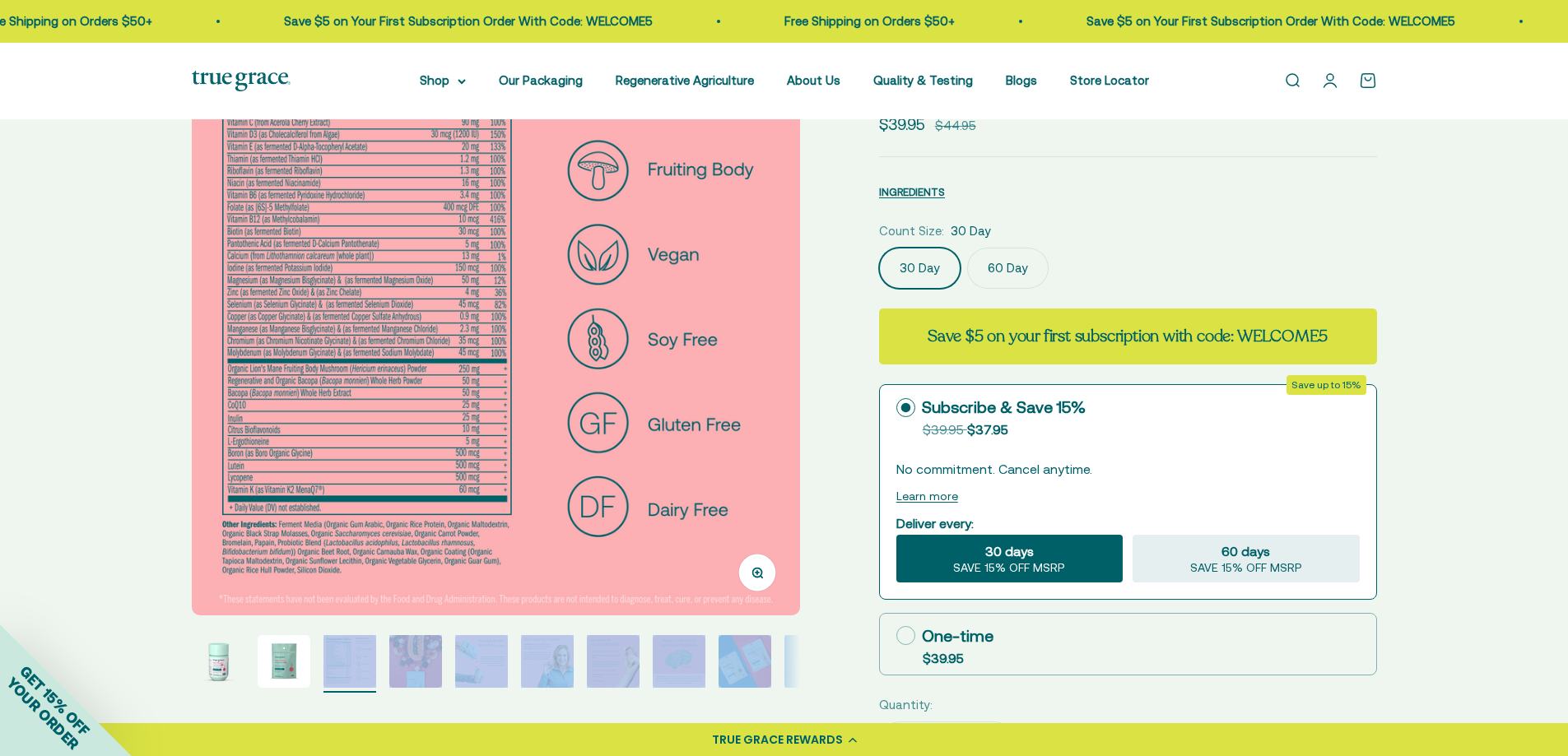
click at [222, 663] on img "Go to item 1" at bounding box center [217, 661] width 52 height 52
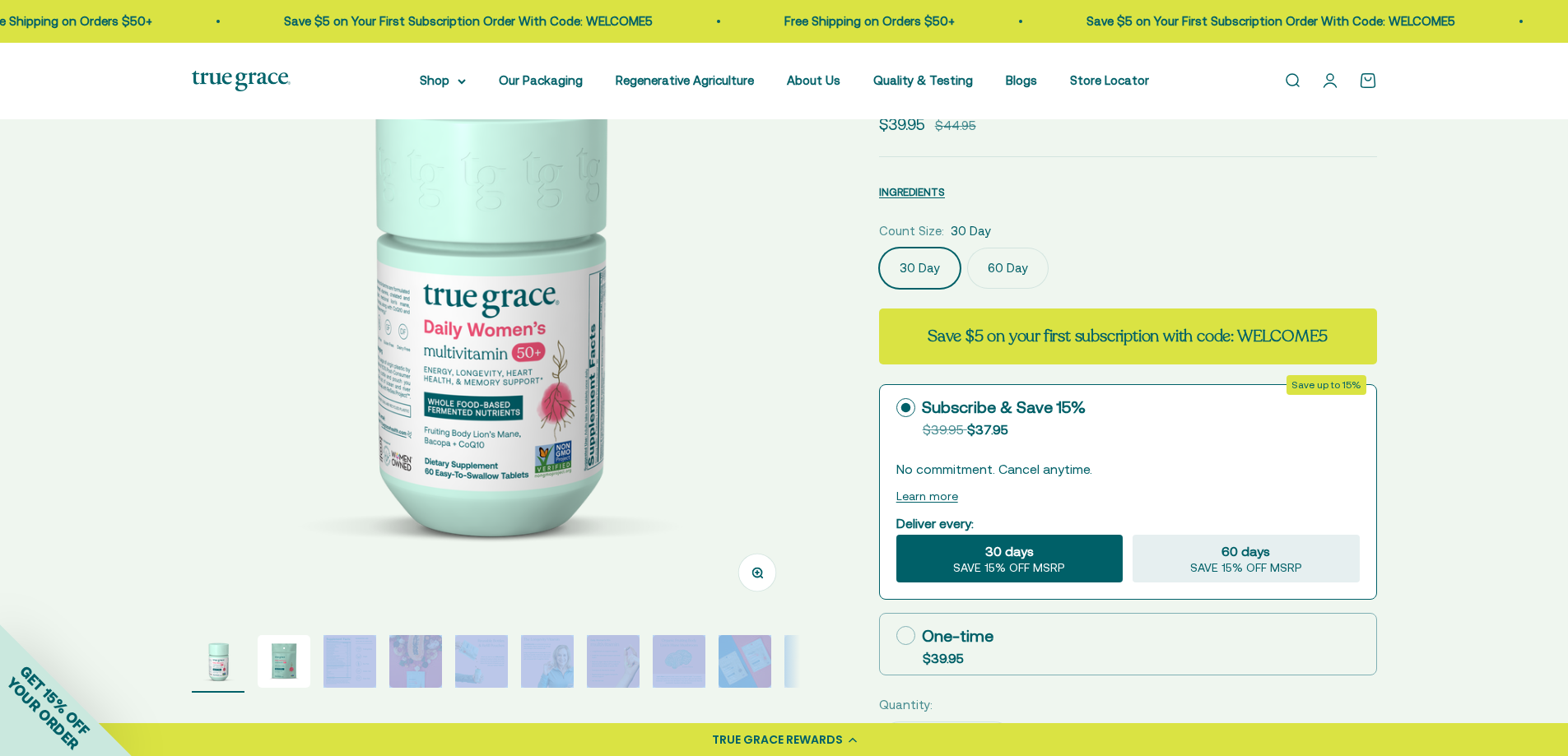
scroll to position [0, 0]
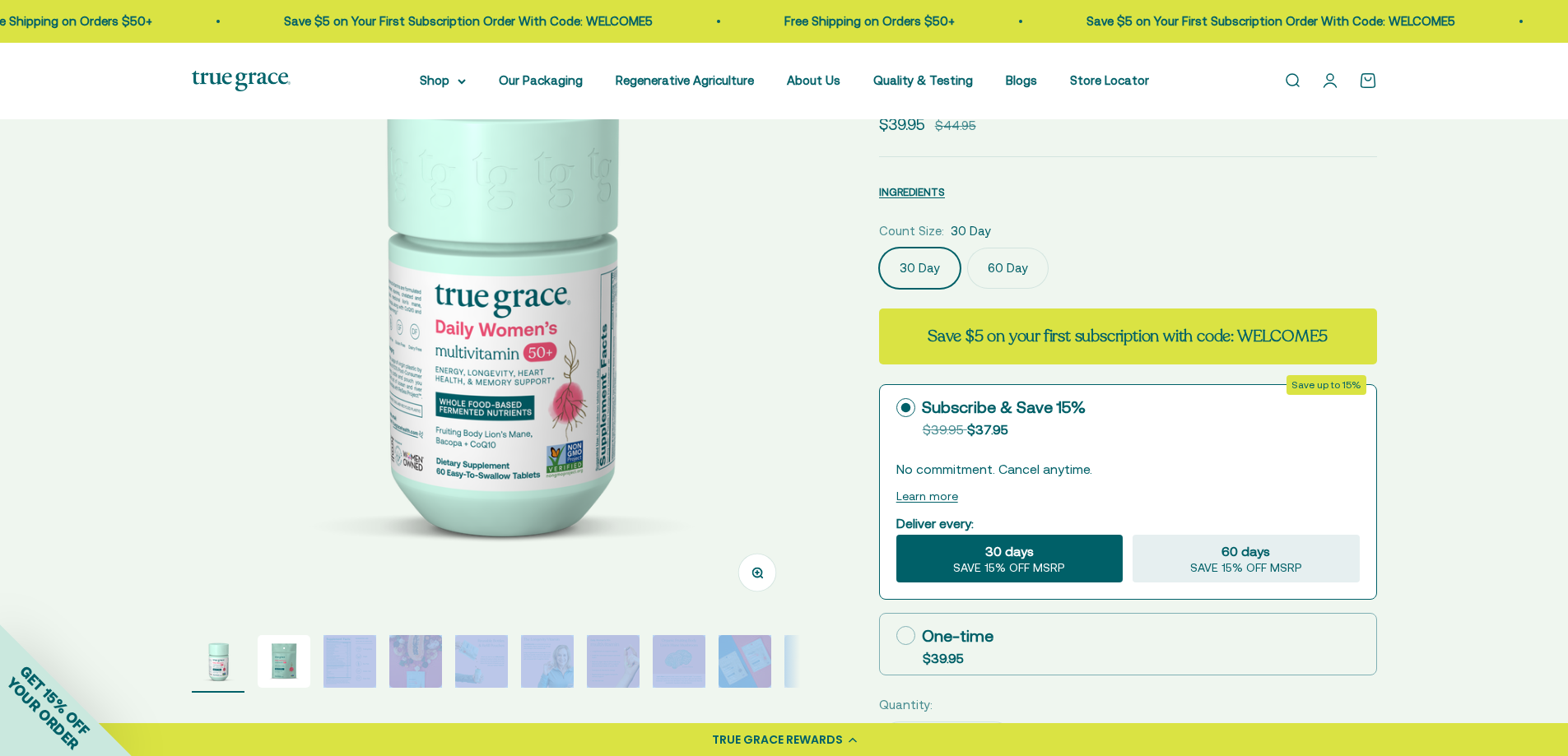
click at [293, 681] on img "Go to item 2" at bounding box center [283, 661] width 52 height 52
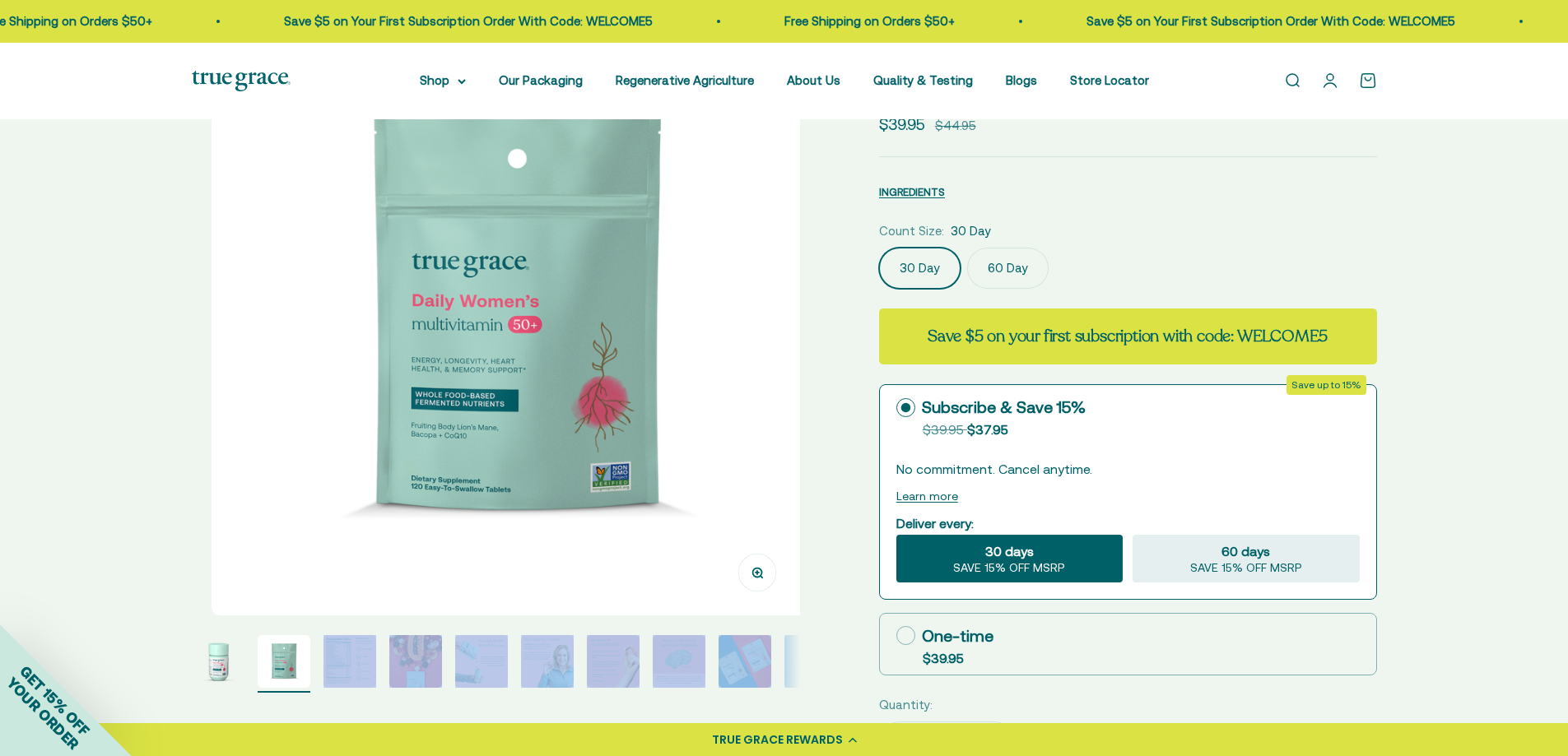
scroll to position [0, 628]
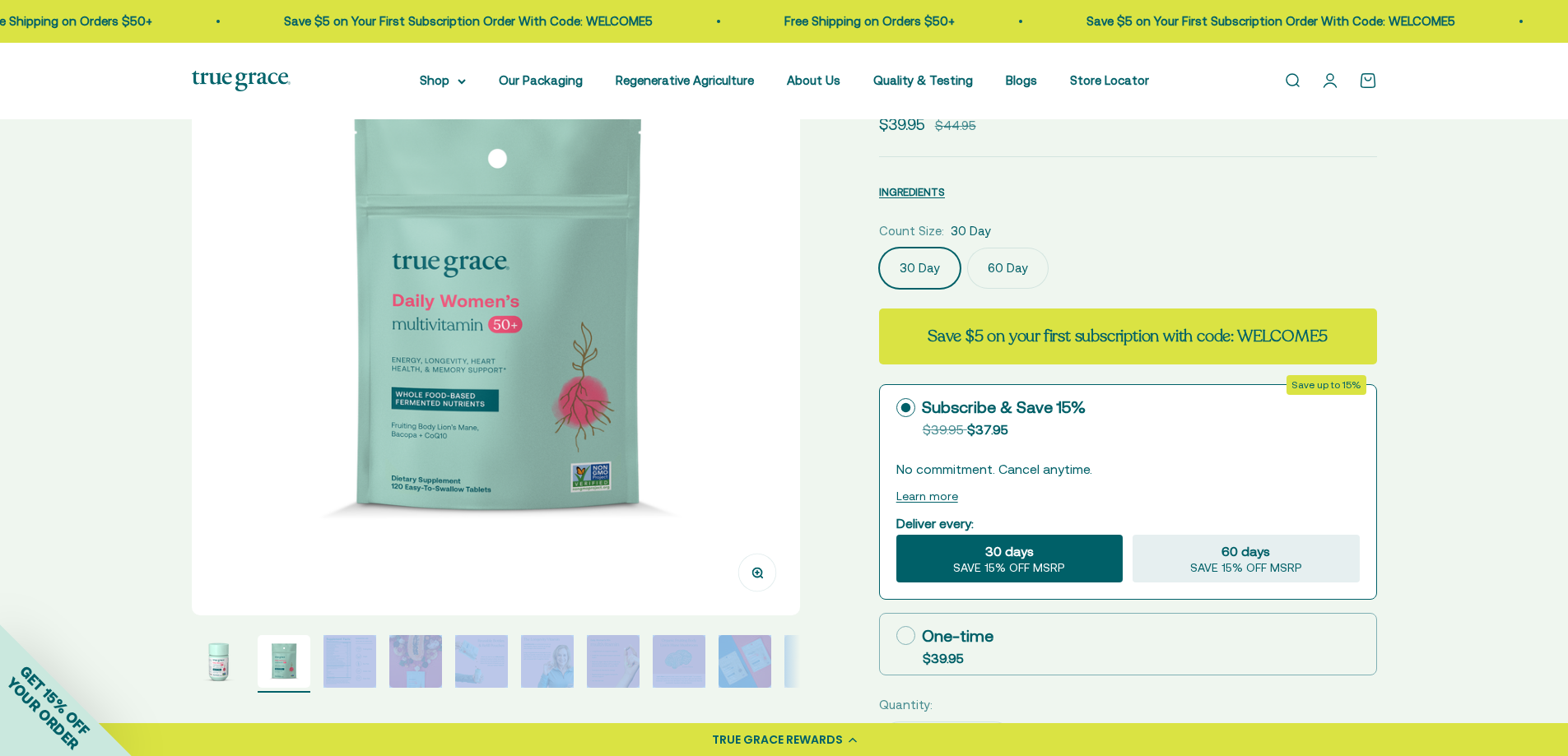
click at [215, 674] on img "Go to item 1" at bounding box center [217, 661] width 52 height 52
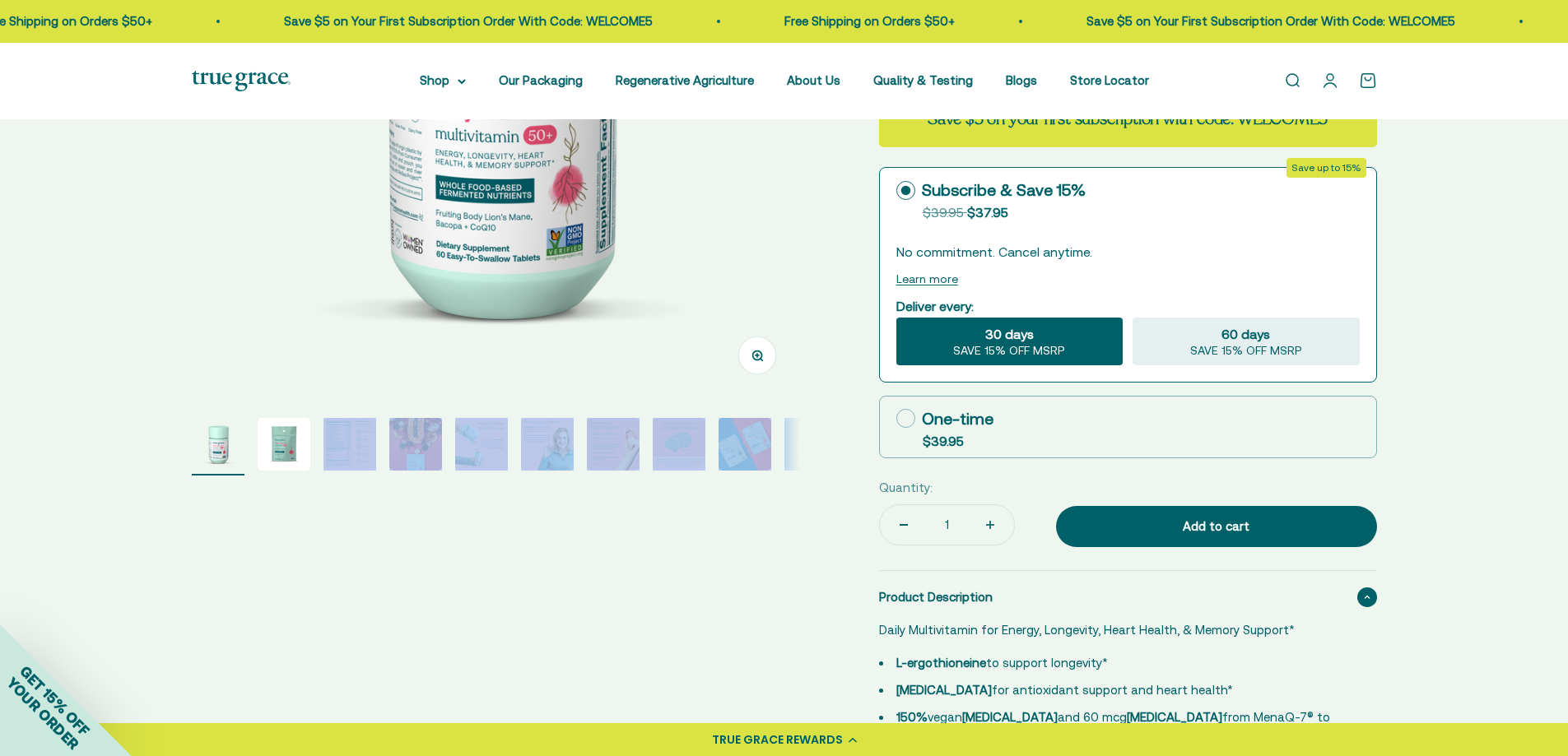
scroll to position [411, 0]
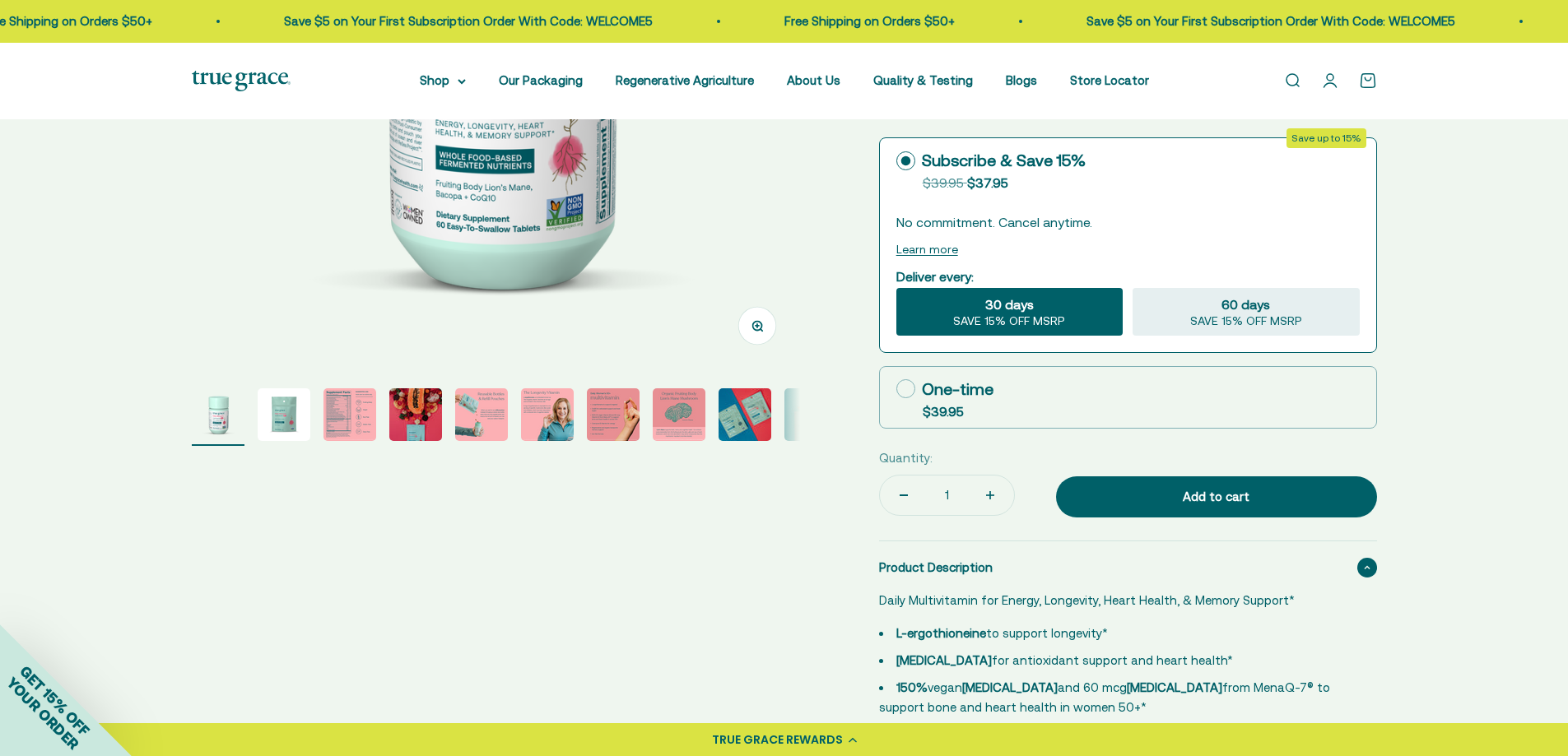
click at [139, 554] on div "Zoom Go to item 1 Go to item 2 Go to item 3 Go to item 4 Go to item 5 Go to ite…" at bounding box center [784, 488] width 1568 height 1561
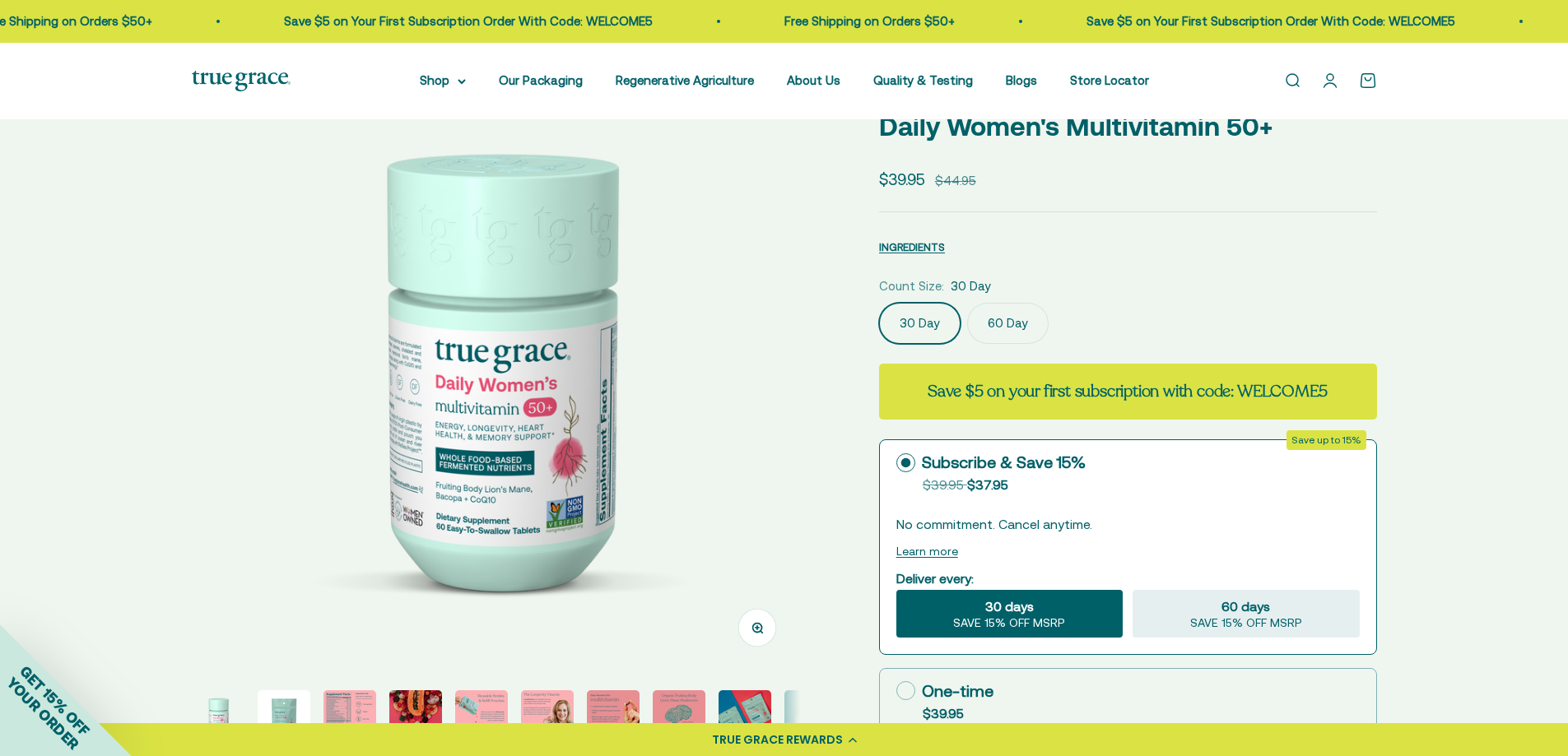
scroll to position [0, 0]
